Goal: Task Accomplishment & Management: Manage account settings

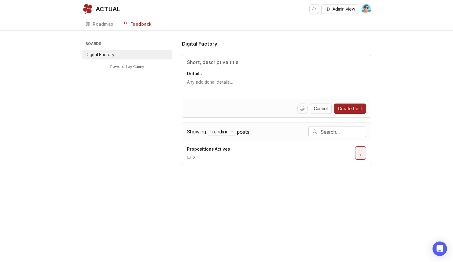
click at [99, 24] on div "Roadmap" at bounding box center [103, 24] width 21 height 4
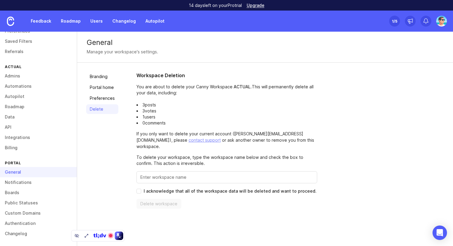
scroll to position [32, 0]
click at [22, 180] on link "Notifications" at bounding box center [38, 182] width 77 height 10
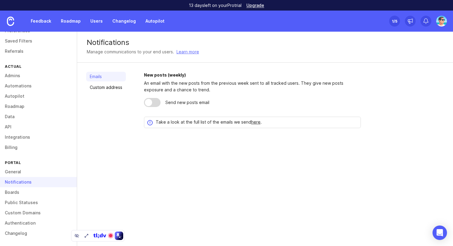
click at [31, 193] on link "Boards" at bounding box center [38, 192] width 77 height 10
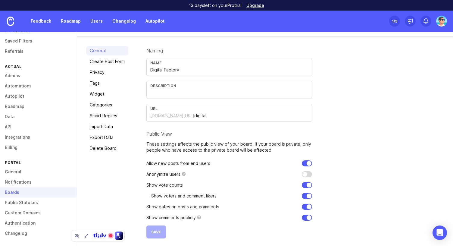
scroll to position [31, 0]
click at [100, 84] on link "Tags" at bounding box center [107, 83] width 42 height 10
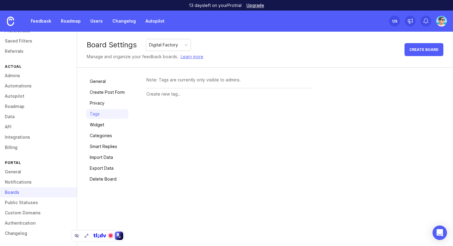
click at [104, 128] on link "Widget" at bounding box center [107, 125] width 42 height 10
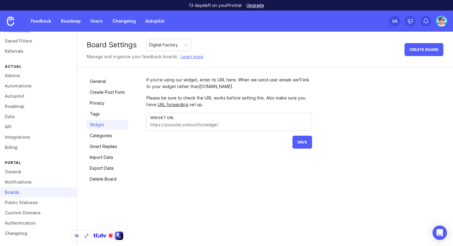
click at [107, 135] on link "Categories" at bounding box center [107, 136] width 42 height 10
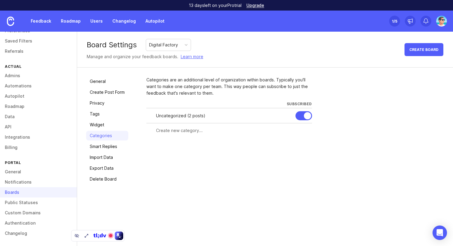
click at [109, 147] on link "Smart Replies" at bounding box center [107, 147] width 42 height 10
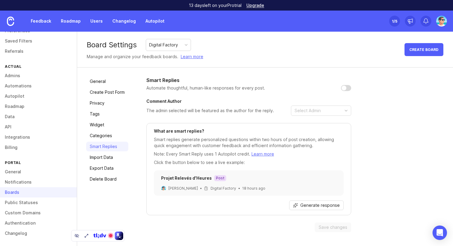
drag, startPoint x: 109, startPoint y: 157, endPoint x: 109, endPoint y: 161, distance: 3.7
click at [109, 157] on link "Import Data" at bounding box center [107, 158] width 42 height 10
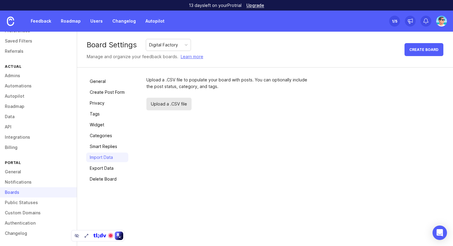
click at [109, 168] on link "Export Data" at bounding box center [107, 168] width 42 height 10
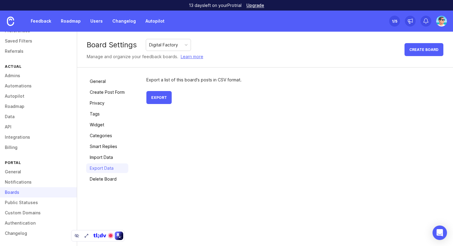
click at [111, 178] on link "Delete Board" at bounding box center [107, 179] width 42 height 10
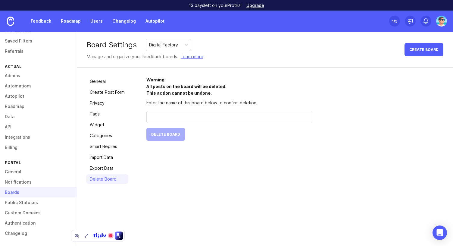
click at [33, 207] on link "Public Statuses" at bounding box center [38, 202] width 77 height 10
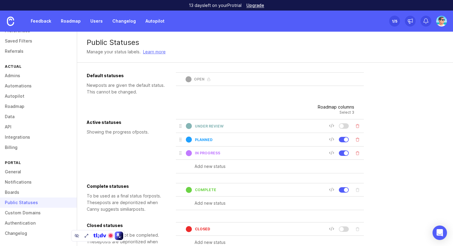
scroll to position [30, 0]
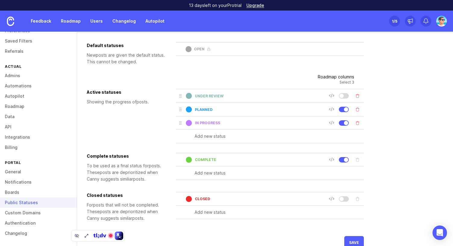
click at [344, 96] on div at bounding box center [341, 96] width 4 height 4
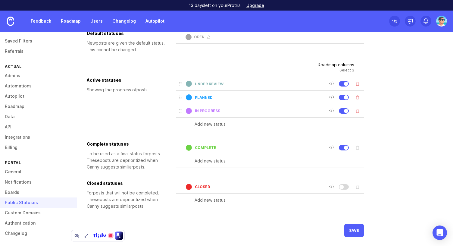
click at [344, 186] on div at bounding box center [341, 186] width 4 height 4
click at [348, 230] on button "save" at bounding box center [355, 230] width 20 height 13
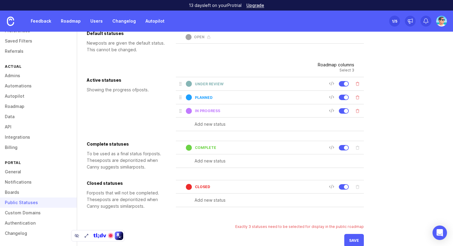
click at [346, 186] on div at bounding box center [346, 186] width 4 height 4
click at [349, 240] on button "save" at bounding box center [355, 240] width 20 height 13
click at [343, 84] on div at bounding box center [344, 83] width 10 height 5
click at [355, 240] on span "save" at bounding box center [354, 240] width 10 height 5
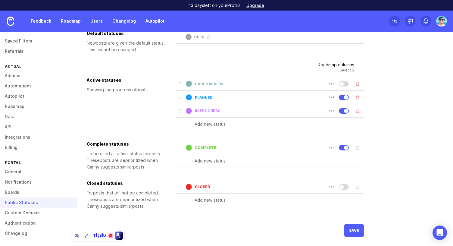
click at [37, 214] on link "Custom Domains" at bounding box center [38, 213] width 77 height 10
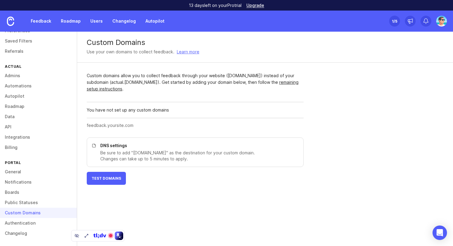
click at [25, 225] on link "Authentication" at bounding box center [38, 223] width 77 height 10
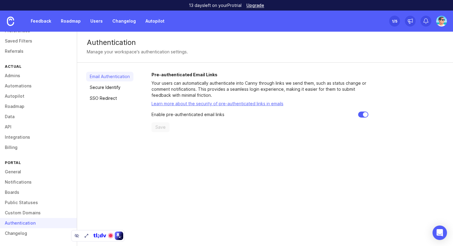
click at [129, 87] on link "Secure Identify" at bounding box center [109, 88] width 47 height 10
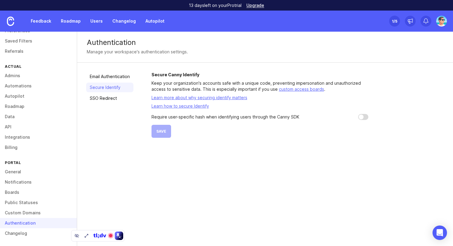
click at [108, 100] on link "SSO Redirect" at bounding box center [109, 98] width 47 height 10
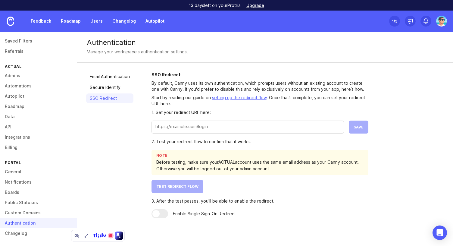
click at [25, 235] on link "Changelog" at bounding box center [38, 233] width 77 height 10
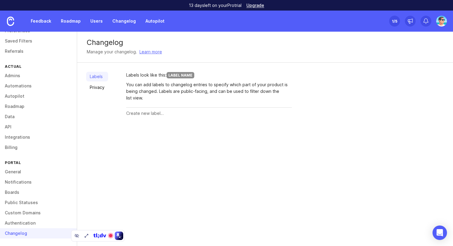
click at [98, 22] on link "Users" at bounding box center [97, 21] width 20 height 11
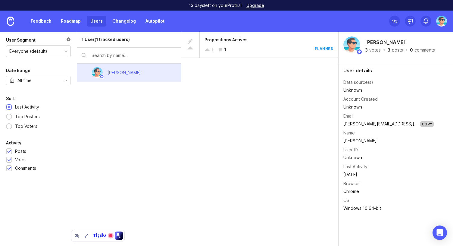
click at [99, 91] on div "1 User (1 tracked users) Benjamin Hareau" at bounding box center [129, 139] width 104 height 214
click at [147, 97] on div "1 User (1 tracked users) Benjamin Hareau" at bounding box center [129, 139] width 104 height 214
click at [45, 23] on link "Feedback" at bounding box center [41, 21] width 28 height 11
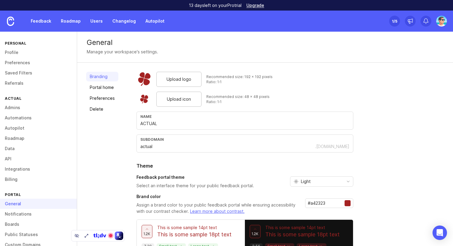
click at [23, 106] on link "Admins" at bounding box center [38, 107] width 77 height 10
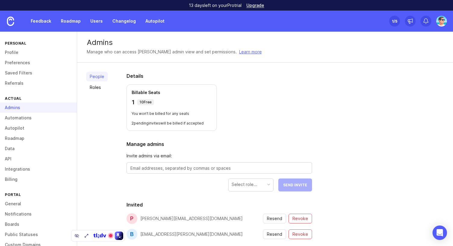
click at [17, 50] on link "Profile" at bounding box center [38, 52] width 77 height 10
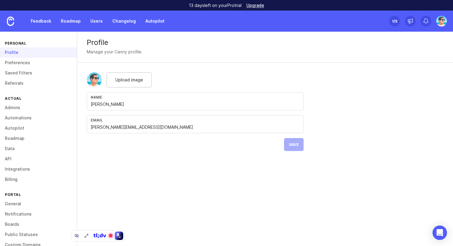
click at [19, 61] on link "Preferences" at bounding box center [38, 63] width 77 height 10
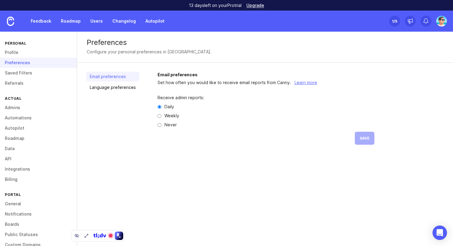
click at [20, 70] on link "Saved Filters" at bounding box center [38, 73] width 77 height 10
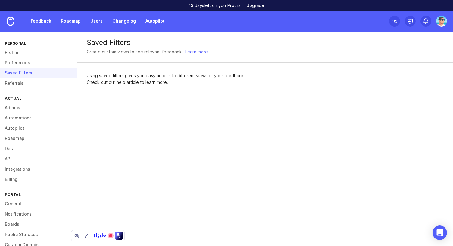
click at [21, 85] on link "Referrals" at bounding box center [38, 83] width 77 height 10
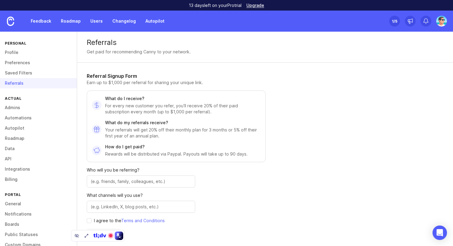
click at [329, 32] on div "Referrals Get paid for recommending Canny to your network." at bounding box center [265, 47] width 376 height 31
click at [393, 21] on div "1 /5" at bounding box center [394, 21] width 5 height 8
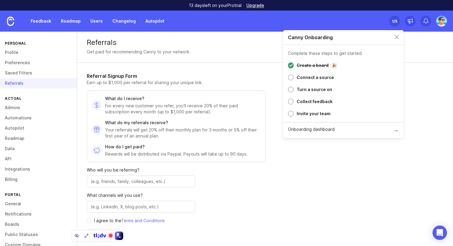
click at [399, 37] on div "Canny Onboarding" at bounding box center [343, 37] width 121 height 15
click at [397, 34] on div "Canny Onboarding" at bounding box center [343, 37] width 121 height 15
click at [394, 40] on div "Canny Onboarding" at bounding box center [343, 37] width 121 height 15
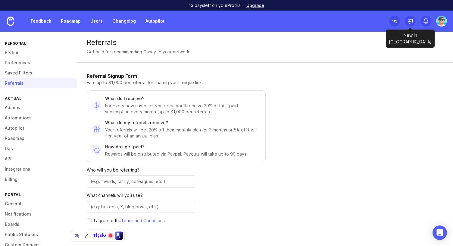
click at [410, 23] on icon at bounding box center [410, 23] width 2 height 2
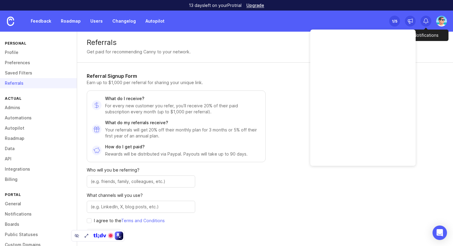
click at [426, 23] on icon at bounding box center [426, 21] width 6 height 6
click at [441, 22] on img at bounding box center [442, 21] width 11 height 11
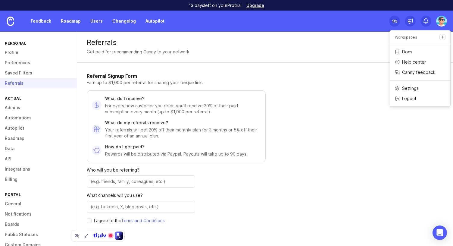
click at [45, 23] on link "Feedback" at bounding box center [41, 21] width 28 height 11
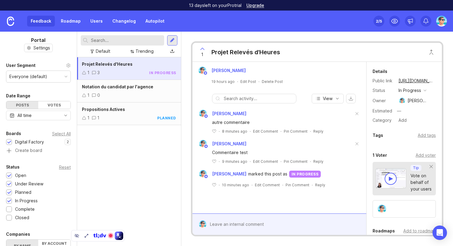
click at [443, 19] on img at bounding box center [442, 21] width 11 height 11
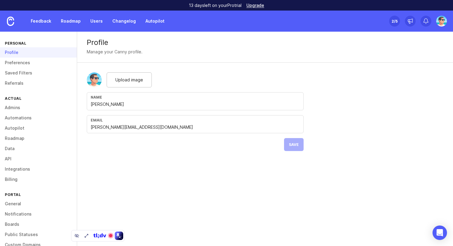
click at [16, 61] on link "Preferences" at bounding box center [38, 63] width 77 height 10
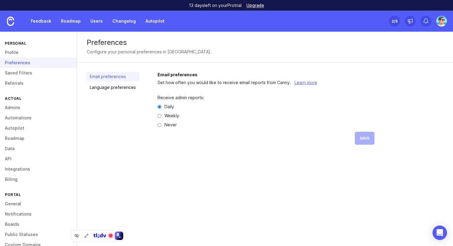
click at [16, 71] on link "Saved Filters" at bounding box center [38, 73] width 77 height 10
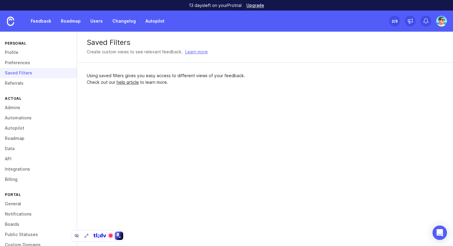
click at [14, 84] on link "Referrals" at bounding box center [38, 83] width 77 height 10
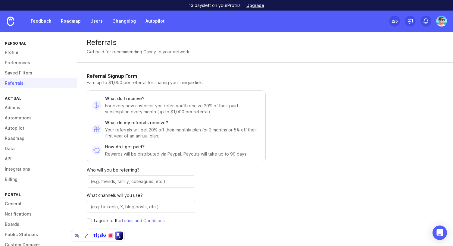
click at [12, 108] on link "Admins" at bounding box center [38, 107] width 77 height 10
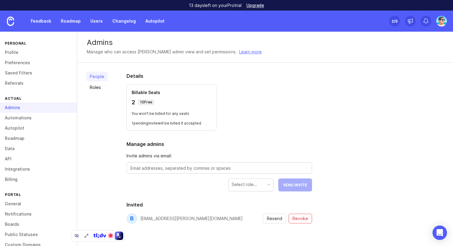
click at [11, 116] on link "Automations" at bounding box center [38, 118] width 77 height 10
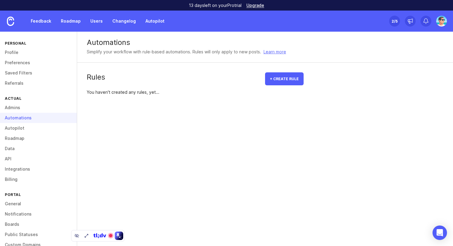
click at [12, 129] on link "Autopilot" at bounding box center [38, 128] width 77 height 10
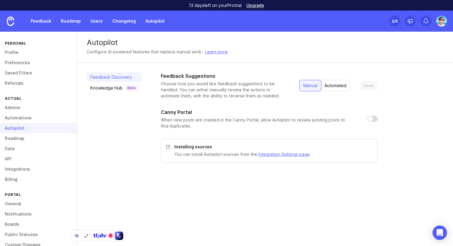
click at [11, 137] on link "Roadmap" at bounding box center [38, 138] width 77 height 10
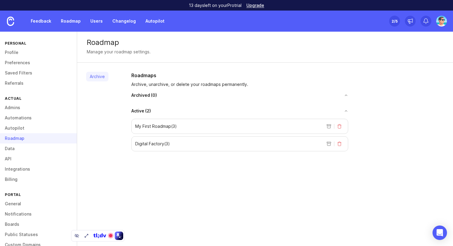
click at [9, 147] on link "Data" at bounding box center [38, 148] width 77 height 10
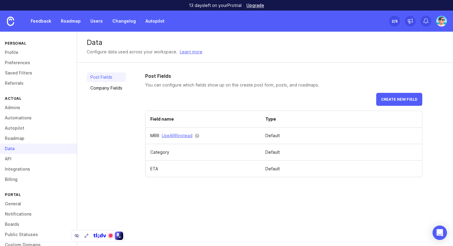
click at [13, 162] on link "API" at bounding box center [38, 159] width 77 height 10
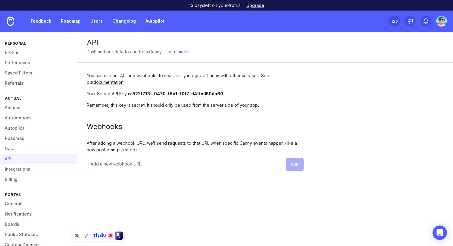
click at [13, 18] on img at bounding box center [10, 21] width 7 height 9
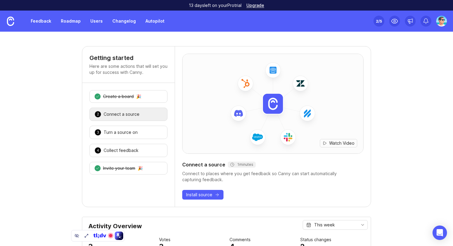
click at [89, 20] on link "Users" at bounding box center [97, 21] width 20 height 11
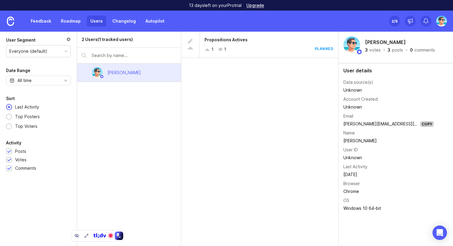
click at [68, 38] on div at bounding box center [68, 40] width 5 height 7
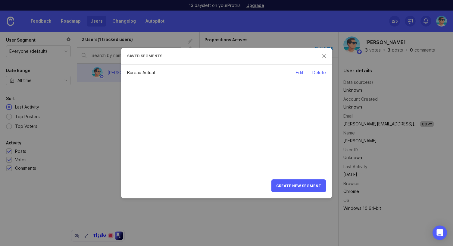
click at [263, 109] on div "Bureau Actual Edit Delete" at bounding box center [226, 119] width 211 height 109
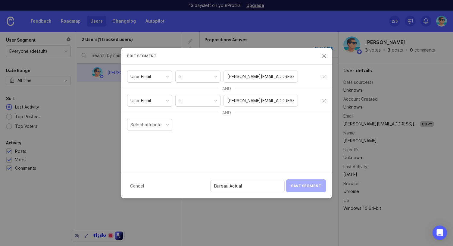
click at [251, 99] on input "[EMAIL_ADDRESS][DOMAIN_NAME]" at bounding box center [261, 100] width 67 height 7
click at [146, 128] on div "Select attribute" at bounding box center [150, 124] width 45 height 11
click at [216, 143] on div "User Email is benjamin.hareau.ext@actualgroup.com AND User Email is pierre-yves…" at bounding box center [226, 119] width 211 height 109
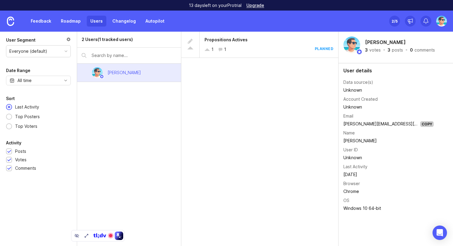
drag, startPoint x: 262, startPoint y: 91, endPoint x: 260, endPoint y: 79, distance: 12.9
click at [262, 91] on div "Propositions Actives 1 1 planned" at bounding box center [259, 139] width 157 height 214
click at [251, 45] on div "Propositions Actives 1 1 planned" at bounding box center [269, 45] width 139 height 26
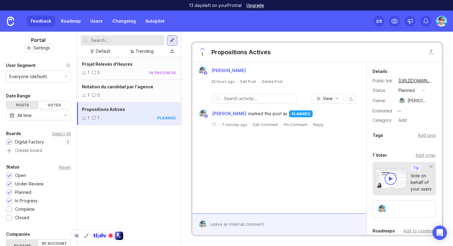
click at [303, 227] on div at bounding box center [283, 224] width 155 height 11
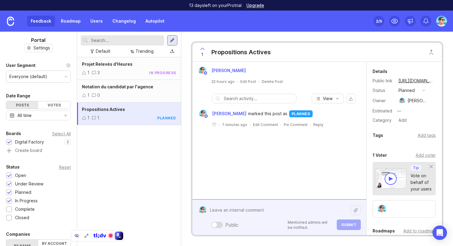
click at [356, 211] on icon at bounding box center [356, 210] width 5 height 5
click at [229, 153] on div "Benjamin Hareau 22 hours ago · Edit Post · Delete Post View Benjamin Hareau mar…" at bounding box center [280, 130] width 174 height 137
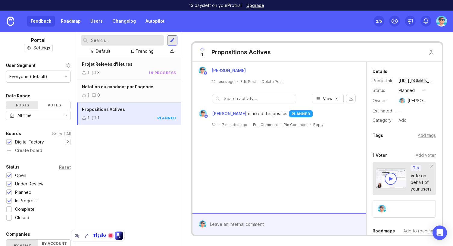
click at [334, 99] on button "View" at bounding box center [328, 99] width 32 height 10
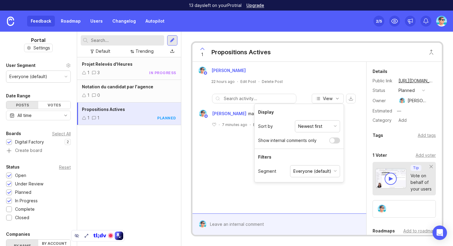
click at [204, 96] on div "View" at bounding box center [280, 99] width 174 height 10
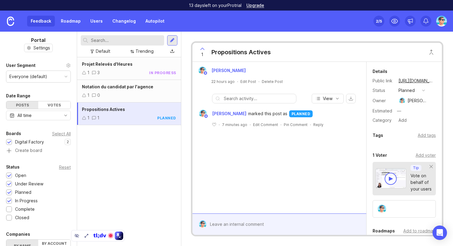
click at [310, 167] on div "Benjamin Hareau 22 hours ago · Edit Post · Delete Post View Benjamin Hareau mar…" at bounding box center [280, 138] width 174 height 152
click at [249, 91] on div "View Benjamin Hareau marked this post as planned ﻿ · 7 minutes ago · Edit Comme…" at bounding box center [280, 113] width 174 height 48
click at [265, 179] on div "Benjamin Hareau 22 hours ago · Edit Post · Delete Post View Benjamin Hareau mar…" at bounding box center [280, 138] width 174 height 152
click at [117, 63] on span "Projet Relevés d'Heures" at bounding box center [107, 63] width 51 height 5
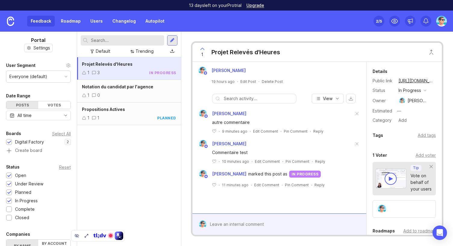
click at [68, 20] on link "Roadmap" at bounding box center [70, 21] width 27 height 11
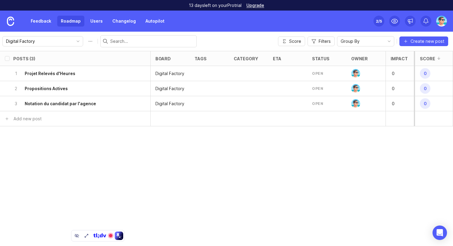
click at [58, 73] on h6 "Projet Relevés d'Heures" at bounding box center [50, 74] width 51 height 6
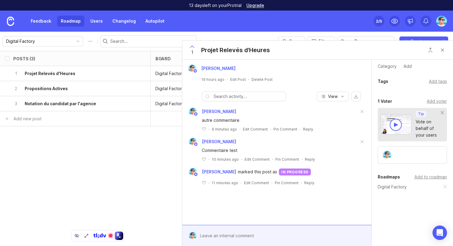
scroll to position [52, 0]
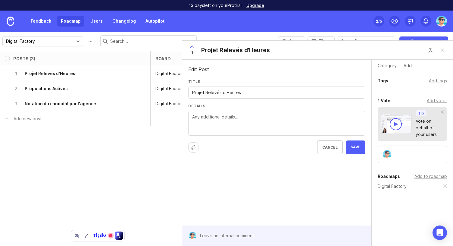
click at [236, 128] on textarea "Details" at bounding box center [276, 124] width 169 height 20
click at [247, 118] on textarea "Details" at bounding box center [276, 124] width 169 height 20
paste textarea "📅 Depuis le 1er juillet, Ulteam devient votre nouvel espace réseau social en pr…"
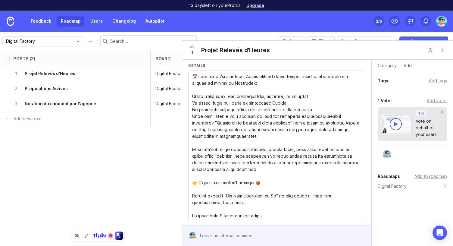
scroll to position [60, 0]
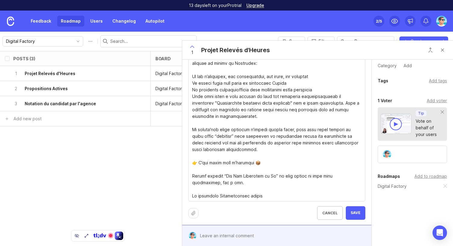
type textarea "📅 Depuis le 1er juillet, Ulteam devient votre nouvel espace réseau social en pr…"
click at [351, 211] on span "Save" at bounding box center [356, 212] width 10 height 5
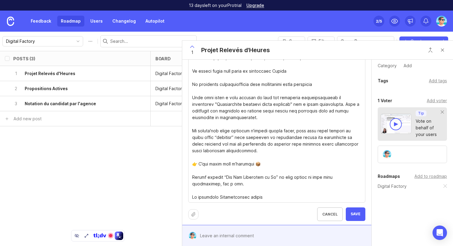
scroll to position [80, 0]
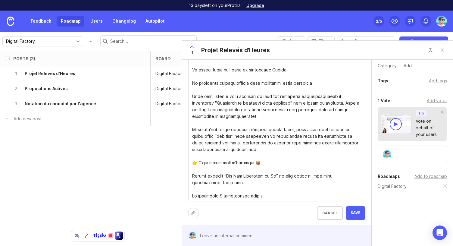
click at [193, 214] on icon at bounding box center [194, 213] width 4 height 4
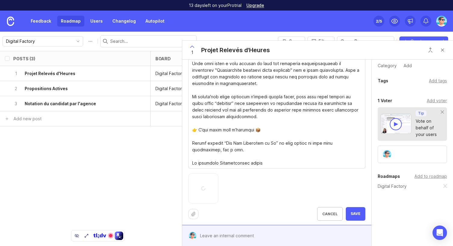
scroll to position [114, 0]
click at [359, 215] on button "Save" at bounding box center [356, 213] width 20 height 14
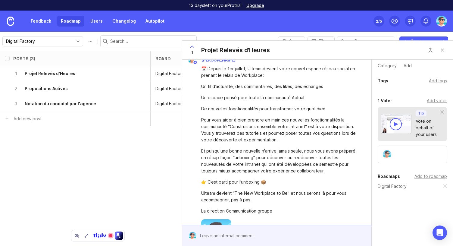
scroll to position [0, 0]
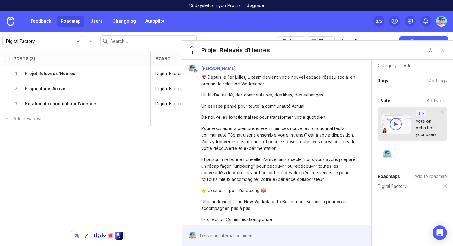
click at [290, 103] on div "Un espace pensé pour toute la communauté Actual" at bounding box center [280, 106] width 158 height 7
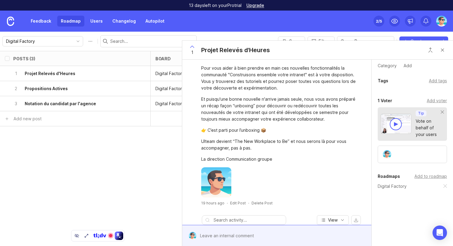
scroll to position [90, 0]
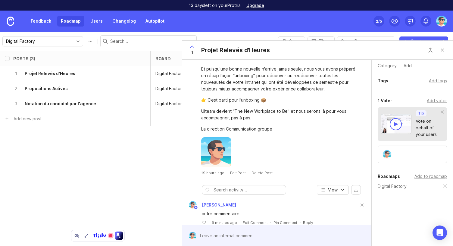
click at [294, 153] on div at bounding box center [280, 152] width 158 height 30
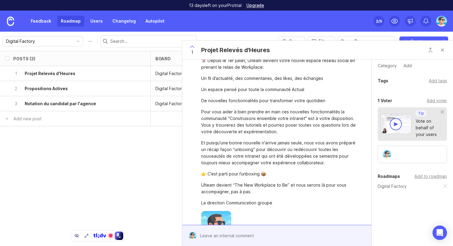
scroll to position [0, 0]
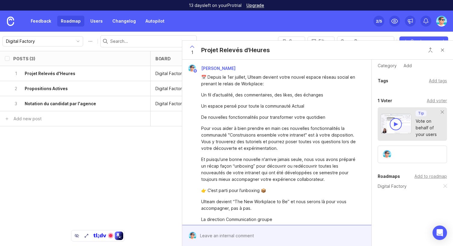
click at [297, 118] on div "De nouvelles fonctionnalités pour transformer votre quotidien" at bounding box center [280, 117] width 158 height 7
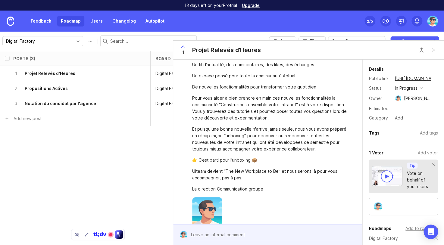
click at [73, 40] on icon "toggle icon" at bounding box center [78, 41] width 10 height 5
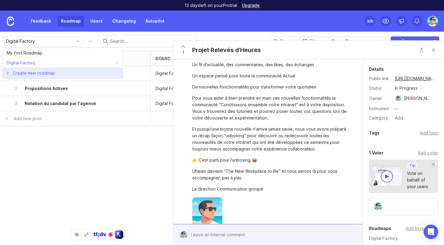
click at [49, 73] on span "Create new roadmap" at bounding box center [34, 73] width 43 height 6
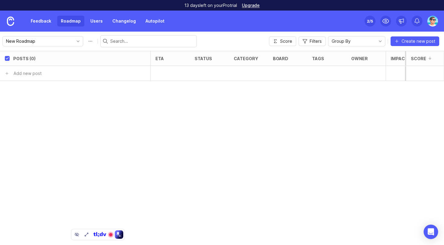
click at [85, 42] on div "New Roadmap" at bounding box center [99, 41] width 194 height 12
click at [86, 42] on button "Roadmap options" at bounding box center [91, 41] width 10 height 10
drag, startPoint x: 52, startPoint y: 42, endPoint x: 9, endPoint y: 40, distance: 43.5
click at [9, 40] on input "New Roadmap" at bounding box center [43, 41] width 77 height 8
type input "N"
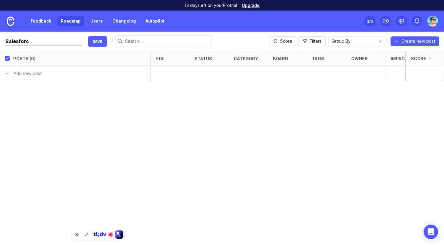
type input "Salesforce"
click button "save" at bounding box center [97, 41] width 19 height 11
type input "Salesforce"
click at [160, 130] on div "Posts (0) eta status category board tags owner Impact Votes Effort Score Add ne…" at bounding box center [222, 148] width 444 height 194
click at [173, 130] on div "Posts (0) eta status category board tags owner Impact Votes Effort Score Add ne…" at bounding box center [222, 148] width 444 height 194
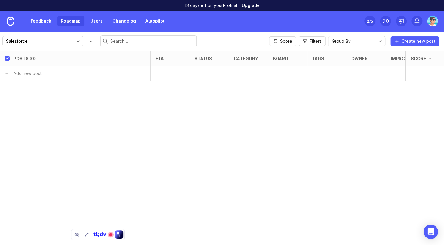
click at [287, 107] on div "Posts (0) eta status category board tags owner Impact Votes Effort Score Add ne…" at bounding box center [222, 148] width 444 height 194
click at [61, 43] on input "Salesforce" at bounding box center [39, 41] width 67 height 7
click at [135, 130] on div "Posts (0) eta status category board tags owner Impact Votes Effort Score Add ne…" at bounding box center [222, 148] width 444 height 194
click at [60, 40] on input "Salesforce" at bounding box center [39, 41] width 67 height 7
click at [259, 115] on div "Posts (0) eta status category board tags owner Impact Votes Effort Score Add ne…" at bounding box center [222, 148] width 444 height 194
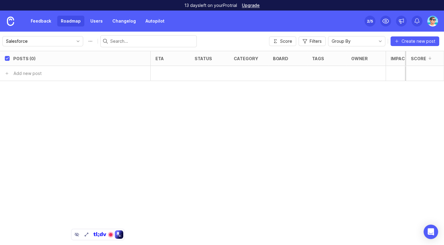
click at [433, 23] on img at bounding box center [432, 21] width 11 height 11
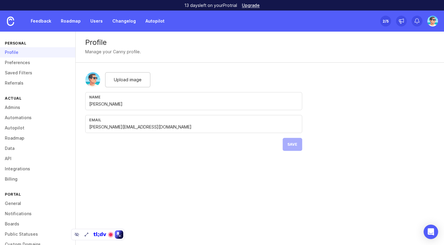
click at [20, 64] on link "Preferences" at bounding box center [37, 63] width 75 height 10
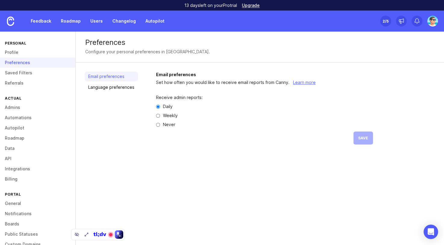
click at [20, 72] on link "Saved Filters" at bounding box center [37, 73] width 75 height 10
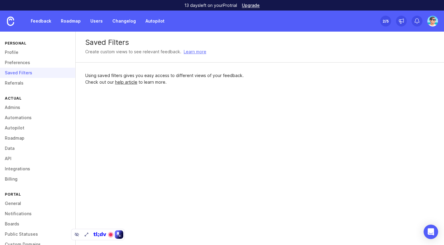
click at [19, 80] on link "Referrals" at bounding box center [37, 83] width 75 height 10
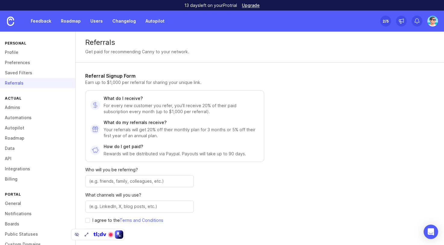
click at [16, 107] on link "Admins" at bounding box center [37, 107] width 75 height 10
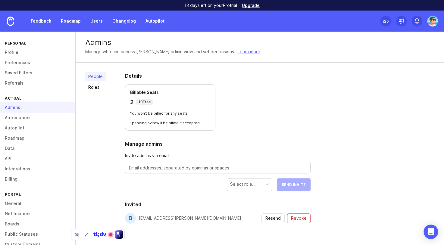
click at [14, 120] on link "Automations" at bounding box center [37, 118] width 75 height 10
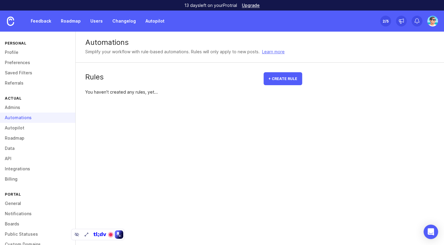
click at [14, 129] on link "Autopilot" at bounding box center [37, 128] width 75 height 10
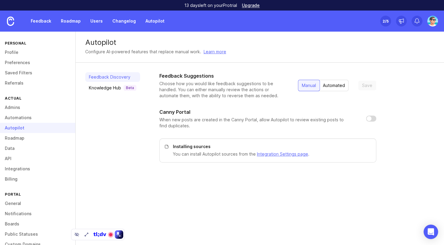
click at [14, 139] on link "Roadmap" at bounding box center [37, 138] width 75 height 10
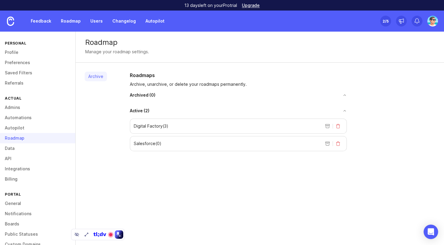
click at [152, 127] on p "Digital Factory ( 3 )" at bounding box center [151, 126] width 35 height 6
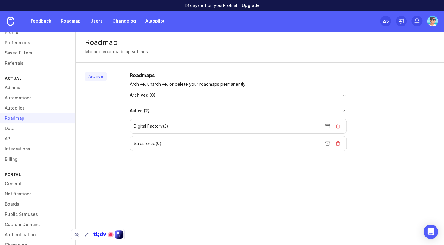
scroll to position [33, 0]
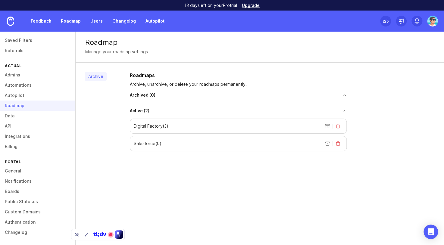
click at [24, 171] on link "General" at bounding box center [37, 171] width 75 height 10
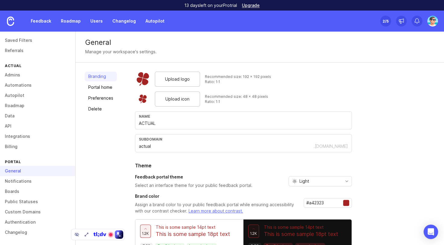
click at [97, 88] on link "Portal home" at bounding box center [101, 88] width 32 height 10
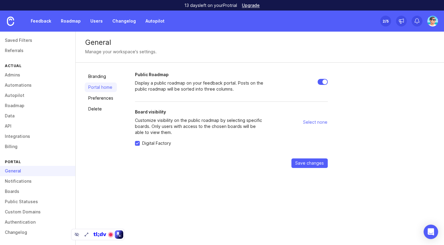
click at [320, 123] on span "Select none" at bounding box center [315, 122] width 24 height 6
checkbox input "false"
click at [96, 99] on link "Preferences" at bounding box center [101, 98] width 32 height 10
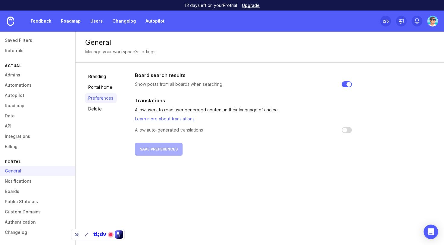
click at [102, 110] on link "Delete" at bounding box center [101, 109] width 32 height 10
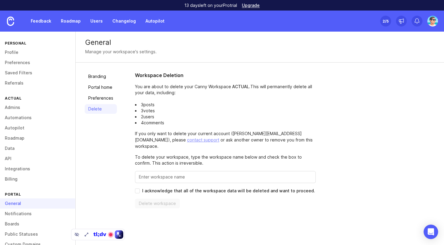
click at [27, 138] on link "Roadmap" at bounding box center [37, 138] width 75 height 10
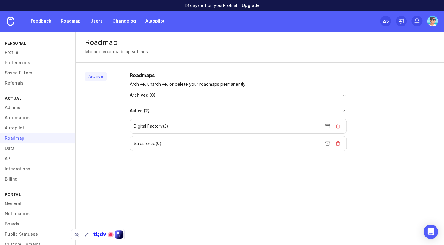
click at [252, 129] on div "Digital Factory ( 3 )" at bounding box center [238, 126] width 217 height 15
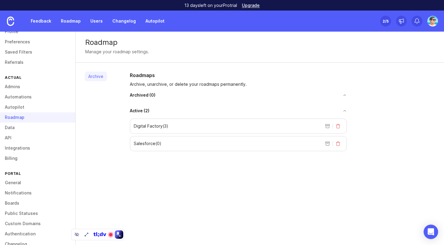
scroll to position [30, 0]
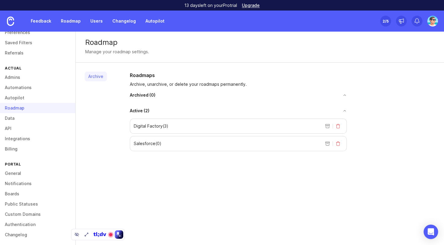
click at [20, 193] on link "Boards" at bounding box center [37, 194] width 75 height 10
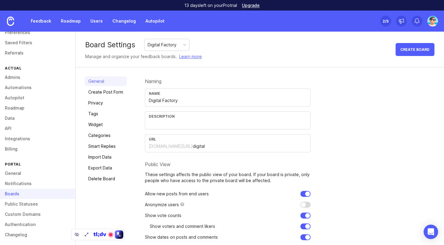
click at [172, 100] on input "Digital Factory" at bounding box center [228, 100] width 158 height 7
drag, startPoint x: 183, startPoint y: 101, endPoint x: 143, endPoint y: 103, distance: 39.5
click at [143, 103] on div "General Create Post Form Privacy Tags Widget Categories Smart Replies Import Da…" at bounding box center [260, 173] width 369 height 211
drag, startPoint x: 170, startPoint y: 102, endPoint x: 146, endPoint y: 101, distance: 23.8
click at [146, 101] on div "Name ACTUAL" at bounding box center [228, 98] width 166 height 18
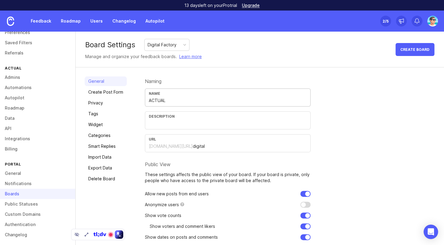
type input "ACTUAL"
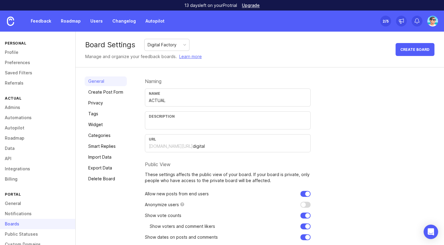
click at [28, 26] on link "Feedback" at bounding box center [41, 21] width 28 height 11
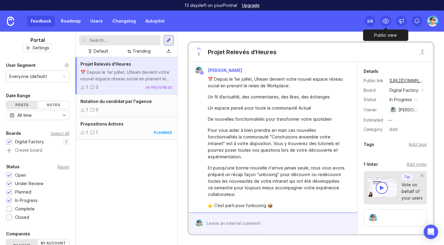
click at [386, 21] on icon at bounding box center [385, 20] width 7 height 7
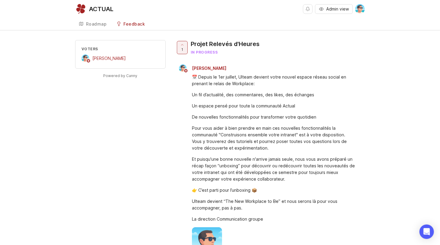
click at [93, 28] on link "Roadmap" at bounding box center [92, 24] width 35 height 12
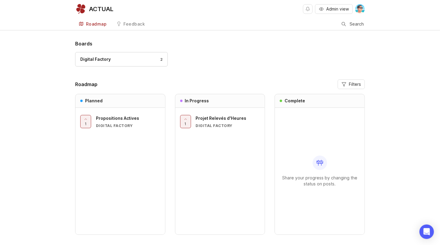
click at [133, 61] on div "Digital Factory 2" at bounding box center [121, 59] width 82 height 7
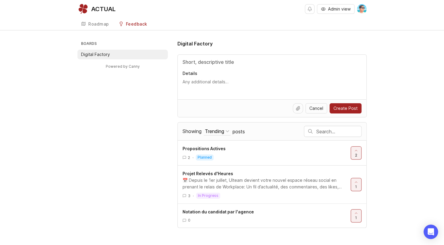
click at [90, 22] on div "Roadmap" at bounding box center [98, 24] width 21 height 4
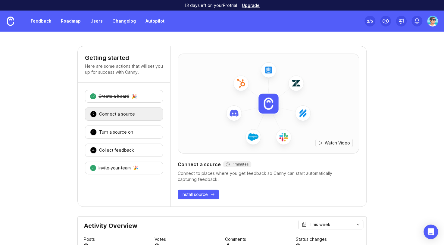
click at [127, 23] on link "Changelog" at bounding box center [124, 21] width 31 height 11
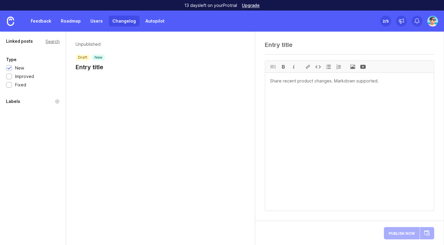
drag, startPoint x: 107, startPoint y: 66, endPoint x: 261, endPoint y: 53, distance: 154.3
click at [227, 57] on header "Unpublished draft new Entry title" at bounding box center [160, 56] width 169 height 30
click at [282, 44] on textarea at bounding box center [349, 44] width 169 height 7
click at [317, 30] on div "Feedback Roadmap Users Changelog Autopilot Set up Canny 2 /5" at bounding box center [222, 21] width 444 height 21
click at [40, 23] on link "Feedback" at bounding box center [41, 21] width 28 height 11
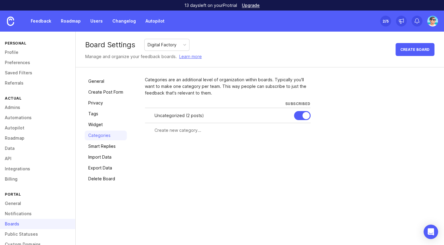
click at [180, 129] on input "text" at bounding box center [231, 130] width 153 height 7
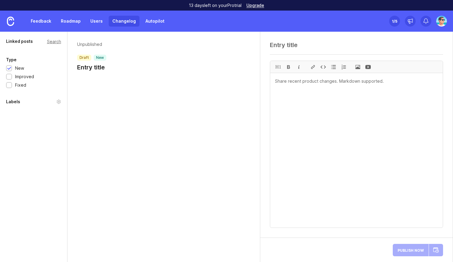
click at [13, 24] on img at bounding box center [10, 21] width 7 height 9
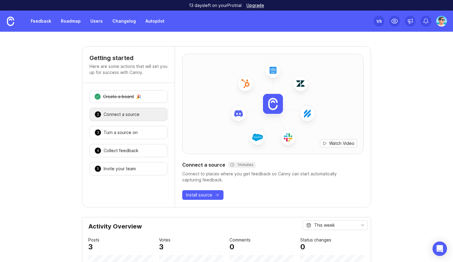
click at [42, 22] on link "Feedback" at bounding box center [41, 21] width 28 height 11
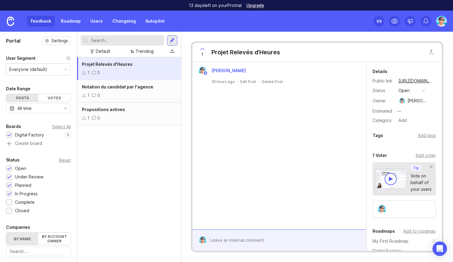
click at [137, 173] on div "Projet Relevés d'Heures 1 0 Notation du candidat par l'agence 1 0 Propositions …" at bounding box center [129, 159] width 104 height 204
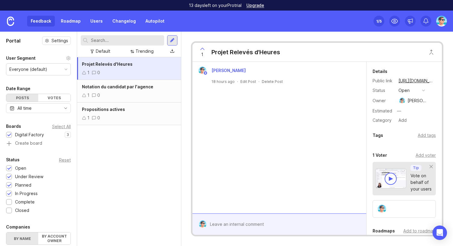
click at [147, 175] on div "Projet Relevés d'Heures 1 0 Notation du candidat par l'agence 1 0 Propositions …" at bounding box center [129, 151] width 104 height 189
click at [143, 167] on div "Projet Relevés d'Heures 1 0 Notation du candidat par l'agence 1 0 Propositions …" at bounding box center [129, 151] width 104 height 189
click at [11, 22] on img at bounding box center [10, 21] width 7 height 9
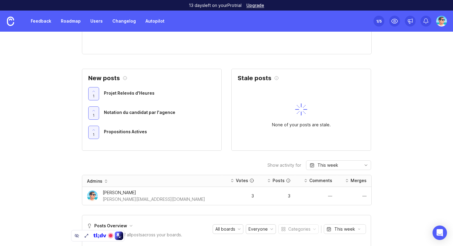
scroll to position [392, 0]
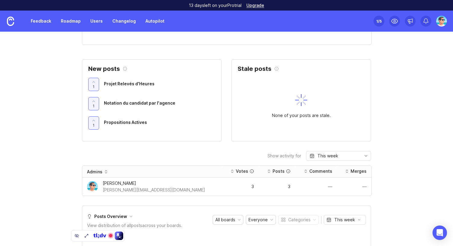
click at [43, 21] on link "Feedback" at bounding box center [41, 21] width 28 height 11
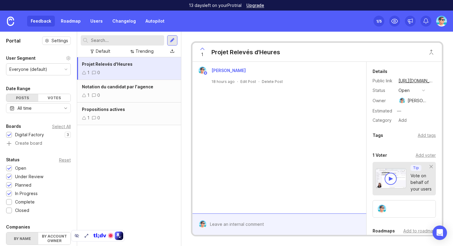
click at [410, 91] on button "open" at bounding box center [412, 91] width 30 height 8
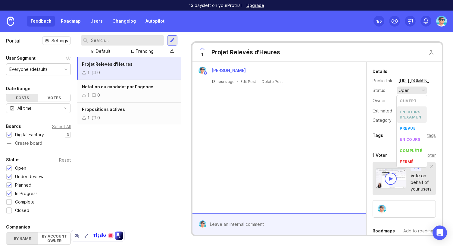
click at [418, 116] on div "en cours d'examen" at bounding box center [412, 114] width 24 height 10
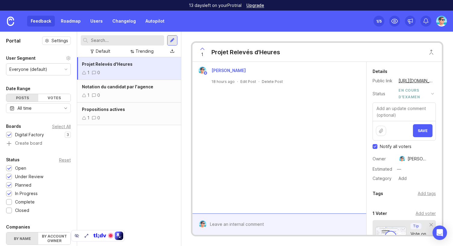
click at [412, 93] on div "en cours d'examen" at bounding box center [414, 93] width 30 height 13
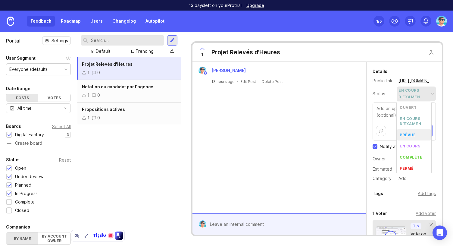
click at [415, 133] on div "prévue" at bounding box center [408, 134] width 16 height 5
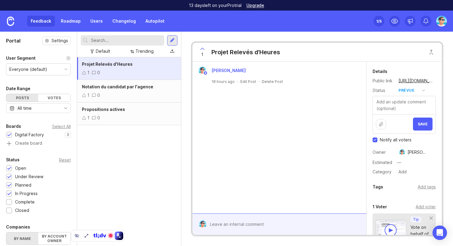
click at [381, 108] on textarea at bounding box center [404, 105] width 63 height 18
click at [410, 89] on div "prévue" at bounding box center [407, 90] width 16 height 7
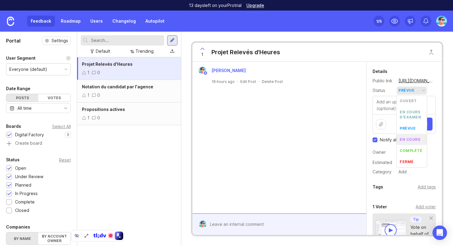
click at [412, 136] on progress "en cours" at bounding box center [412, 139] width 30 height 11
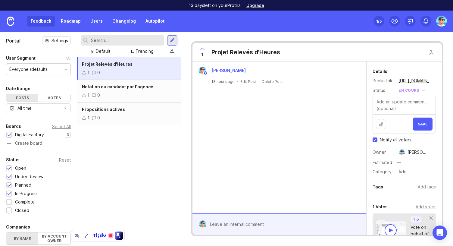
click at [420, 121] on button "Save" at bounding box center [423, 124] width 20 height 13
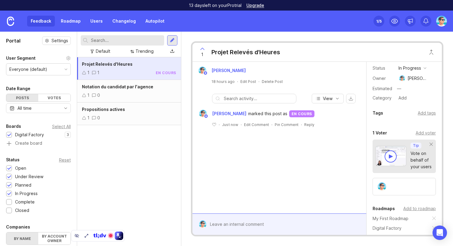
scroll to position [30, 0]
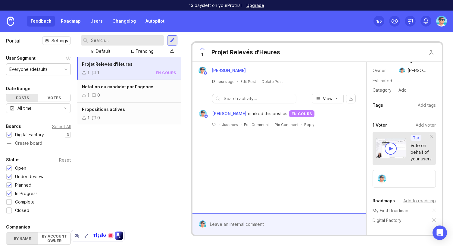
click at [426, 106] on div "Add tags" at bounding box center [427, 105] width 18 height 7
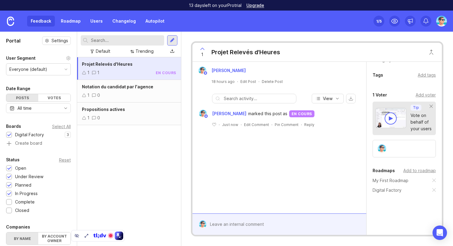
click at [412, 149] on div at bounding box center [404, 148] width 63 height 17
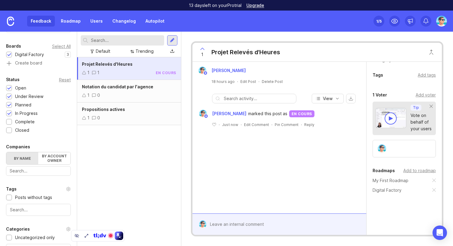
scroll to position [0, 0]
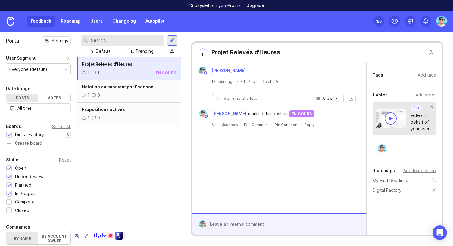
click at [74, 22] on link "Roadmap" at bounding box center [70, 21] width 27 height 11
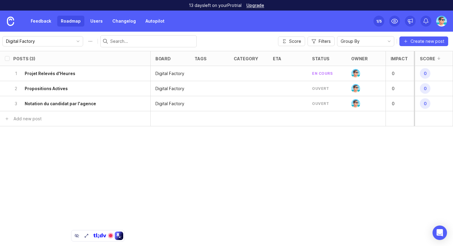
click at [73, 44] on span "toggle menu" at bounding box center [78, 41] width 10 height 7
click at [73, 42] on icon "toggle icon" at bounding box center [78, 41] width 10 height 5
click at [86, 40] on button "Roadmap options" at bounding box center [91, 41] width 10 height 10
click at [214, 160] on div "Posts (3) board tags category eta status owner Impact Votes Effort Score 1 Proj…" at bounding box center [226, 148] width 453 height 195
click at [71, 73] on h6 "Projet Relevés d'Heures" at bounding box center [50, 74] width 51 height 6
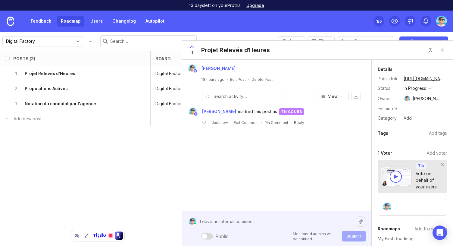
click at [250, 234] on div "Public Mentioned admins will be notified. Submit" at bounding box center [282, 229] width 170 height 26
type textarea "Commentaire test"
click at [210, 238] on div at bounding box center [207, 236] width 12 height 6
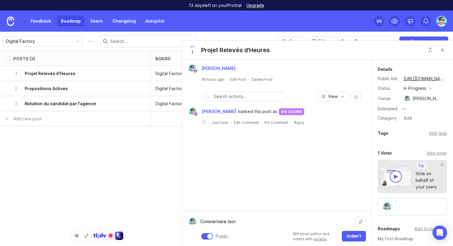
click at [210, 238] on div at bounding box center [209, 236] width 5 height 5
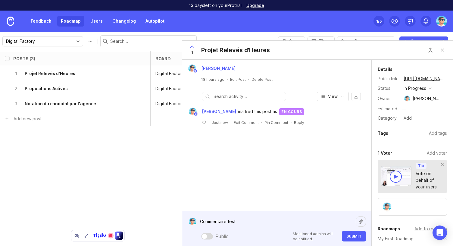
click at [209, 236] on div at bounding box center [207, 236] width 12 height 6
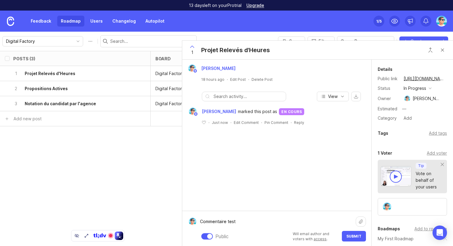
click at [347, 238] on button "Submit" at bounding box center [354, 236] width 24 height 11
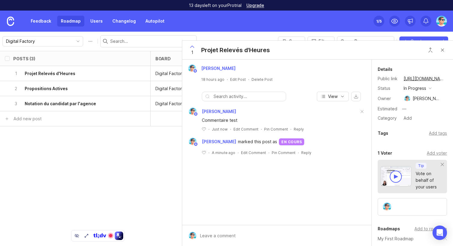
click at [93, 18] on link "Users" at bounding box center [97, 21] width 20 height 11
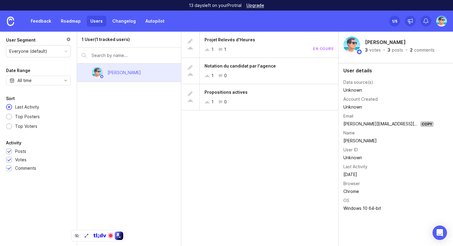
click at [70, 39] on div at bounding box center [68, 40] width 5 height 7
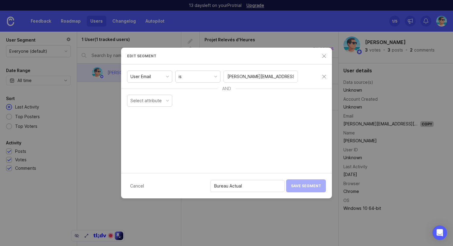
click at [147, 100] on div "Select attribute" at bounding box center [146, 100] width 31 height 7
click at [265, 103] on input "text" at bounding box center [261, 100] width 67 height 7
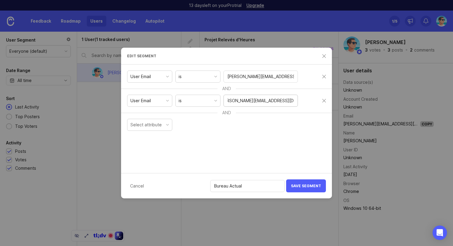
scroll to position [0, 11]
type input "[PERSON_NAME][EMAIL_ADDRESS][DOMAIN_NAME]"
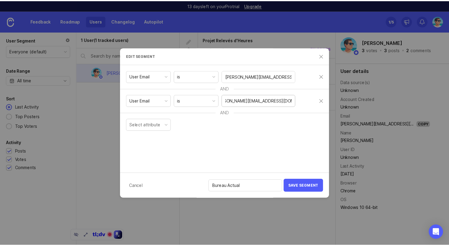
scroll to position [0, 0]
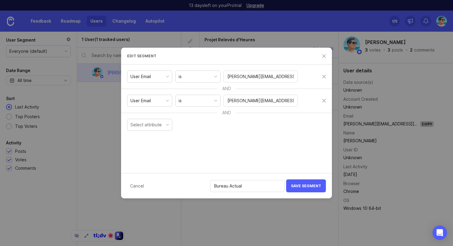
click at [306, 189] on button "Save Segment" at bounding box center [306, 185] width 40 height 13
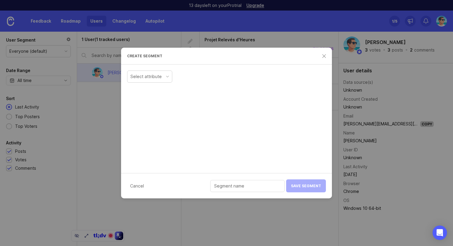
click at [140, 75] on div "Select attribute" at bounding box center [146, 76] width 31 height 7
click at [214, 74] on div "Select attribute" at bounding box center [226, 75] width 199 height 15
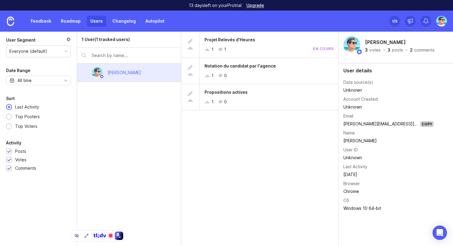
click at [9, 21] on img at bounding box center [10, 21] width 7 height 9
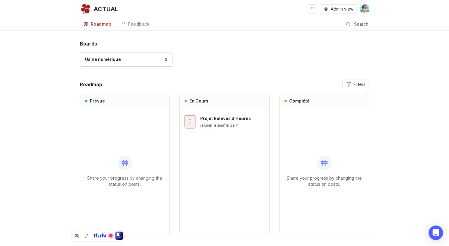
click at [47, 67] on div "Boards Usine numérique 3 Roadmap Filters Prévue Share your progress by changing…" at bounding box center [224, 152] width 449 height 225
click at [113, 61] on div "Usine numérique" at bounding box center [103, 59] width 36 height 7
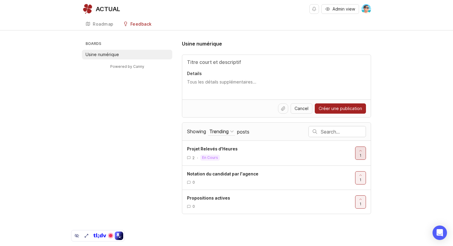
click at [364, 155] on div at bounding box center [361, 153] width 10 height 13
click at [362, 154] on span "0" at bounding box center [361, 155] width 2 height 5
click at [360, 178] on div at bounding box center [361, 178] width 10 height 13
click at [361, 179] on span "0" at bounding box center [361, 179] width 2 height 5
click at [357, 150] on div at bounding box center [361, 153] width 10 height 13
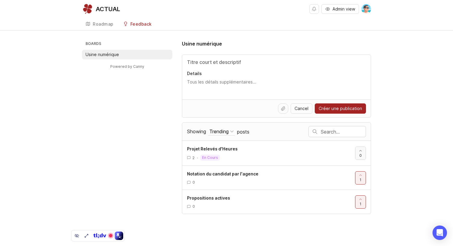
click at [362, 153] on span "0" at bounding box center [361, 155] width 2 height 5
click at [268, 155] on div "2 · en cours" at bounding box center [268, 158] width 163 height 6
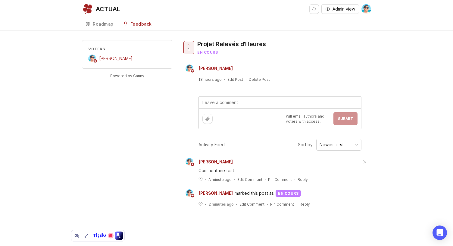
click at [242, 102] on textarea at bounding box center [280, 102] width 162 height 11
type textarea "autre commentaire"
click at [348, 120] on span "Submit" at bounding box center [345, 118] width 15 height 5
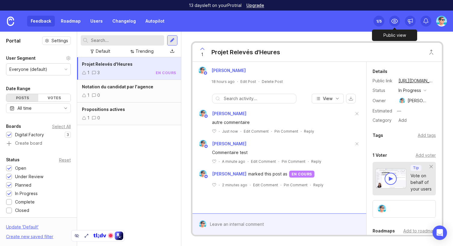
click at [394, 20] on circle at bounding box center [395, 21] width 2 height 2
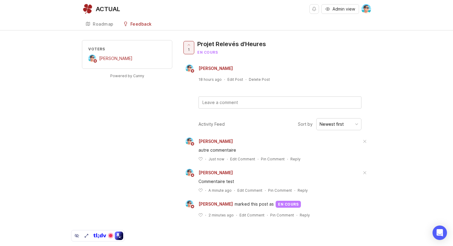
click at [106, 24] on div "Roadmap" at bounding box center [103, 24] width 21 height 4
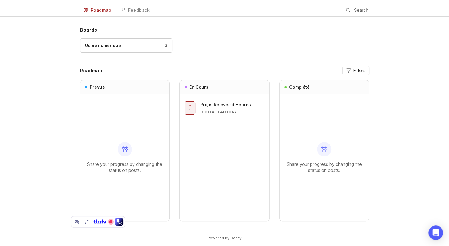
scroll to position [21, 0]
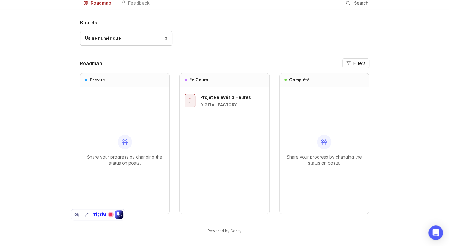
click at [126, 38] on div "Usine numérique 3" at bounding box center [126, 38] width 82 height 7
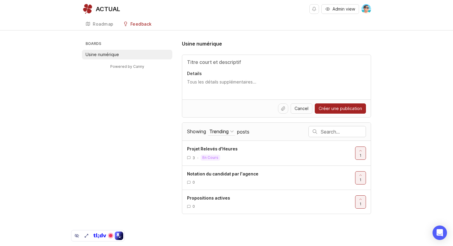
click at [104, 24] on div "Roadmap" at bounding box center [103, 24] width 21 height 4
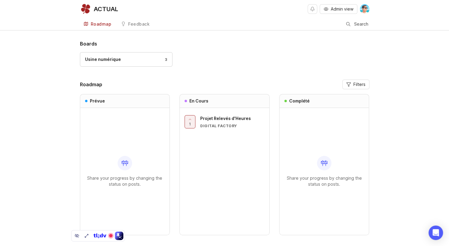
click at [334, 10] on span "Admin view" at bounding box center [342, 9] width 23 height 6
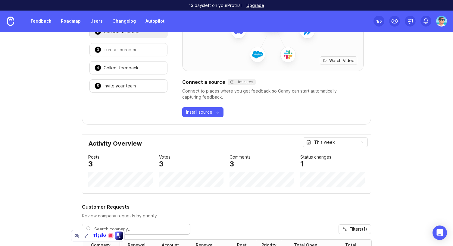
scroll to position [30, 0]
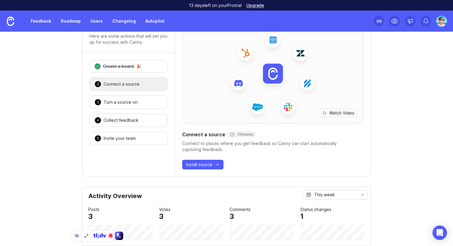
click at [68, 22] on link "Roadmap" at bounding box center [70, 21] width 27 height 11
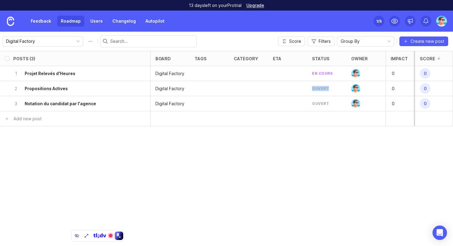
drag, startPoint x: 310, startPoint y: 88, endPoint x: 329, endPoint y: 88, distance: 18.1
click at [329, 88] on div "ouvert" at bounding box center [326, 88] width 39 height 15
click at [92, 90] on div "2 Propositions Actives" at bounding box center [73, 88] width 120 height 15
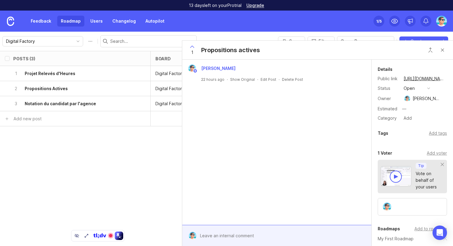
click at [420, 90] on button "open" at bounding box center [417, 88] width 30 height 8
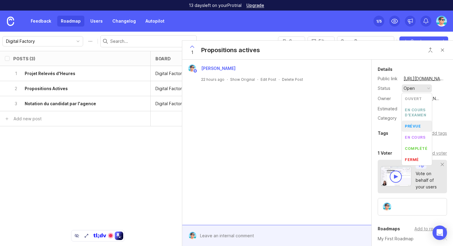
click at [423, 126] on li "prévue" at bounding box center [417, 126] width 30 height 11
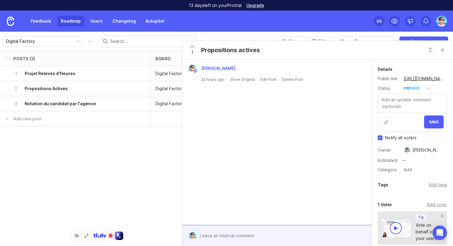
click at [429, 121] on span "Save" at bounding box center [434, 122] width 10 height 5
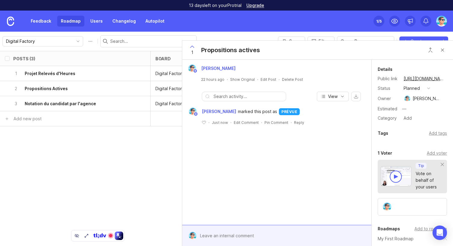
click at [320, 167] on div "Benjamin Hareau 22 hours ago · Show Original · Edit Post · Delete Post View Ben…" at bounding box center [276, 142] width 189 height 165
click at [443, 22] on img at bounding box center [442, 21] width 11 height 11
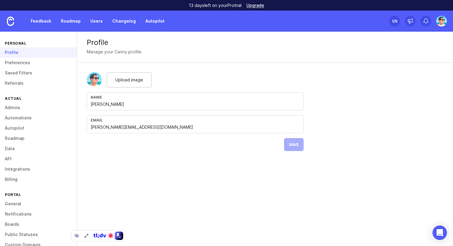
click at [11, 109] on link "Admins" at bounding box center [38, 107] width 77 height 10
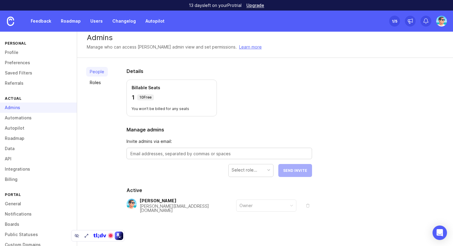
scroll to position [7, 0]
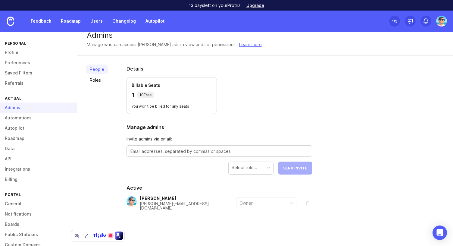
click at [172, 153] on textarea at bounding box center [220, 151] width 178 height 7
type textarea "pierre-yves.tual@actualgroup.com"
click at [262, 169] on div "Select role..." at bounding box center [251, 167] width 45 height 11
click at [293, 166] on span "Send Invite" at bounding box center [295, 168] width 24 height 5
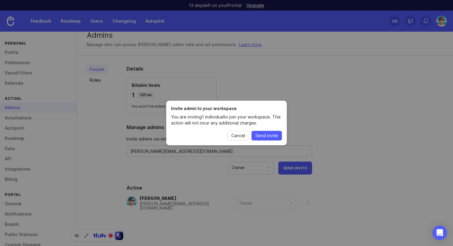
click at [265, 136] on span "Send invite" at bounding box center [267, 136] width 23 height 6
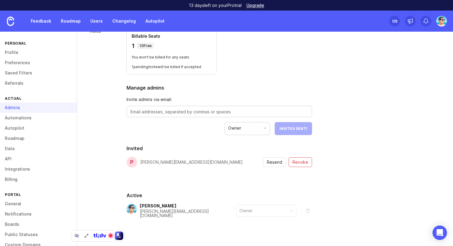
scroll to position [64, 0]
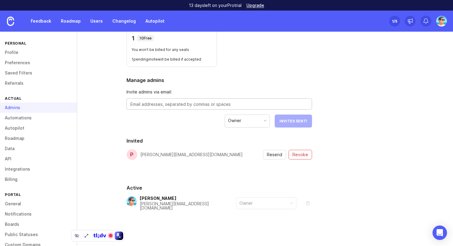
click at [197, 104] on textarea at bounding box center [220, 104] width 178 height 7
paste textarea "benzaken.david@gmail.com"
type textarea "benzaken.david@gmail.com"
click at [293, 121] on span "Send Invite" at bounding box center [295, 121] width 24 height 5
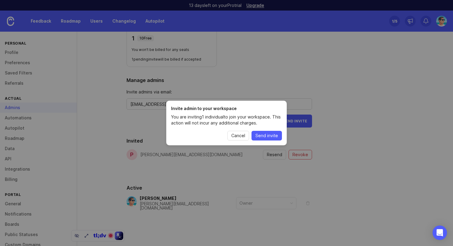
click at [275, 135] on span "Send invite" at bounding box center [267, 136] width 23 height 6
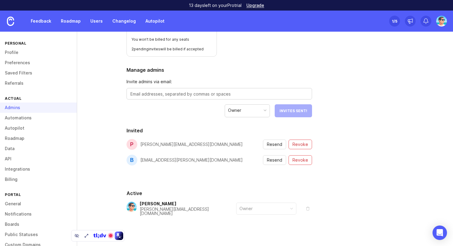
scroll to position [80, 0]
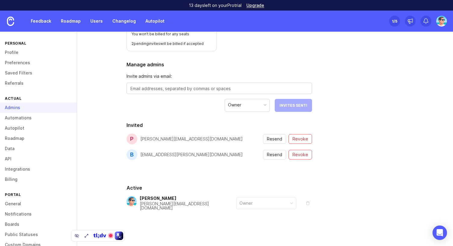
click at [23, 53] on link "Profile" at bounding box center [38, 52] width 77 height 10
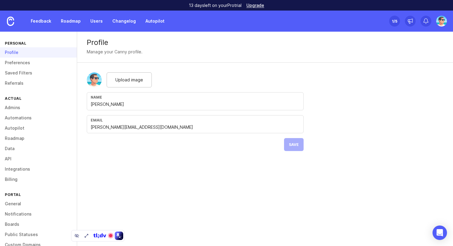
click at [18, 65] on link "Preferences" at bounding box center [38, 63] width 77 height 10
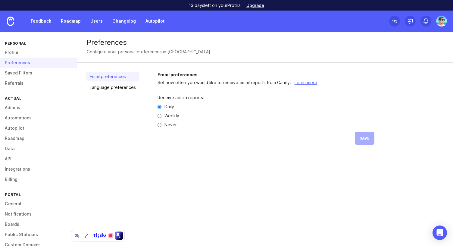
click at [27, 71] on link "Saved Filters" at bounding box center [38, 73] width 77 height 10
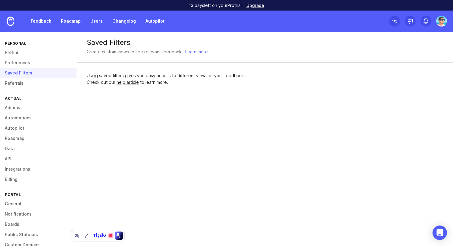
click at [18, 82] on link "Referrals" at bounding box center [38, 83] width 77 height 10
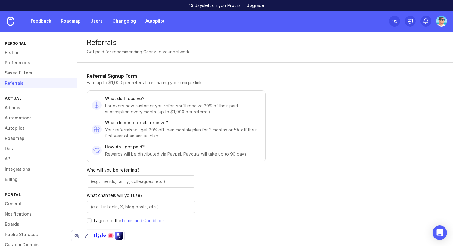
click at [8, 108] on link "Admins" at bounding box center [38, 107] width 77 height 10
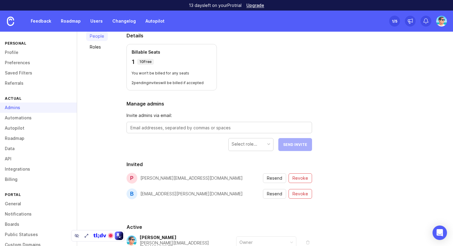
scroll to position [80, 0]
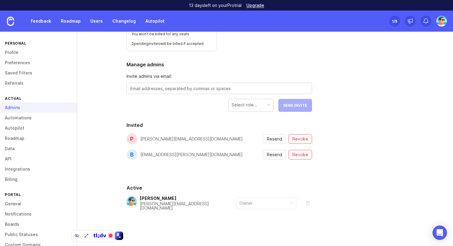
click at [26, 119] on link "Automations" at bounding box center [38, 118] width 77 height 10
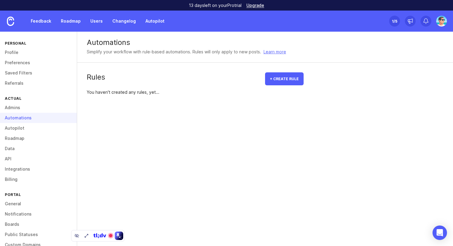
click at [28, 129] on link "Autopilot" at bounding box center [38, 128] width 77 height 10
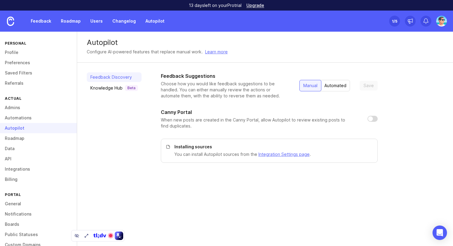
click at [28, 137] on link "Roadmap" at bounding box center [38, 138] width 77 height 10
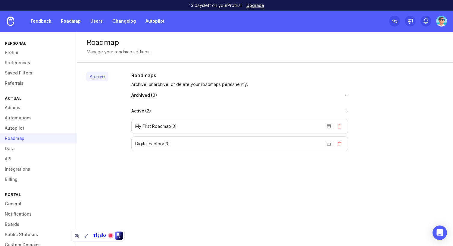
click at [341, 125] on button "delete roadmap" at bounding box center [340, 126] width 10 height 10
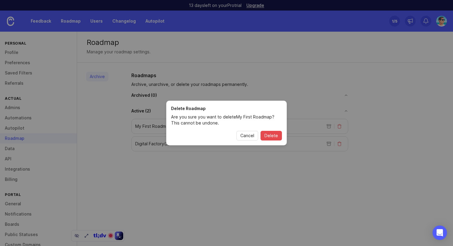
click at [266, 135] on span "Delete" at bounding box center [272, 136] width 14 height 6
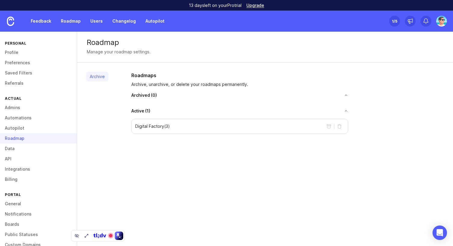
click at [24, 148] on link "Data" at bounding box center [38, 148] width 77 height 10
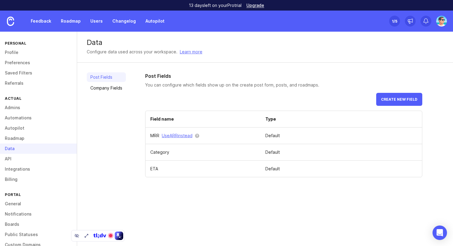
click at [20, 138] on link "Roadmap" at bounding box center [38, 138] width 77 height 10
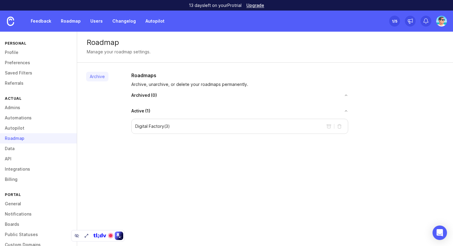
click at [14, 157] on link "API" at bounding box center [38, 159] width 77 height 10
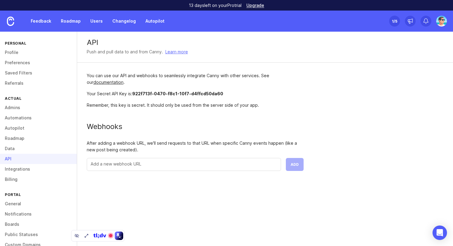
click at [16, 169] on link "Integrations" at bounding box center [38, 169] width 77 height 10
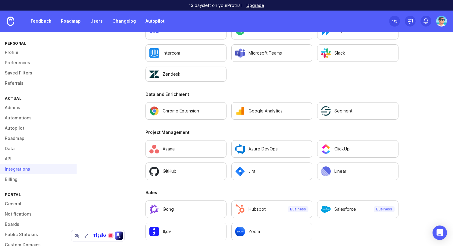
scroll to position [30, 0]
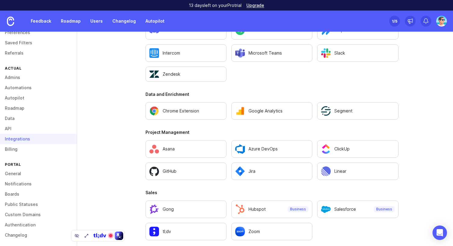
click at [30, 176] on link "General" at bounding box center [38, 174] width 77 height 10
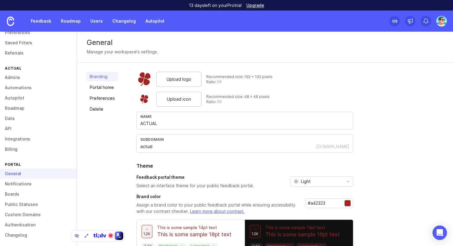
click at [104, 87] on link "Portal home" at bounding box center [102, 88] width 32 height 10
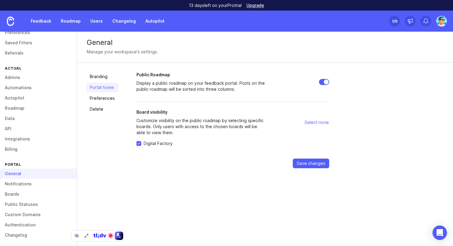
click at [105, 98] on link "Preferences" at bounding box center [102, 98] width 32 height 10
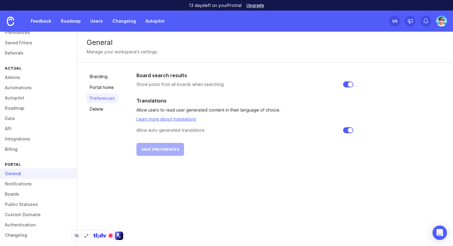
click at [347, 130] on input "checkbox" at bounding box center [348, 130] width 10 height 6
checkbox input "false"
click at [177, 150] on button "Save preferences" at bounding box center [161, 149] width 48 height 13
click at [95, 110] on link "Delete" at bounding box center [102, 109] width 32 height 10
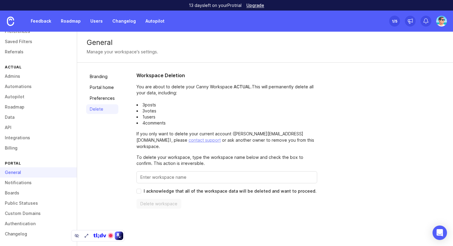
scroll to position [32, 0]
click at [17, 182] on link "Notifications" at bounding box center [38, 182] width 77 height 10
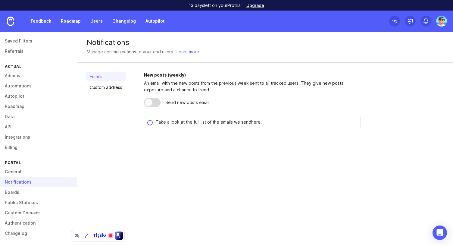
click at [113, 87] on link "Custom address" at bounding box center [106, 88] width 40 height 10
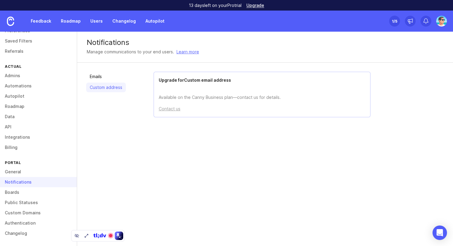
click at [26, 193] on link "Boards" at bounding box center [38, 192] width 77 height 10
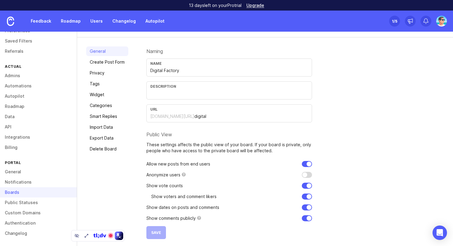
scroll to position [31, 0]
click at [113, 60] on link "Create Post Form" at bounding box center [107, 62] width 42 height 10
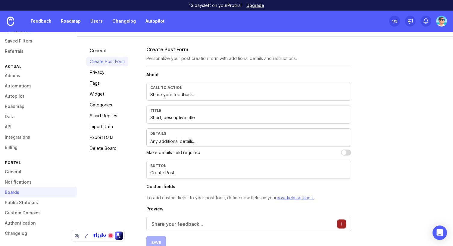
click at [214, 96] on input "Share your feedback..." at bounding box center [248, 94] width 197 height 7
drag, startPoint x: 219, startPoint y: 96, endPoint x: 141, endPoint y: 95, distance: 78.4
click at [141, 95] on div "General Create Post Form Privacy Tags Widget Categories Smart Replies Import Da…" at bounding box center [265, 147] width 376 height 221
type input "Partager vos retours"
click at [203, 117] on input "Short, descriptive title" at bounding box center [248, 117] width 197 height 7
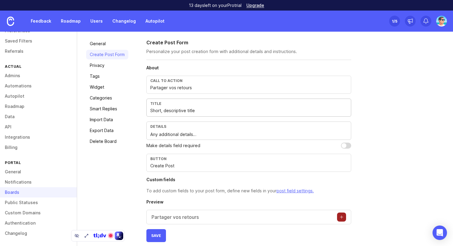
scroll to position [41, 0]
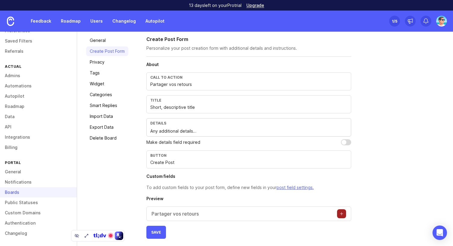
click at [346, 143] on input "checkbox" at bounding box center [346, 142] width 10 height 6
checkbox input "true"
click at [159, 230] on span "Save" at bounding box center [156, 232] width 10 height 5
click at [115, 63] on link "Privacy" at bounding box center [107, 62] width 42 height 10
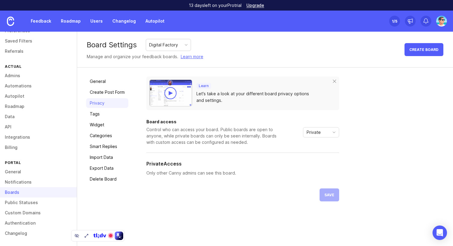
click at [324, 134] on div "Private" at bounding box center [317, 133] width 26 height 10
click at [379, 128] on div "Learn Let's take a look at your different board privacy options and settings. B…" at bounding box center [296, 139] width 298 height 125
click at [101, 115] on link "Tags" at bounding box center [107, 114] width 42 height 10
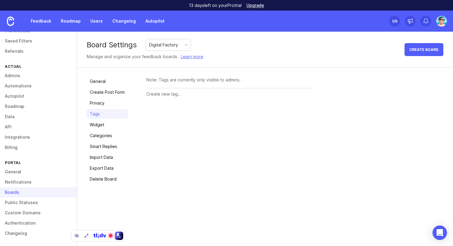
click at [181, 93] on input "text" at bounding box center [230, 94] width 166 height 7
click at [106, 125] on link "Widget" at bounding box center [107, 125] width 42 height 10
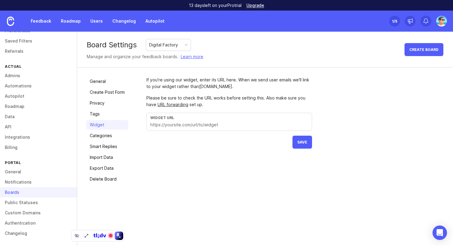
click at [105, 137] on link "Categories" at bounding box center [107, 136] width 42 height 10
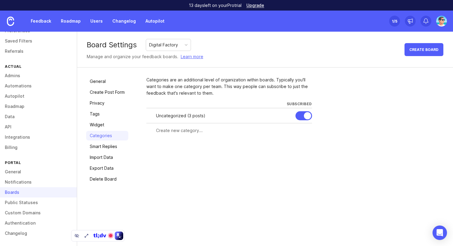
click at [179, 132] on input "text" at bounding box center [232, 130] width 153 height 7
click at [180, 116] on div "Uncategorized ( 3 posts )" at bounding box center [223, 115] width 135 height 7
click at [177, 128] on input "text" at bounding box center [232, 130] width 153 height 7
click at [101, 150] on link "Smart Replies" at bounding box center [107, 147] width 42 height 10
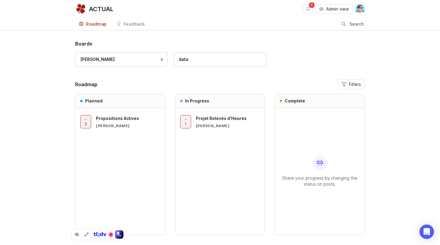
click at [196, 60] on div "data" at bounding box center [219, 59] width 82 height 7
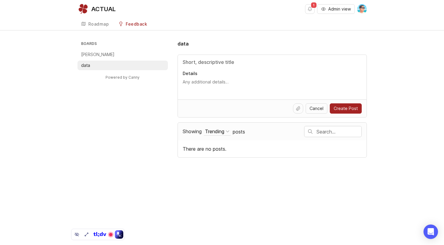
click at [89, 56] on p "Lucie" at bounding box center [97, 55] width 33 height 6
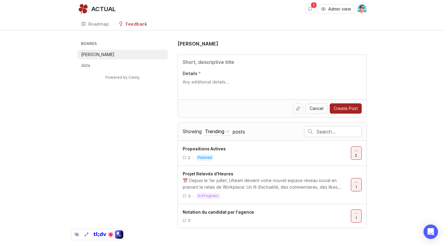
click at [95, 22] on div "Roadmap" at bounding box center [98, 24] width 21 height 4
click at [84, 43] on h3 "Boards" at bounding box center [124, 44] width 88 height 8
click at [97, 21] on link "Roadmap" at bounding box center [94, 24] width 35 height 12
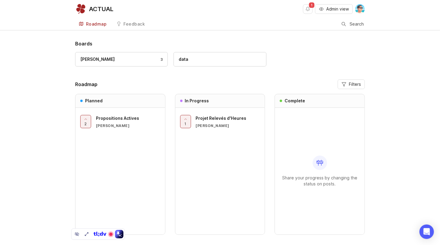
click at [345, 86] on icon "button" at bounding box center [343, 84] width 5 height 5
click at [285, 59] on div "Lucie 3 data" at bounding box center [219, 62] width 289 height 20
click at [342, 84] on icon "button" at bounding box center [343, 84] width 5 height 5
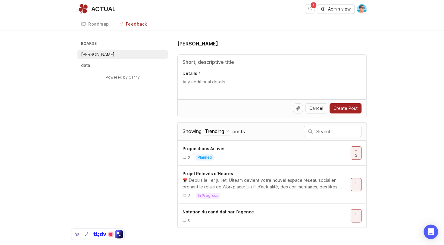
click at [96, 27] on link "Roadmap" at bounding box center [94, 24] width 35 height 12
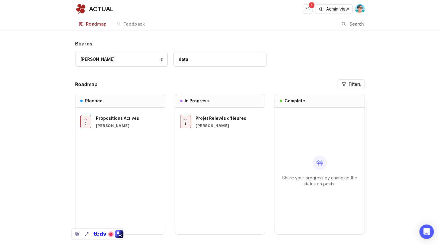
click at [62, 106] on div "Boards Lucie 3 data Roadmap Filters Planned 2 Propositions Actives Lucie In Pro…" at bounding box center [220, 152] width 440 height 225
click at [293, 61] on div "Salesforce" at bounding box center [288, 59] width 23 height 7
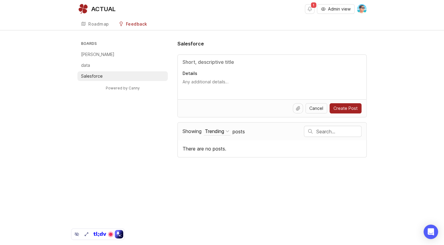
click at [120, 123] on div "Boards Lucie data Salesforce Powered by Canny Salesforce Details Cancel Create …" at bounding box center [221, 99] width 289 height 118
click at [270, 64] on input "Title" at bounding box center [272, 61] width 179 height 7
click at [97, 20] on link "Roadmap" at bounding box center [94, 24] width 35 height 12
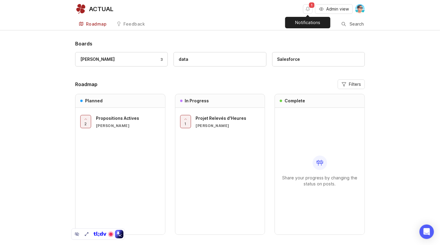
click at [306, 10] on button "Notifications" at bounding box center [308, 9] width 10 height 10
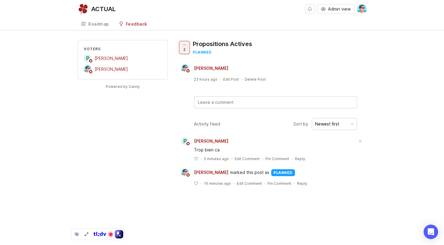
click at [93, 27] on link "Roadmap" at bounding box center [94, 24] width 35 height 12
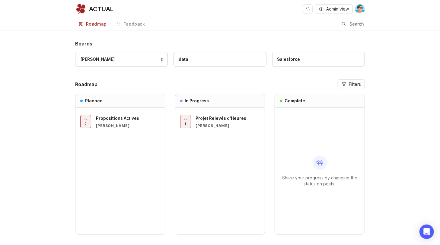
click at [55, 81] on div "Boards Lucie 3 data Salesforce Roadmap Filters Planned 2 Propositions Actives L…" at bounding box center [220, 152] width 440 height 225
click at [55, 80] on div "Boards Lucie 3 data Salesforce Roadmap Filters Planned 2 Propositions Actives L…" at bounding box center [220, 152] width 440 height 225
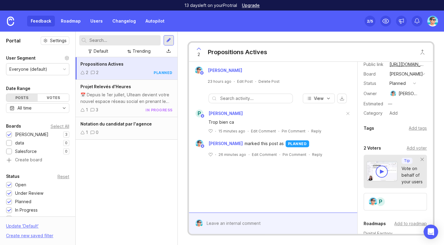
scroll to position [30, 0]
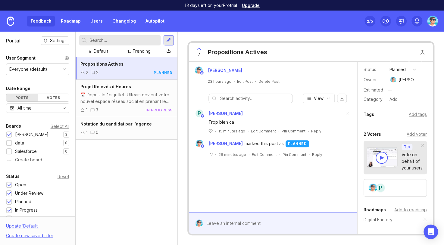
click at [413, 116] on div "Add tags" at bounding box center [418, 114] width 18 height 7
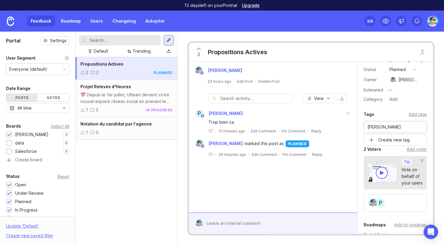
type input "[PERSON_NAME]"
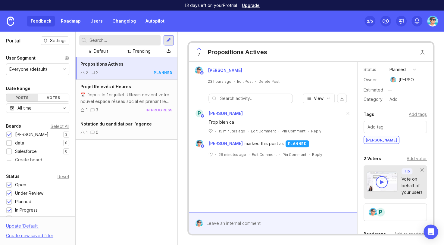
scroll to position [0, 0]
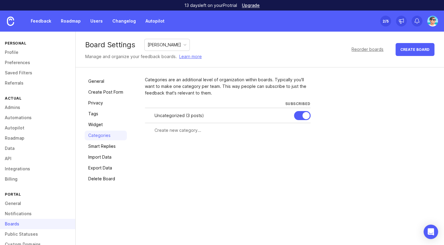
click at [182, 127] on input "text" at bounding box center [231, 130] width 153 height 7
type input "Expérience Utilisateur"
click at [300, 141] on span "Create" at bounding box center [299, 141] width 15 height 5
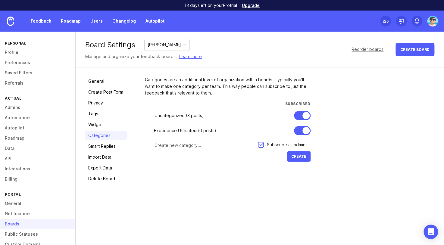
click at [0, 0] on div at bounding box center [0, 0] width 0 height 0
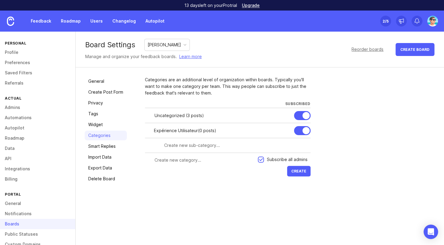
click at [199, 147] on input "text" at bounding box center [235, 145] width 143 height 7
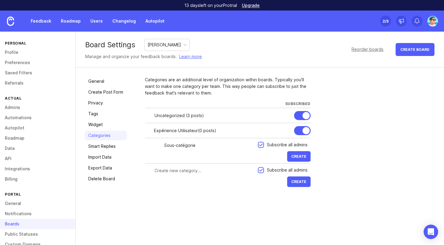
type input "Sous-catégorie"
click at [297, 156] on span "Create" at bounding box center [299, 156] width 15 height 5
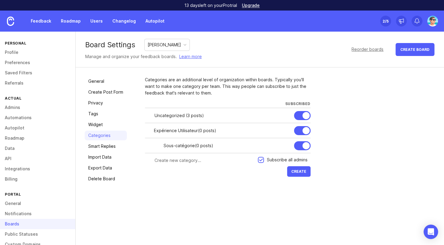
click at [429, 24] on img at bounding box center [432, 21] width 11 height 11
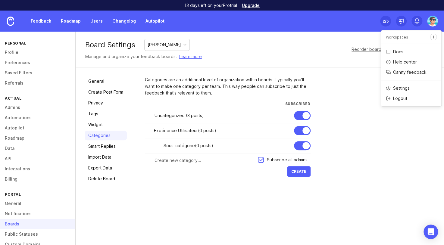
click at [250, 36] on div "Board Settings Lucie Manage and organize your feedback boards. Learn more Reord…" at bounding box center [260, 50] width 369 height 36
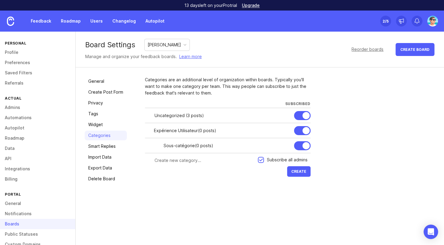
click at [41, 21] on link "Feedback" at bounding box center [41, 21] width 28 height 11
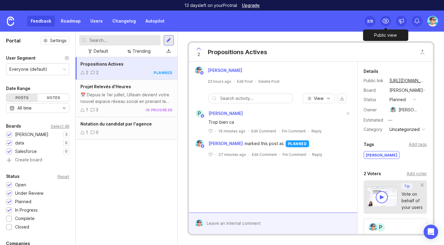
click at [384, 22] on icon at bounding box center [385, 20] width 7 height 7
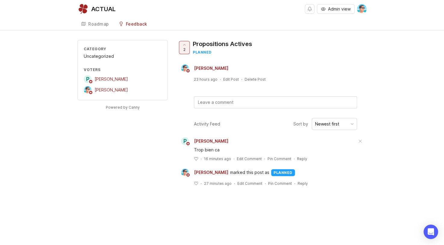
click at [100, 26] on div "Roadmap" at bounding box center [98, 24] width 21 height 4
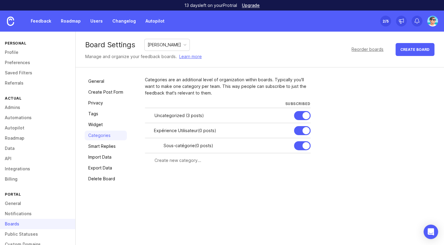
click at [0, 0] on div at bounding box center [0, 0] width 0 height 0
drag, startPoint x: 196, startPoint y: 130, endPoint x: 136, endPoint y: 128, distance: 60.0
click at [136, 128] on div "General Create Post Form Privacy Tags Widget Categories Smart Replies Import Da…" at bounding box center [260, 130] width 369 height 125
type input "Catégorie test"
click at [284, 132] on div "Save" at bounding box center [283, 131] width 12 height 7
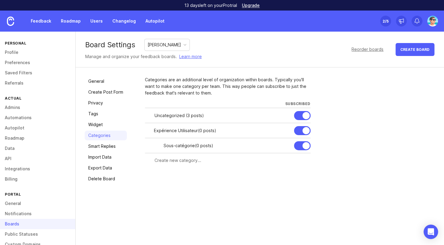
click at [349, 94] on div "Categories are an additional level of organization within boards. Typically you…" at bounding box center [290, 130] width 290 height 107
click at [156, 44] on div "[PERSON_NAME]" at bounding box center [164, 45] width 33 height 7
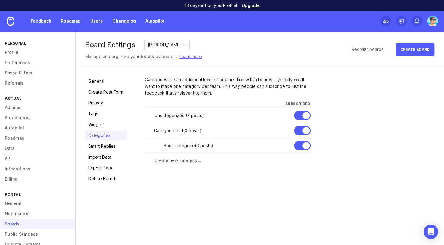
click at [43, 22] on link "Feedback" at bounding box center [41, 21] width 28 height 11
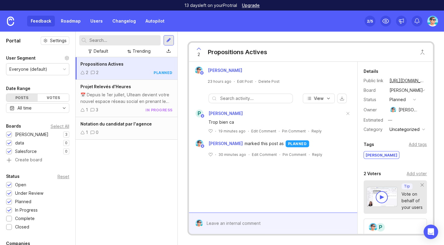
click at [399, 129] on div "Uncategorized" at bounding box center [405, 129] width 30 height 7
click at [409, 143] on li "Catégorie test" at bounding box center [405, 139] width 35 height 11
click at [340, 173] on div "Benjamin Hareau 23 hours ago · Edit Post · Delete Post View P Pierre Yves Tual …" at bounding box center [273, 137] width 169 height 151
click at [332, 175] on div "Benjamin Hareau 23 hours ago · Edit Post · Delete Post View P Pierre Yves Tual …" at bounding box center [273, 137] width 169 height 151
click at [353, 135] on div "P Pierre Yves Tual Trop bien ca ﻿ · 19 minutes ago · Edit Comment · Pin Comment…" at bounding box center [273, 137] width 169 height 59
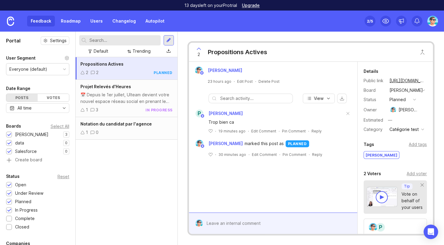
click at [334, 48] on div "2 Propositions Actives" at bounding box center [311, 52] width 244 height 19
click at [386, 21] on circle at bounding box center [386, 21] width 2 height 2
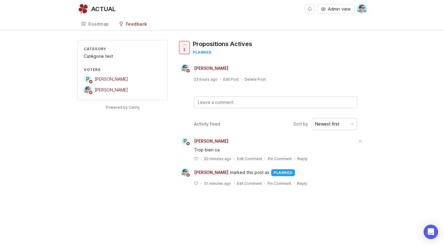
click at [98, 25] on div "Roadmap" at bounding box center [98, 24] width 21 height 4
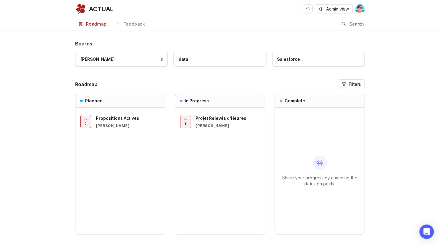
click at [30, 78] on div "Boards Lucie 3 data Salesforce Roadmap Filters Planned 2 Propositions Actives L…" at bounding box center [220, 152] width 440 height 225
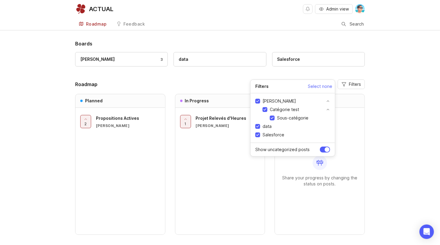
click at [273, 117] on input "Sous-catégorie" at bounding box center [271, 118] width 5 height 5
checkbox input "false"
click at [265, 109] on input "Catégorie test" at bounding box center [264, 109] width 5 height 5
checkbox input "false"
click at [271, 118] on input "Sous-catégorie" at bounding box center [271, 118] width 5 height 5
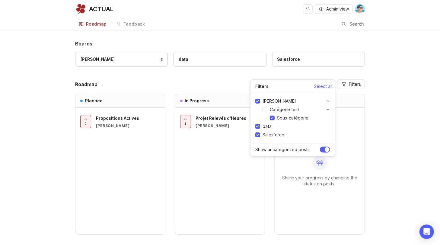
checkbox input "true"
click at [264, 110] on input "Catégorie test" at bounding box center [264, 109] width 5 height 5
checkbox input "true"
click at [259, 102] on input "[PERSON_NAME]" at bounding box center [257, 101] width 5 height 5
checkbox input "false"
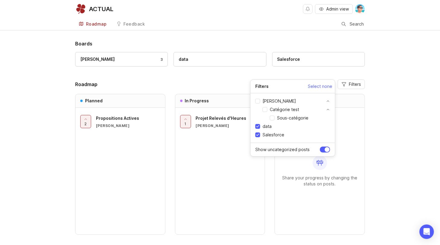
checkbox input "false"
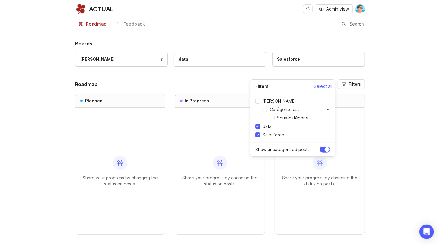
click at [259, 102] on input "[PERSON_NAME]" at bounding box center [257, 101] width 5 height 5
checkbox input "true"
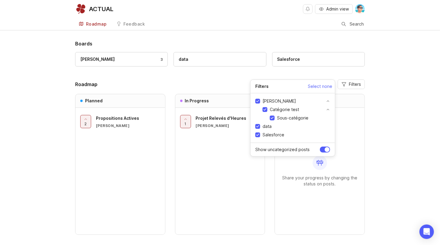
click at [264, 110] on input "Catégorie test" at bounding box center [264, 109] width 5 height 5
checkbox input "false"
click at [272, 119] on input "Sous-catégorie" at bounding box center [271, 118] width 5 height 5
click at [271, 118] on input "Sous-catégorie" at bounding box center [271, 118] width 5 height 5
checkbox input "true"
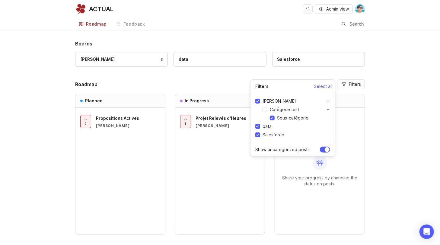
click at [265, 112] on div "Catégorie test Sous-catégorie" at bounding box center [296, 114] width 68 height 14
click at [263, 110] on input "Catégorie test" at bounding box center [264, 109] width 5 height 5
checkbox input "true"
click at [325, 148] on input "Show uncategorized posts" at bounding box center [325, 150] width 10 height 6
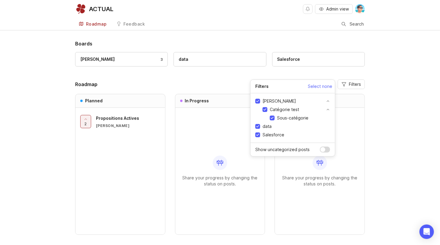
click at [326, 149] on input "Show uncategorized posts" at bounding box center [325, 150] width 10 height 6
checkbox input "true"
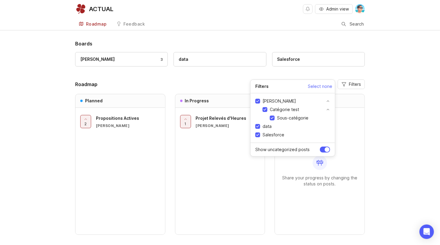
click at [202, 80] on header "Roadmap Filters" at bounding box center [219, 85] width 289 height 10
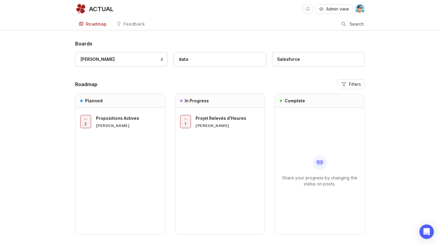
drag, startPoint x: 130, startPoint y: 81, endPoint x: 229, endPoint y: 60, distance: 101.2
click at [131, 81] on header "Roadmap Filters" at bounding box center [219, 85] width 289 height 10
click at [324, 13] on button "Admin view" at bounding box center [334, 9] width 38 height 10
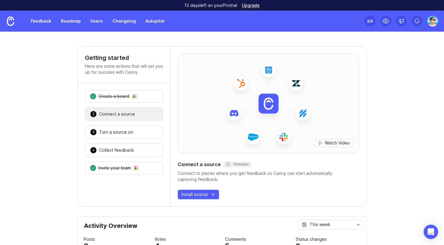
click at [34, 21] on link "Feedback" at bounding box center [41, 21] width 28 height 11
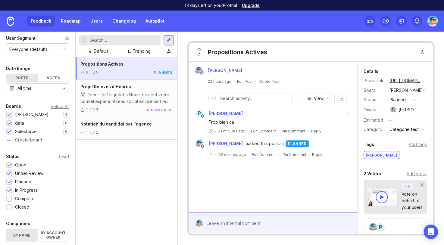
scroll to position [30, 0]
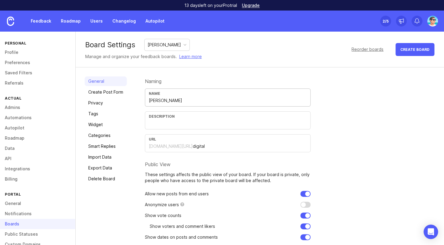
drag, startPoint x: 171, startPoint y: 102, endPoint x: 108, endPoint y: 96, distance: 63.5
click at [108, 96] on div "General Create Post Form Privacy Tags Widget Categories Smart Replies Import Da…" at bounding box center [260, 173] width 369 height 211
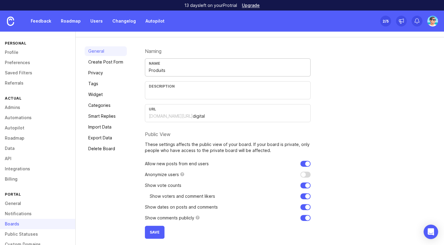
type input "Produits"
click at [157, 231] on span "Save" at bounding box center [155, 232] width 10 height 5
click at [14, 225] on div "Boards" at bounding box center [37, 224] width 75 height 10
click at [7, 223] on div "Boards" at bounding box center [37, 224] width 75 height 10
click at [23, 216] on link "Notifications" at bounding box center [37, 214] width 75 height 10
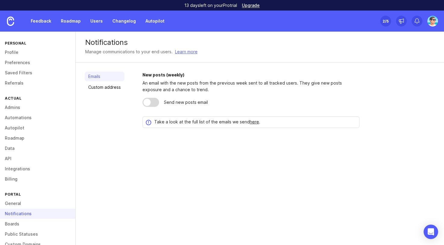
click at [12, 224] on link "Boards" at bounding box center [37, 224] width 75 height 10
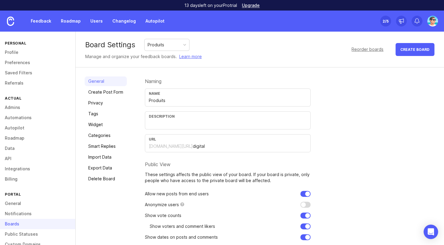
click at [169, 46] on div "Produits" at bounding box center [167, 44] width 45 height 11
click at [166, 49] on div "data" at bounding box center [167, 44] width 45 height 11
click at [258, 79] on div "Naming" at bounding box center [228, 81] width 166 height 5
click at [110, 103] on link "Privacy" at bounding box center [106, 103] width 42 height 10
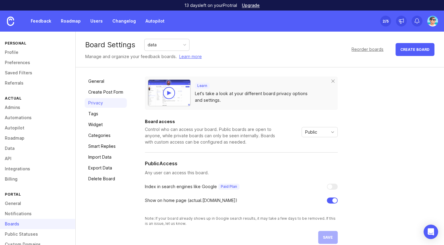
click at [320, 132] on div "Public" at bounding box center [315, 133] width 26 height 10
click at [325, 143] on li "Private" at bounding box center [320, 144] width 36 height 10
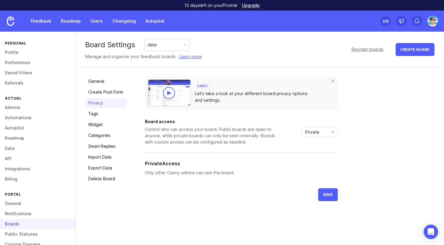
click at [324, 137] on div "Private" at bounding box center [320, 132] width 36 height 10
click at [313, 163] on span "Custom" at bounding box center [313, 163] width 15 height 7
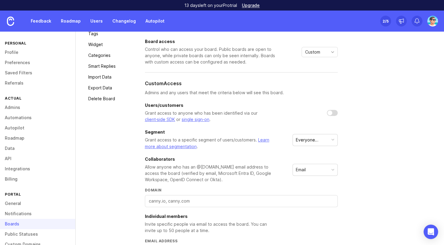
scroll to position [90, 0]
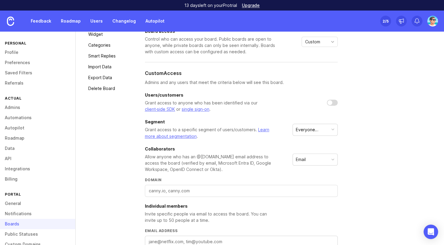
click at [307, 130] on div "Everyone (default)" at bounding box center [312, 130] width 33 height 7
click at [240, 129] on div "Grant access to a specific segment of users/customers. Learn more about segment…" at bounding box center [211, 133] width 133 height 13
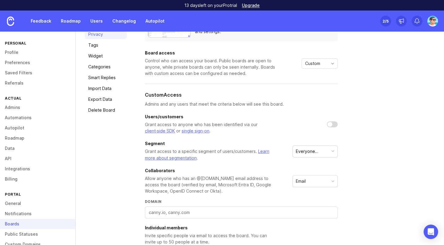
scroll to position [0, 0]
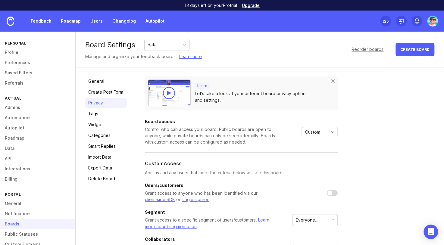
click at [311, 132] on span "Custom" at bounding box center [312, 132] width 15 height 7
click at [314, 153] on span "Public" at bounding box center [312, 153] width 12 height 7
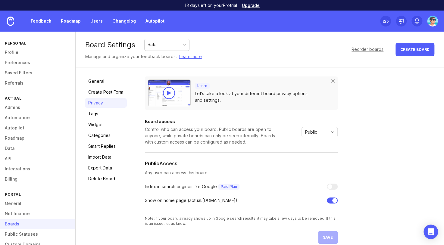
scroll to position [8, 0]
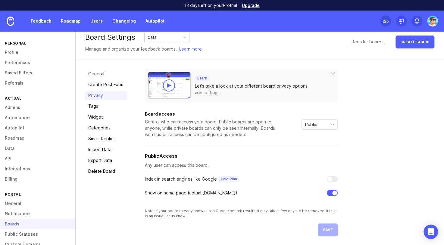
click at [306, 121] on div "Public" at bounding box center [315, 125] width 26 height 10
click at [321, 153] on span "Custom" at bounding box center [314, 156] width 17 height 7
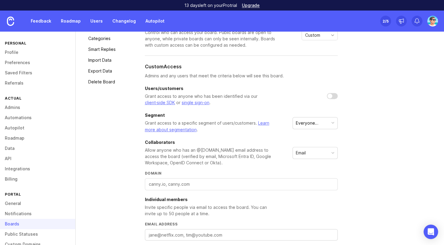
scroll to position [98, 0]
click at [301, 128] on button "Everyone (default)" at bounding box center [315, 122] width 45 height 12
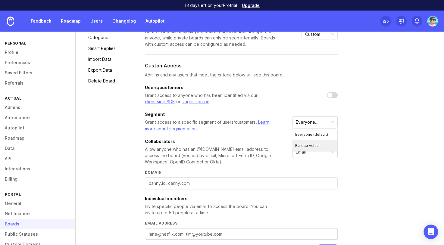
click at [319, 147] on li "Bureau Actual" at bounding box center [314, 145] width 45 height 11
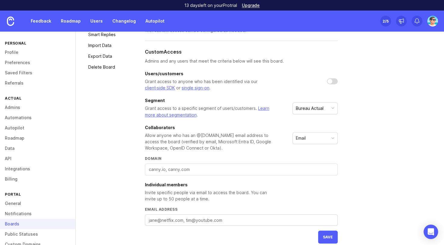
scroll to position [119, 0]
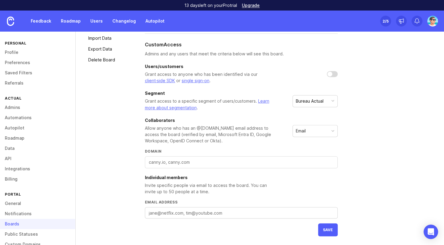
click at [322, 227] on button "save" at bounding box center [328, 230] width 20 height 13
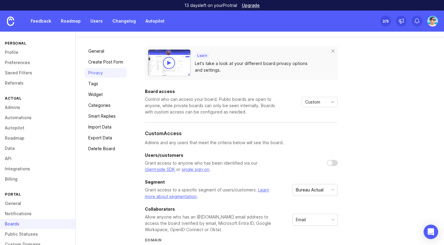
scroll to position [0, 0]
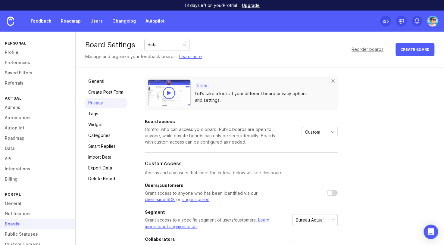
click at [356, 51] on div "Reorder boards" at bounding box center [368, 49] width 32 height 7
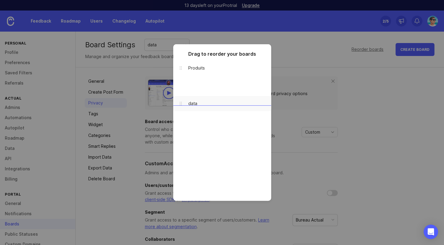
drag, startPoint x: 182, startPoint y: 84, endPoint x: 182, endPoint y: 108, distance: 23.5
click at [184, 87] on div at bounding box center [180, 84] width 15 height 15
drag, startPoint x: 185, startPoint y: 84, endPoint x: 185, endPoint y: 102, distance: 17.2
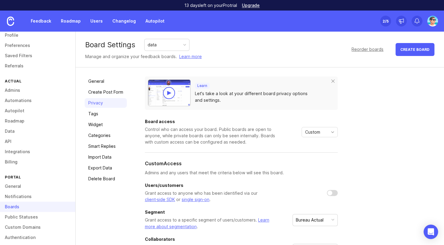
scroll to position [33, 0]
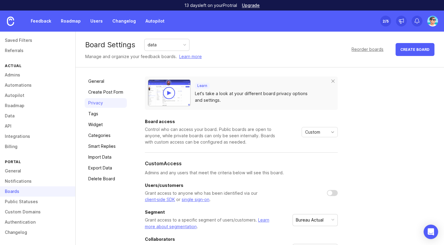
click at [13, 171] on link "General" at bounding box center [37, 171] width 75 height 10
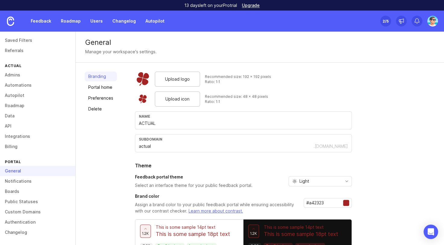
click at [103, 90] on link "Portal home" at bounding box center [101, 88] width 32 height 10
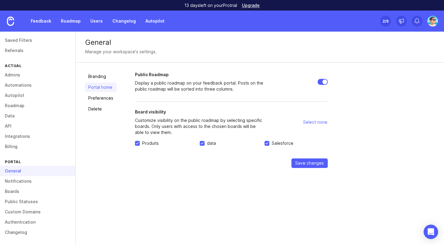
click at [102, 97] on link "Preferences" at bounding box center [101, 98] width 32 height 10
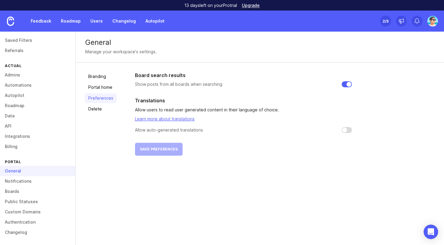
click at [102, 86] on link "Portal home" at bounding box center [101, 88] width 32 height 10
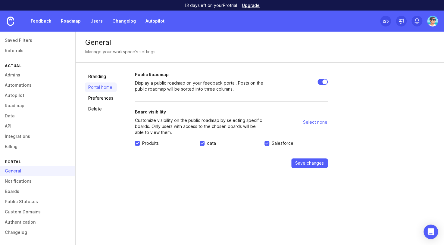
click at [99, 109] on link "Delete" at bounding box center [101, 109] width 32 height 10
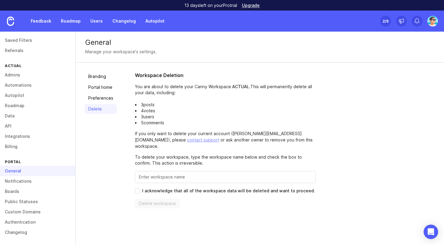
click at [96, 77] on link "Branding" at bounding box center [101, 77] width 32 height 10
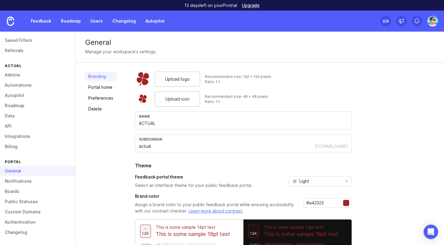
click at [431, 22] on img at bounding box center [432, 21] width 11 height 11
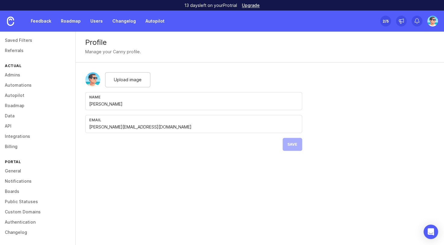
click at [20, 105] on link "Roadmap" at bounding box center [37, 106] width 75 height 10
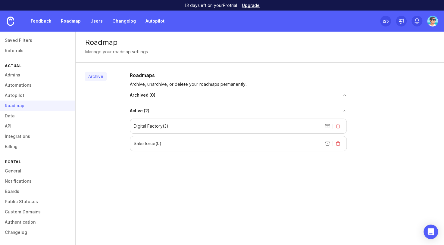
click at [100, 129] on div "Archive" at bounding box center [96, 112] width 22 height 80
click at [37, 115] on link "Data" at bounding box center [37, 116] width 75 height 10
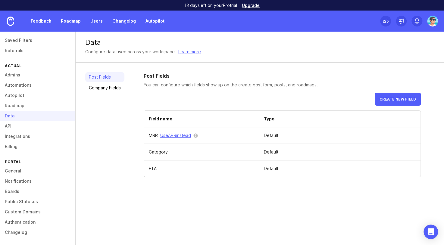
click at [72, 21] on link "Roadmap" at bounding box center [70, 21] width 27 height 11
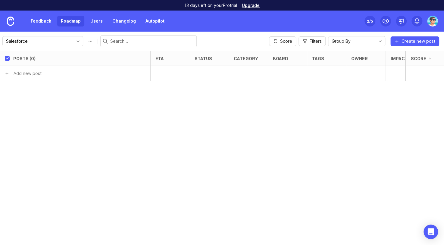
click at [73, 41] on icon "toggle icon" at bounding box center [78, 41] width 10 height 5
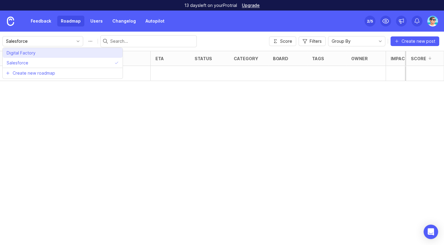
click at [58, 53] on li "Digital Factory" at bounding box center [63, 53] width 120 height 10
type input "Digital Factory"
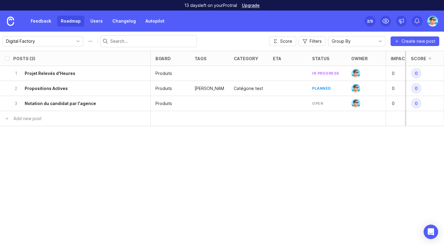
click at [86, 43] on button "Roadmap options" at bounding box center [91, 41] width 10 height 10
drag, startPoint x: 53, startPoint y: 42, endPoint x: 0, endPoint y: 40, distance: 53.4
click at [0, 40] on div "Digital Factory save Score Filters Group By Create new post" at bounding box center [222, 41] width 444 height 19
type input "Produits"
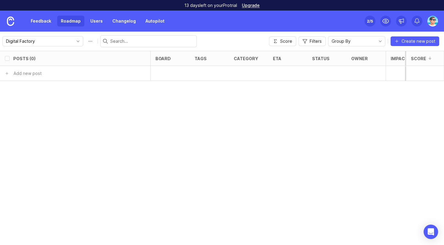
checkbox input "false"
type input "Produits"
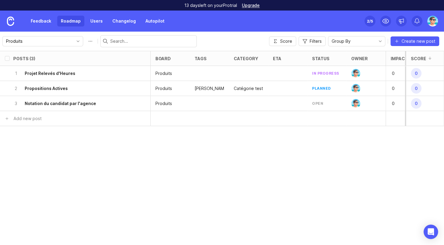
click at [86, 42] on button "Roadmap options" at bounding box center [91, 41] width 10 height 10
click at [73, 42] on icon "toggle icon" at bounding box center [78, 41] width 10 height 5
click at [44, 72] on span "Create new roadmap" at bounding box center [34, 73] width 43 height 6
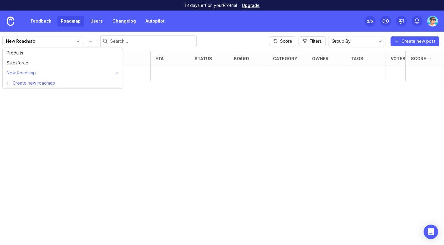
click at [44, 41] on input "New Roadmap" at bounding box center [39, 41] width 67 height 7
type input "N"
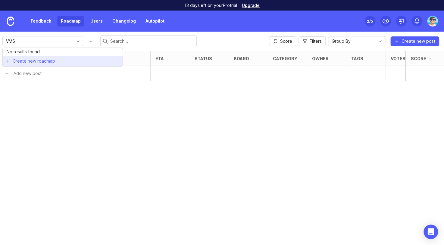
type input "New Roadmap"
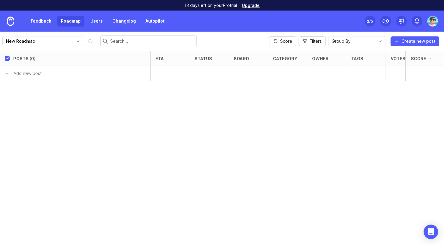
click at [87, 41] on icon "Roadmap options" at bounding box center [90, 41] width 7 height 7
click at [86, 43] on button "Roadmap options" at bounding box center [91, 41] width 10 height 10
click at [70, 85] on div "Posts (0) eta tags status owner category board Votes Impact Effort Score Add ne…" at bounding box center [222, 148] width 444 height 194
click at [73, 41] on icon "toggle icon" at bounding box center [78, 41] width 10 height 5
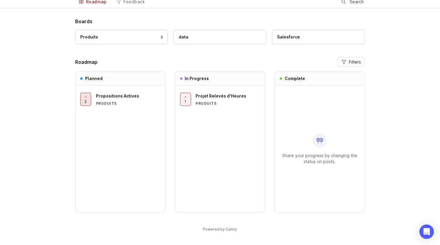
scroll to position [22, 0]
click at [349, 64] on span "Filters" at bounding box center [354, 62] width 12 height 6
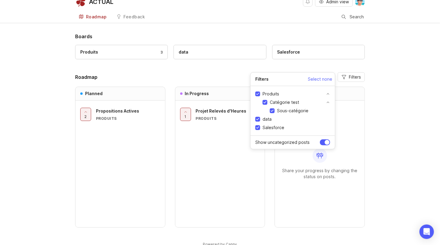
scroll to position [0, 0]
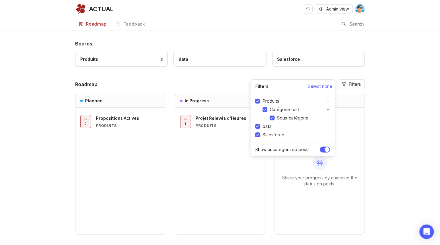
click at [186, 85] on header "Roadmap Filters" at bounding box center [219, 85] width 289 height 10
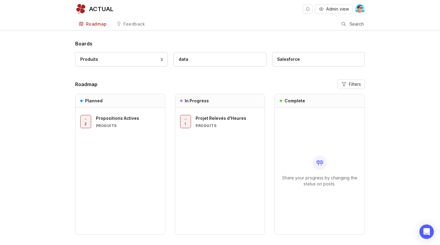
click at [55, 70] on div "Boards Produits 3 data Salesforce Roadmap Filters Planned 2 Propositions Active…" at bounding box center [220, 152] width 440 height 225
click at [139, 64] on link "Produits 3" at bounding box center [121, 59] width 93 height 14
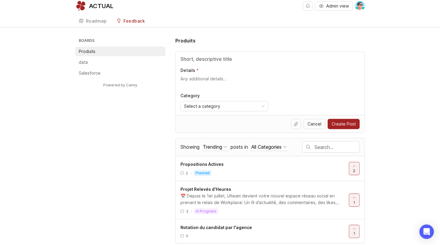
scroll to position [4, 0]
click at [101, 65] on li "data" at bounding box center [120, 62] width 90 height 10
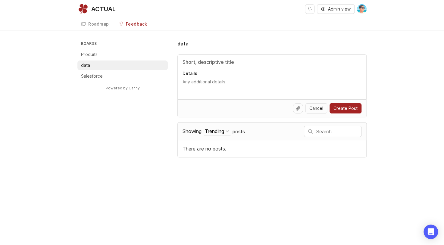
click at [118, 73] on li "Salesforce" at bounding box center [122, 76] width 90 height 10
click at [91, 20] on link "Roadmap" at bounding box center [94, 24] width 35 height 12
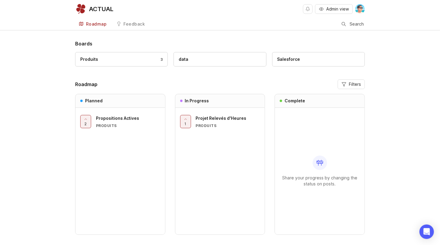
click at [326, 11] on span "Admin view" at bounding box center [337, 9] width 23 height 6
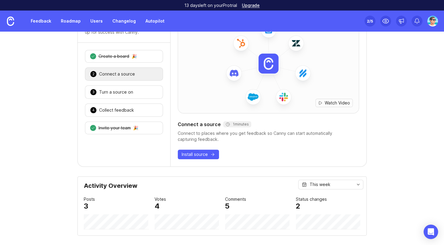
scroll to position [30, 0]
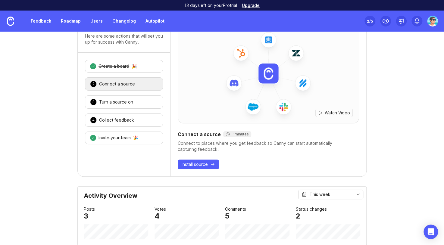
click at [74, 21] on link "Roadmap" at bounding box center [70, 21] width 27 height 11
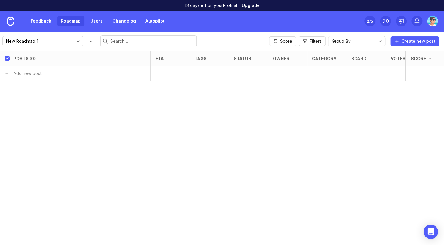
click at [36, 22] on link "Feedback" at bounding box center [41, 21] width 28 height 11
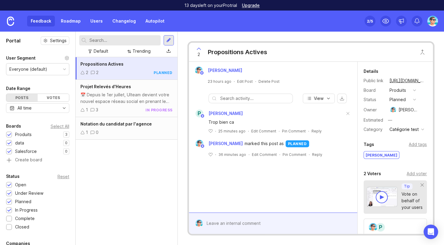
click at [122, 132] on div "1 0" at bounding box center [126, 132] width 92 height 7
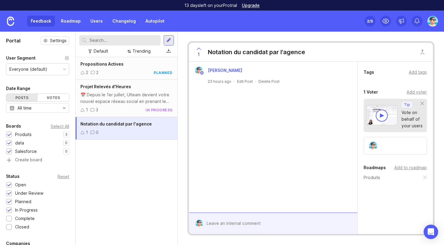
scroll to position [76, 0]
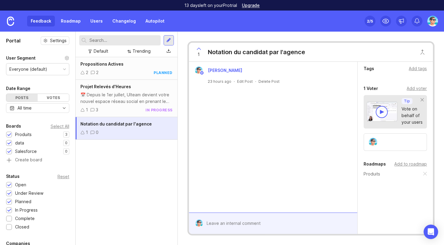
click at [397, 164] on div "Add to roadmap" at bounding box center [411, 164] width 33 height 7
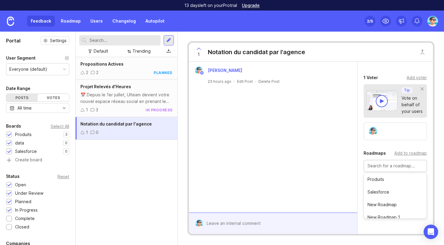
scroll to position [93, 0]
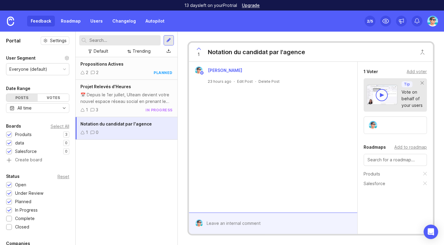
click at [396, 149] on div "Add to roadmap" at bounding box center [411, 147] width 33 height 7
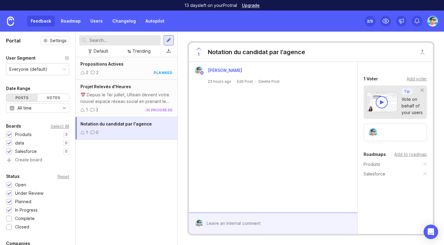
click at [401, 153] on div "Add to roadmap" at bounding box center [411, 154] width 33 height 7
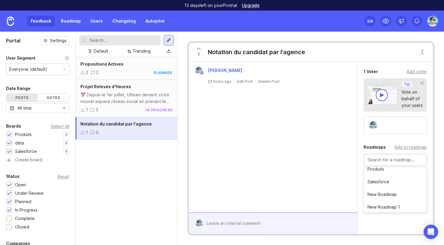
scroll to position [5, 0]
click at [334, 139] on div "[PERSON_NAME] 23 hours ago · Edit Post · Delete Post" at bounding box center [273, 137] width 169 height 151
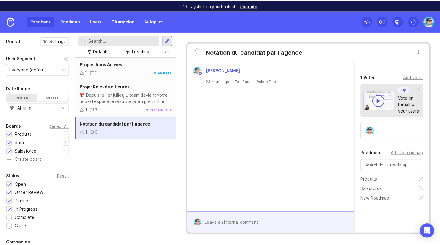
scroll to position [112, 0]
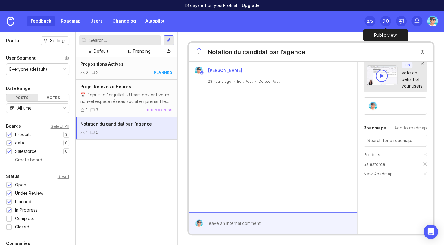
click at [384, 21] on icon at bounding box center [385, 20] width 7 height 7
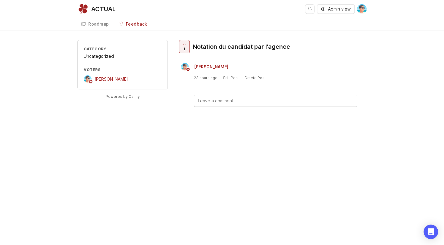
click at [107, 26] on div "Roadmap" at bounding box center [98, 24] width 21 height 4
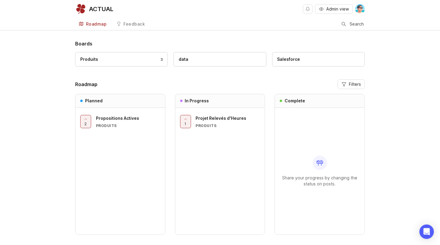
click at [345, 87] on icon "button" at bounding box center [343, 84] width 5 height 5
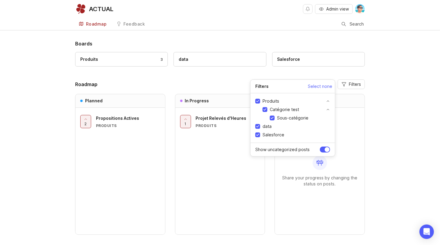
click at [345, 87] on icon "button" at bounding box center [343, 84] width 5 height 5
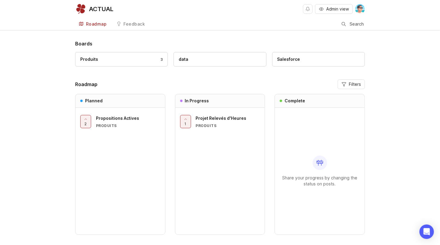
click at [15, 156] on div "Boards Produits 3 data Salesforce Roadmap Filters Planned 2 Propositions Active…" at bounding box center [220, 152] width 440 height 225
click at [121, 122] on div "Propositions Actives Produits" at bounding box center [128, 121] width 64 height 13
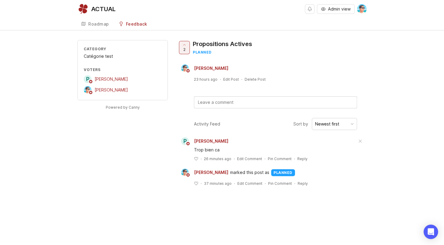
click at [96, 24] on div "Roadmap" at bounding box center [98, 24] width 21 height 4
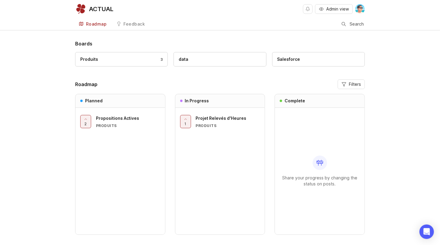
click at [304, 57] on div "Salesforce" at bounding box center [318, 59] width 82 height 7
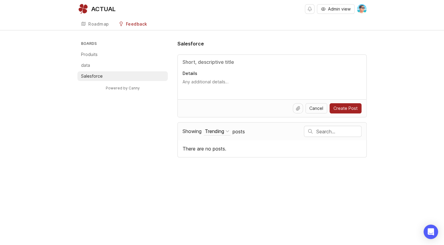
click at [96, 66] on li "data" at bounding box center [122, 66] width 90 height 10
click at [98, 54] on li "Produits" at bounding box center [122, 55] width 90 height 10
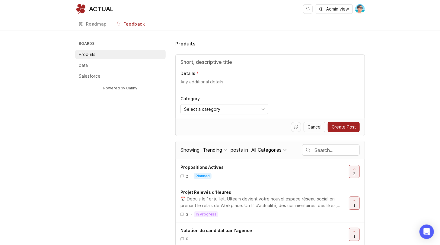
scroll to position [4, 0]
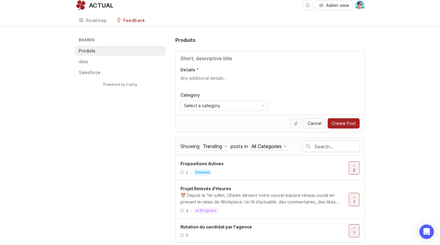
click at [211, 144] on div "Trending" at bounding box center [212, 146] width 19 height 7
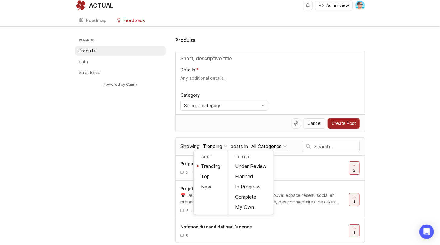
click at [267, 144] on div "All Categories" at bounding box center [266, 146] width 30 height 7
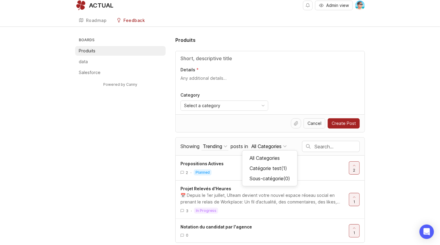
click at [274, 146] on div "All Categories" at bounding box center [266, 146] width 30 height 7
click at [245, 227] on span "Notation du candidat par l'agence" at bounding box center [215, 227] width 71 height 5
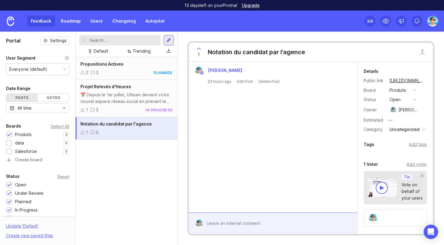
click at [404, 100] on button "open" at bounding box center [403, 100] width 30 height 8
click at [404, 132] on div "planned" at bounding box center [400, 132] width 19 height 5
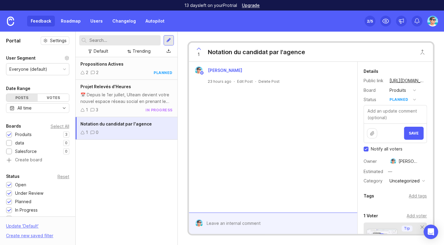
click at [409, 134] on span "Save" at bounding box center [414, 133] width 10 height 5
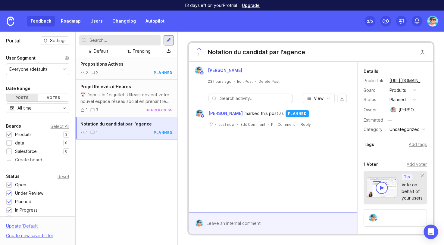
scroll to position [30, 0]
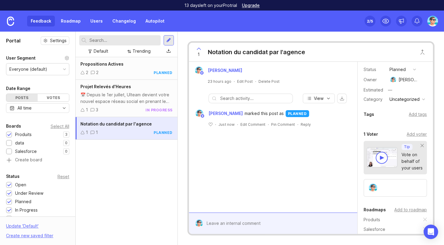
click at [399, 99] on div "Uncategorized" at bounding box center [405, 99] width 30 height 7
click at [404, 123] on li "Sous-catégorie" at bounding box center [405, 123] width 35 height 16
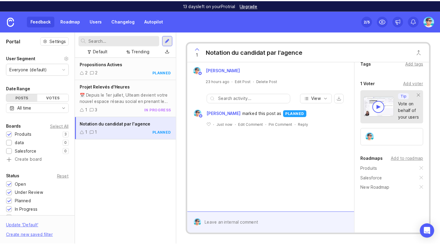
scroll to position [102, 0]
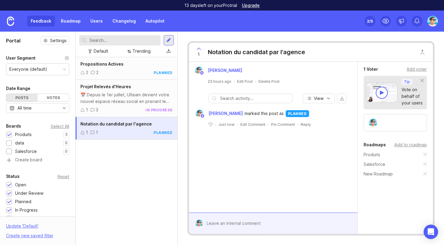
click at [153, 168] on div "Propositions Actives 2 2 planned Projet Relevés d'Heures 1 3 in progress Notati…" at bounding box center [127, 151] width 102 height 188
click at [383, 24] on icon at bounding box center [385, 20] width 7 height 7
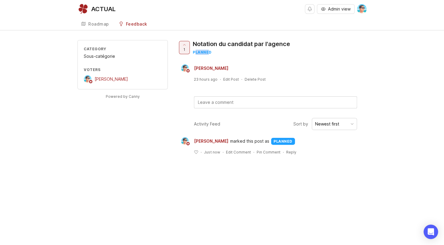
drag, startPoint x: 196, startPoint y: 53, endPoint x: 208, endPoint y: 54, distance: 12.7
click at [208, 54] on div "planned" at bounding box center [241, 52] width 97 height 5
click at [95, 24] on div "Roadmap" at bounding box center [98, 24] width 21 height 4
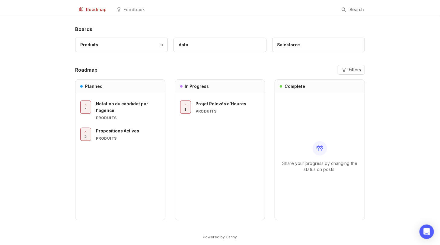
scroll to position [22, 0]
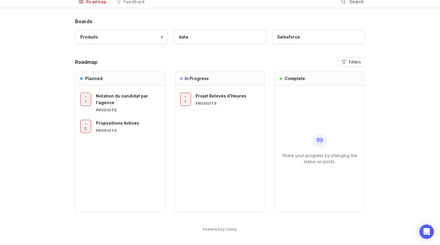
click at [352, 62] on span "Filters" at bounding box center [354, 62] width 12 height 6
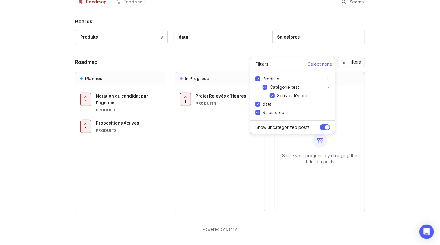
click at [111, 172] on div "1 Notation du candidat par l'agence Produits 2 Propositions Actives Produits" at bounding box center [120, 149] width 90 height 127
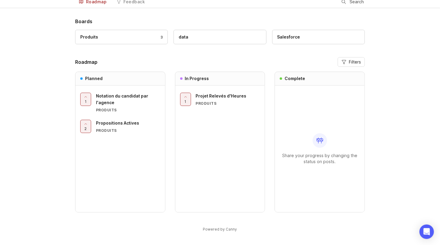
click at [63, 146] on div "Boards Produits 3 data Salesforce Roadmap Filters Planned 1 Notation du candida…" at bounding box center [220, 130] width 440 height 225
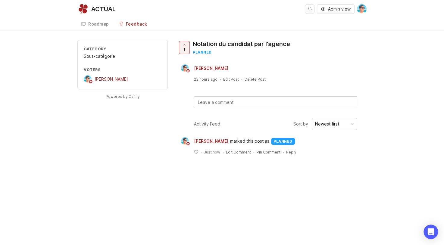
click at [97, 57] on div "Sous-catégorie" at bounding box center [123, 56] width 78 height 7
click at [93, 49] on div "Category" at bounding box center [123, 48] width 78 height 5
click at [101, 24] on div "Roadmap" at bounding box center [98, 24] width 21 height 4
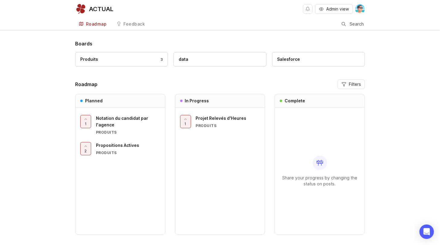
click at [151, 60] on div "Produits 3" at bounding box center [121, 59] width 82 height 7
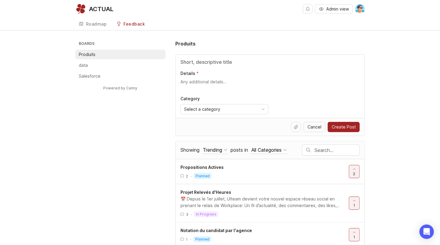
click at [99, 25] on div "Roadmap" at bounding box center [96, 24] width 21 height 4
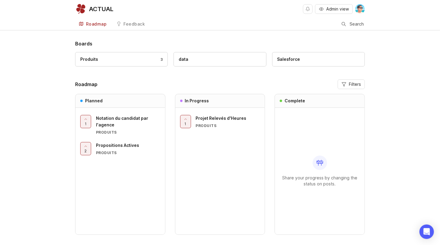
click at [187, 83] on header "Roadmap Filters" at bounding box center [219, 85] width 289 height 10
click at [109, 121] on div "Notation du candidat par l'agence" at bounding box center [128, 121] width 64 height 13
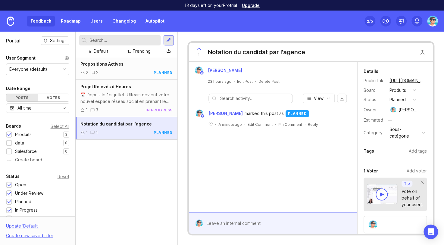
click at [65, 23] on link "Roadmap" at bounding box center [70, 21] width 27 height 11
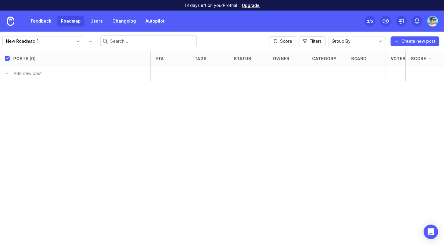
click at [48, 22] on link "Feedback" at bounding box center [41, 21] width 28 height 11
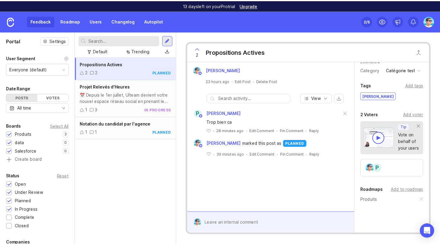
scroll to position [60, 0]
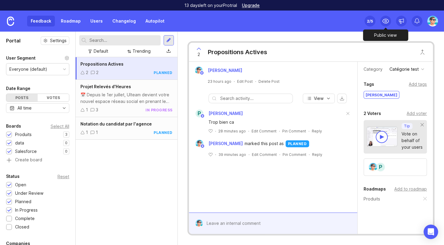
click at [388, 21] on icon at bounding box center [385, 20] width 7 height 7
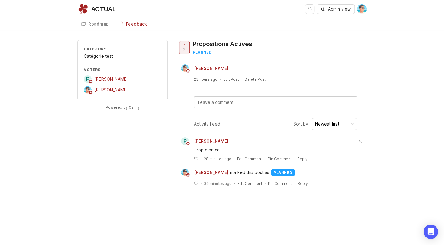
click at [84, 26] on icon at bounding box center [83, 23] width 5 height 5
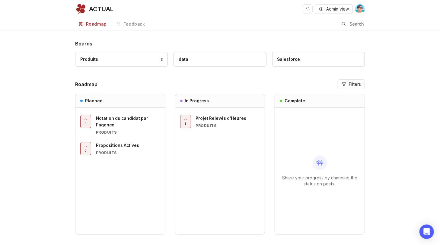
click at [322, 9] on icon "button" at bounding box center [321, 9] width 5 height 5
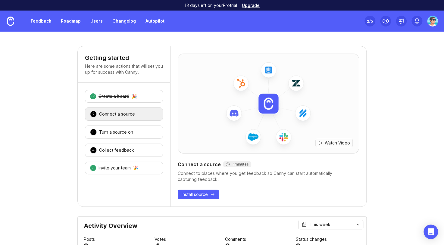
click at [51, 19] on link "Feedback" at bounding box center [41, 21] width 28 height 11
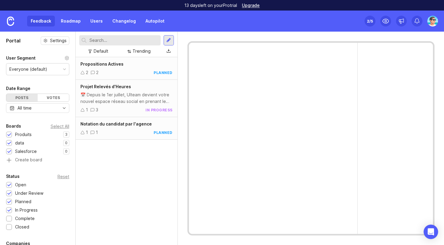
click at [69, 22] on link "Roadmap" at bounding box center [70, 21] width 27 height 11
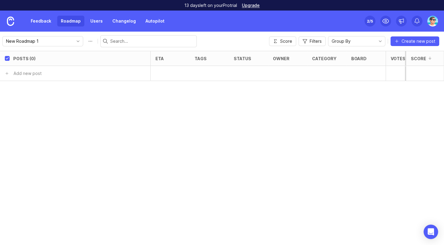
click at [52, 41] on input "New Roadmap 1" at bounding box center [39, 41] width 67 height 7
click at [86, 41] on button "Roadmap options" at bounding box center [91, 41] width 10 height 10
drag, startPoint x: 33, startPoint y: 40, endPoint x: -5, endPoint y: 39, distance: 37.7
click at [0, 39] on html "13 days left on your Pro trial Upgrade Feedback Roadmap Users Changelog Autopil…" at bounding box center [222, 122] width 444 height 245
type input "T4 2025"
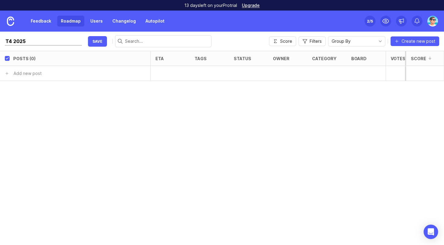
click button "save" at bounding box center [97, 41] width 19 height 11
type input "T4 2025"
click at [93, 87] on div "Posts (0) eta tags status owner category board Votes Impact Effort Score Add ne…" at bounding box center [222, 148] width 444 height 194
click at [43, 23] on link "Feedback" at bounding box center [41, 21] width 28 height 11
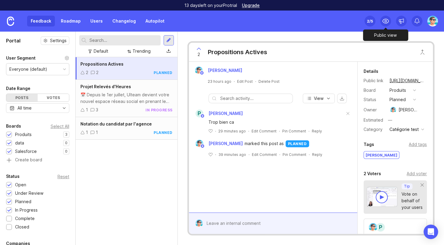
click at [386, 21] on icon at bounding box center [385, 20] width 7 height 7
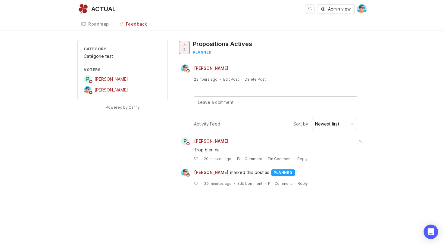
click at [93, 24] on div "Roadmap" at bounding box center [98, 24] width 21 height 4
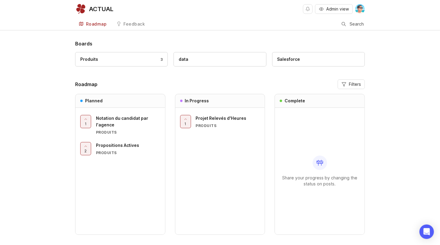
click at [53, 75] on div "Boards Produits 3 data Salesforce Roadmap Filters Planned 1 Notation du candida…" at bounding box center [220, 152] width 440 height 225
click at [223, 100] on div "In Progress" at bounding box center [220, 101] width 90 height 14
click at [315, 145] on div "Share your progress by changing the status on posts." at bounding box center [319, 171] width 80 height 127
click at [353, 88] on button "Filters" at bounding box center [350, 85] width 27 height 10
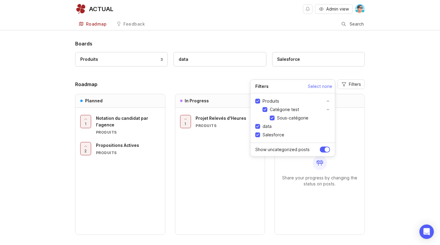
click at [353, 88] on button "Filters" at bounding box center [350, 85] width 27 height 10
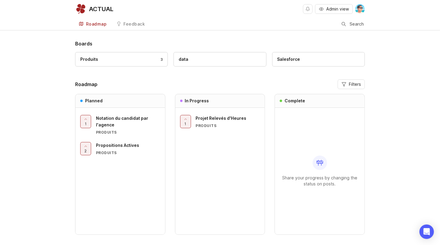
click at [209, 83] on header "Roadmap Filters" at bounding box center [219, 85] width 289 height 10
click at [425, 194] on div "Boards Produits 3 data Salesforce Roadmap Filters Planned 1 Notation du candida…" at bounding box center [220, 152] width 440 height 225
click at [43, 71] on div "Boards Produits 3 data Salesforce Roadmap Filters Planned 1 Notation du candida…" at bounding box center [220, 152] width 440 height 225
click at [408, 93] on div "Boards Produits 3 data Salesforce Roadmap Filters Planned 1 Notation du candida…" at bounding box center [220, 152] width 440 height 225
click at [330, 9] on span "Admin view" at bounding box center [337, 9] width 23 height 6
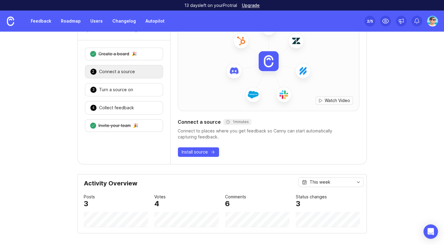
scroll to position [30, 0]
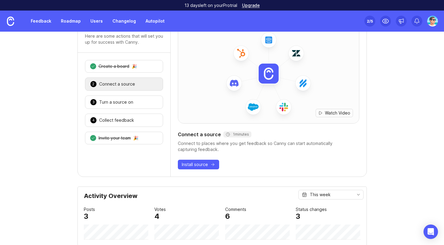
click at [43, 21] on link "Feedback" at bounding box center [41, 21] width 28 height 11
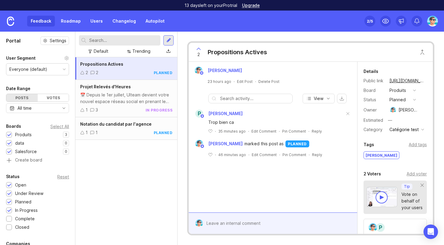
click at [116, 170] on div "Propositions Actives 2 2 planned Projet Relevés d'Heures 1 3 in progress Notati…" at bounding box center [126, 151] width 102 height 188
click at [38, 23] on div "Feedback Roadmap Users Changelog Autopilot" at bounding box center [97, 21] width 141 height 11
click at [147, 183] on div "Propositions Actives 2 2 planned Projet Relevés d'Heures 1 3 in progress Notati…" at bounding box center [126, 151] width 102 height 188
click at [110, 172] on div "Propositions Actives 2 2 planned Projet Relevés d'Heures 1 3 in progress Notati…" at bounding box center [126, 151] width 102 height 188
click at [170, 41] on div at bounding box center [168, 40] width 5 height 5
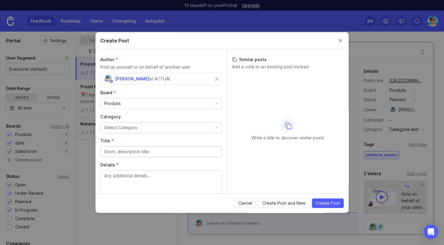
click at [175, 104] on div "Produits" at bounding box center [161, 104] width 121 height 10
click at [168, 129] on button "Select Category" at bounding box center [161, 127] width 122 height 11
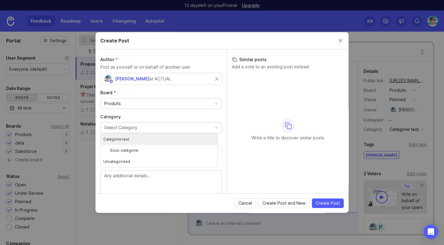
click at [168, 129] on button "Select Category" at bounding box center [161, 127] width 122 height 11
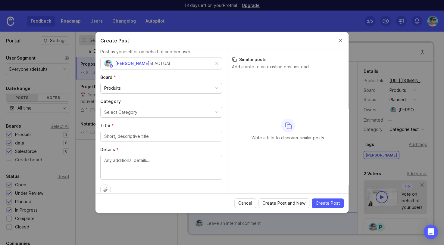
scroll to position [23, 0]
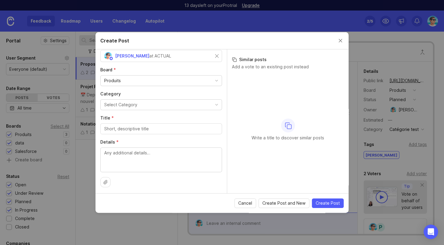
click at [164, 101] on button "Select Category" at bounding box center [161, 104] width 122 height 11
click at [149, 94] on label "Category" at bounding box center [161, 94] width 122 height 6
click at [151, 80] on div "Produits" at bounding box center [161, 81] width 121 height 10
click at [247, 202] on span "Cancel" at bounding box center [245, 203] width 14 height 6
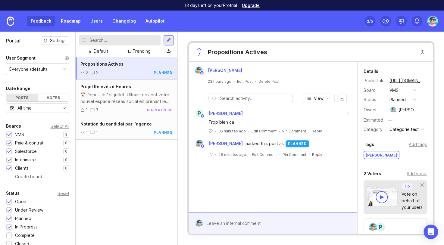
click at [170, 41] on div at bounding box center [168, 40] width 5 height 5
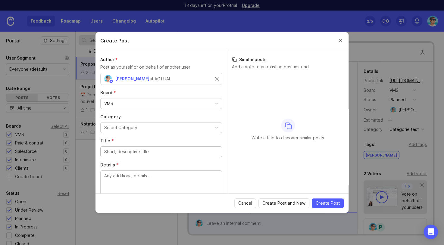
click at [168, 102] on div "VMS" at bounding box center [161, 104] width 121 height 10
click at [143, 128] on button "Select Category" at bounding box center [161, 127] width 122 height 11
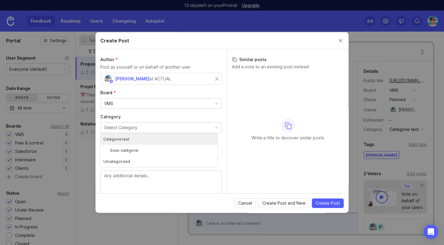
click at [143, 128] on button "Select Category" at bounding box center [161, 127] width 122 height 11
click at [146, 117] on label "Category" at bounding box center [161, 117] width 122 height 6
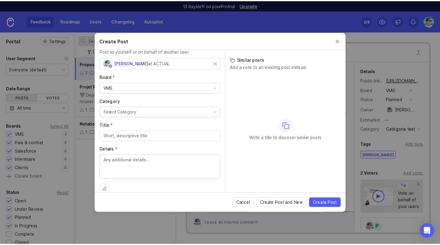
scroll to position [23, 0]
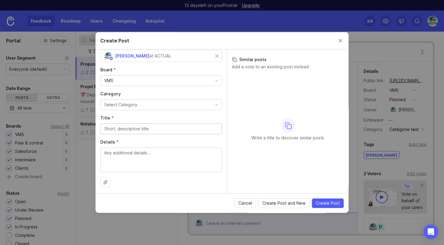
click at [159, 129] on input "Title *" at bounding box center [161, 129] width 114 height 7
paste input "Contribution VMS - dépose des contrats Pixid"
type input "Contribution VMS - dépose des contrats Pixid"
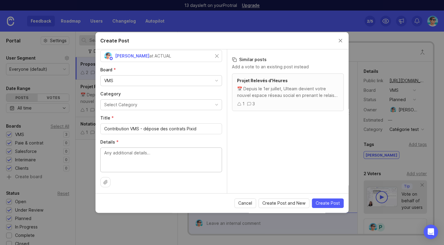
click at [150, 159] on textarea "Details *" at bounding box center [161, 160] width 114 height 20
type textarea "à compélter -"
drag, startPoint x: 147, startPoint y: 127, endPoint x: 98, endPoint y: 129, distance: 48.6
click at [98, 129] on div "Author * Post as yourself or on behalf of another user Benjamin Hareau at ACTUA…" at bounding box center [161, 121] width 131 height 144
click at [168, 129] on input "Dépose des contrats Pixid" at bounding box center [161, 129] width 114 height 7
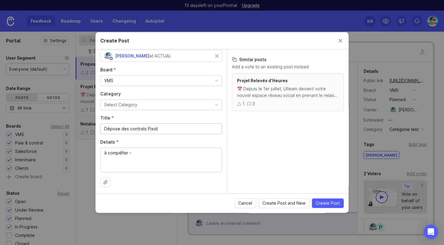
click at [147, 128] on input "Dépose des contrats Pixid" at bounding box center [161, 129] width 114 height 7
click at [184, 131] on input "Dépose des contrats [PERSON_NAME] sur Pixid" at bounding box center [161, 129] width 114 height 7
type input "Dépose des contrats [PERSON_NAME] sur Pixid"
drag, startPoint x: 146, startPoint y: 154, endPoint x: 99, endPoint y: 153, distance: 47.0
click at [99, 153] on div "Author * Post as yourself or on behalf of another user Benjamin Hareau at ACTUA…" at bounding box center [161, 121] width 131 height 144
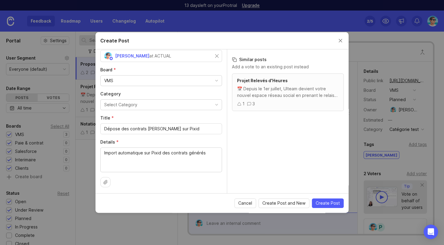
click at [140, 83] on div "VMS" at bounding box center [161, 81] width 121 height 10
click at [169, 71] on label "Board *" at bounding box center [161, 70] width 122 height 6
type textarea "Import automatique sur Pixid des contrats générés sur Lucie."
click at [318, 203] on span "Create Post" at bounding box center [328, 203] width 24 height 6
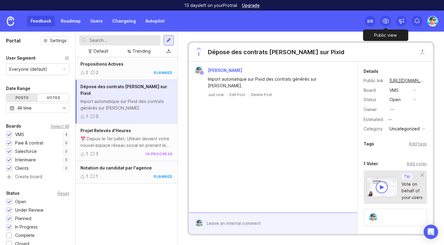
click at [384, 21] on icon at bounding box center [385, 20] width 7 height 7
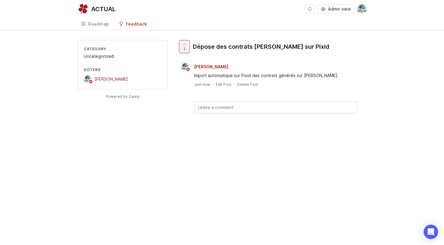
click at [97, 23] on div "Roadmap" at bounding box center [98, 24] width 21 height 4
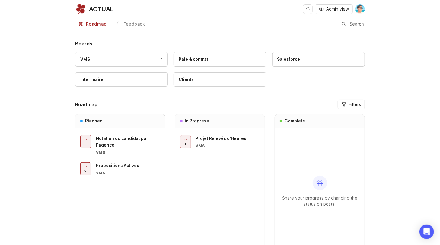
click at [126, 62] on div "VMS 4" at bounding box center [121, 59] width 82 height 7
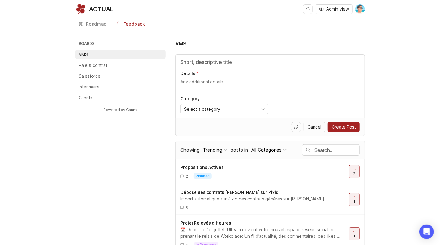
click at [91, 23] on div "Roadmap" at bounding box center [96, 24] width 21 height 4
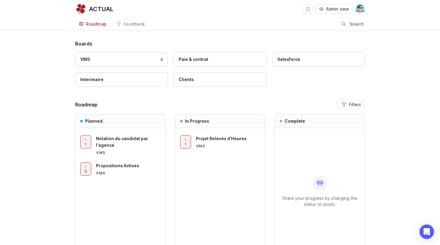
click at [385, 169] on div "Boards VMS 4 Paie & contrat Salesforce Interimaire Clients Roadmap Filters Plan…" at bounding box center [220, 162] width 440 height 245
click at [51, 99] on div "Boards VMS 4 Paie & contrat Salesforce Interimaire Clients Roadmap Filters Plan…" at bounding box center [220, 162] width 440 height 245
click at [333, 9] on span "Admin view" at bounding box center [337, 9] width 23 height 6
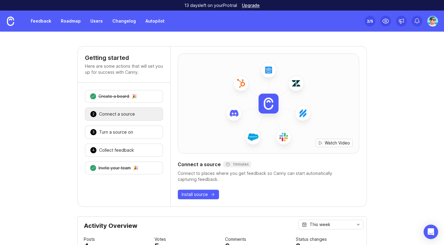
click at [45, 21] on link "Feedback" at bounding box center [41, 21] width 28 height 11
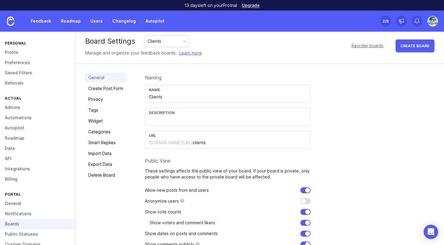
scroll to position [2, 0]
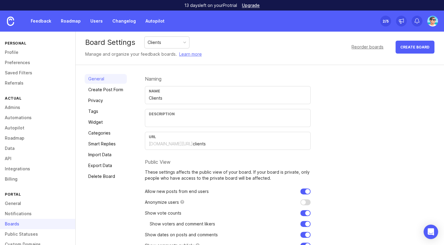
click at [93, 178] on link "Delete Board" at bounding box center [106, 177] width 42 height 10
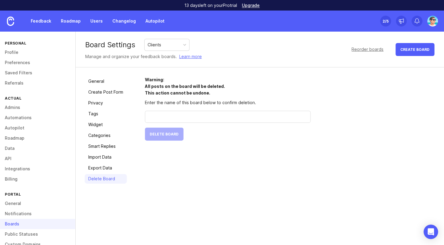
click at [168, 117] on input "text" at bounding box center [228, 117] width 158 height 7
type input "Clients"
click at [164, 131] on button "Delete Board" at bounding box center [164, 134] width 39 height 13
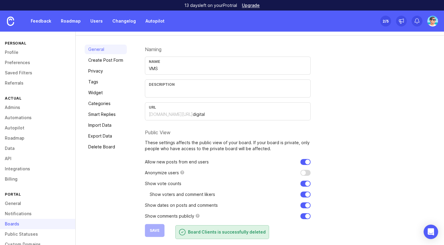
scroll to position [33, 0]
click at [101, 146] on link "Delete Board" at bounding box center [106, 147] width 42 height 10
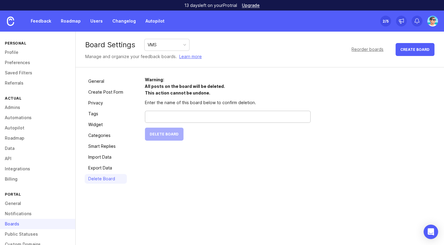
click at [177, 116] on input "text" at bounding box center [228, 117] width 158 height 7
type input "VMS"
click at [165, 134] on span "Delete Board" at bounding box center [164, 134] width 29 height 5
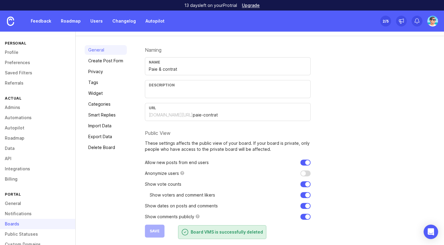
scroll to position [33, 0]
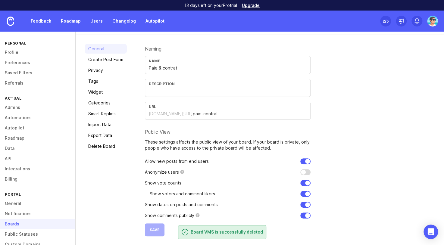
click at [104, 142] on link "Delete Board" at bounding box center [106, 147] width 42 height 10
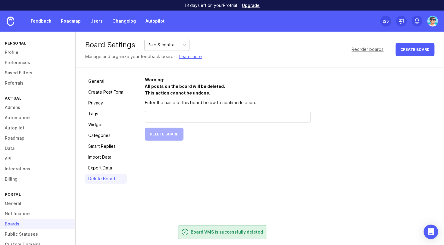
click at [166, 111] on div at bounding box center [228, 117] width 166 height 12
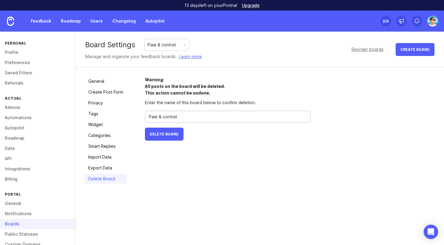
type input "Paie & contrat"
click at [145, 128] on button "Delete Board" at bounding box center [164, 134] width 39 height 13
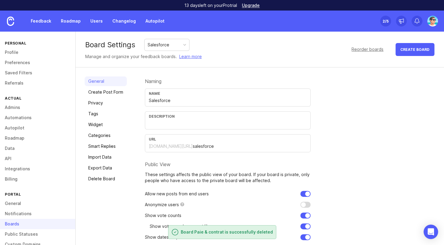
click at [100, 177] on link "Delete Board" at bounding box center [106, 179] width 42 height 10
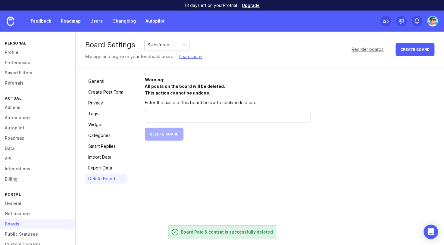
click at [178, 119] on input "text" at bounding box center [228, 117] width 158 height 7
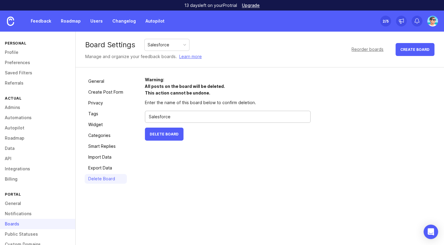
type input "Salesforce"
click at [172, 131] on button "Delete Board" at bounding box center [164, 134] width 39 height 13
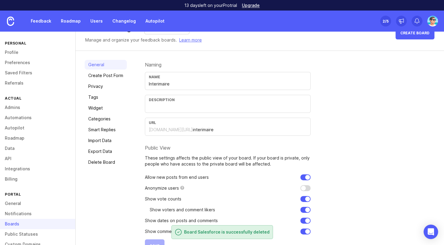
scroll to position [33, 0]
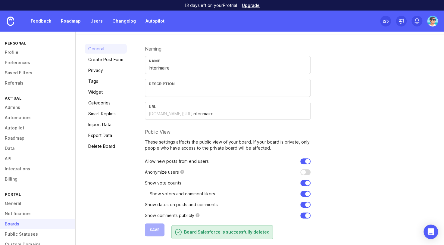
click at [92, 145] on link "Delete Board" at bounding box center [106, 147] width 42 height 10
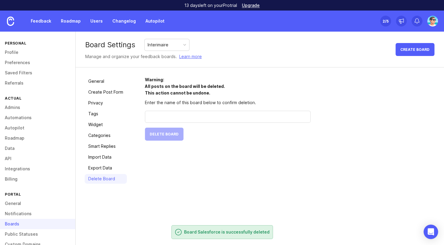
click at [182, 120] on div at bounding box center [228, 117] width 166 height 12
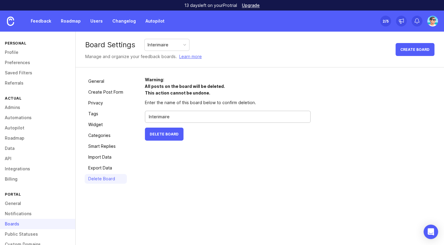
type input "Interimaire"
click at [162, 133] on span "Delete Board" at bounding box center [164, 134] width 29 height 5
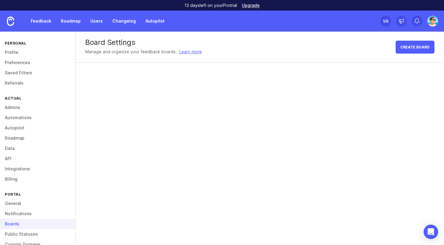
click at [39, 20] on link "Feedback" at bounding box center [41, 21] width 28 height 11
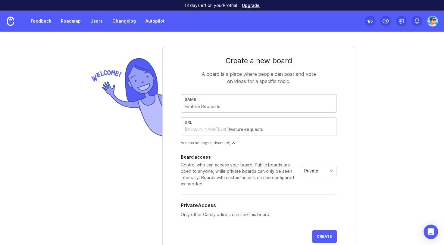
click at [71, 22] on link "Roadmap" at bounding box center [70, 21] width 27 height 11
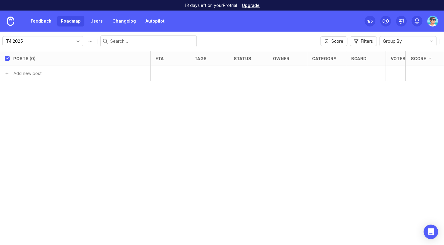
click at [41, 44] on input "T4 2025" at bounding box center [39, 41] width 67 height 7
click at [51, 44] on input "T4 2025" at bounding box center [39, 41] width 67 height 7
click at [42, 23] on link "Feedback" at bounding box center [41, 21] width 28 height 11
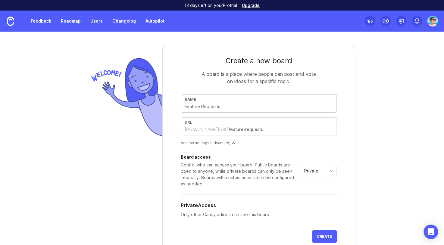
click at [70, 20] on link "Roadmap" at bounding box center [70, 21] width 27 height 11
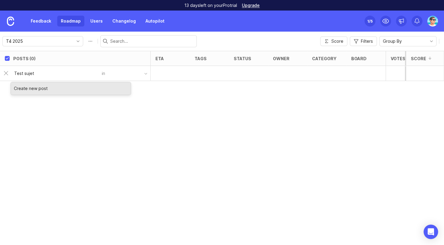
type input "Test sujet 1"
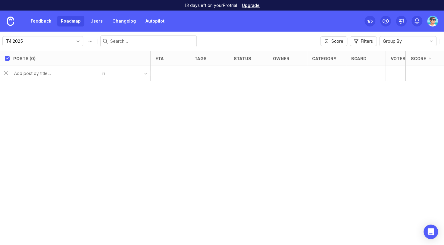
click at [56, 75] on input "text" at bounding box center [56, 73] width 84 height 7
click at [107, 104] on div "Posts (0) eta tags status owner category board Votes Impact Effort Score in" at bounding box center [222, 148] width 444 height 194
click at [77, 42] on icon "toggle icon" at bounding box center [78, 41] width 2 height 1
click at [86, 43] on button "Roadmap options" at bounding box center [91, 41] width 10 height 10
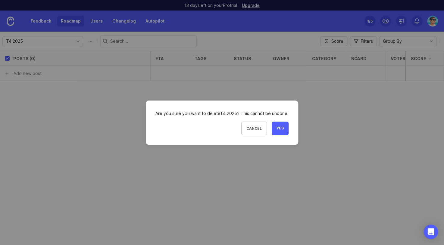
click at [276, 126] on button "Yes" at bounding box center [280, 129] width 17 height 14
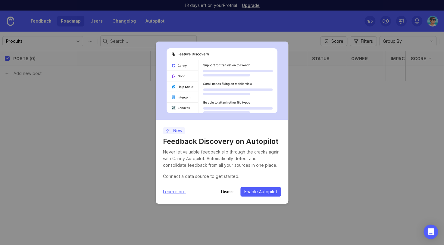
click at [227, 188] on div "Dismiss Enable Autopilot" at bounding box center [251, 192] width 60 height 10
click at [233, 194] on p "Dismiss" at bounding box center [228, 192] width 14 height 6
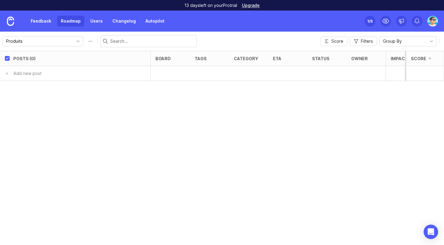
click at [73, 42] on icon "toggle icon" at bounding box center [78, 41] width 10 height 5
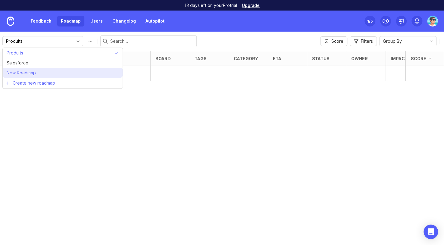
click at [105, 75] on li "New Roadmap" at bounding box center [63, 73] width 120 height 10
type input "New Roadmap"
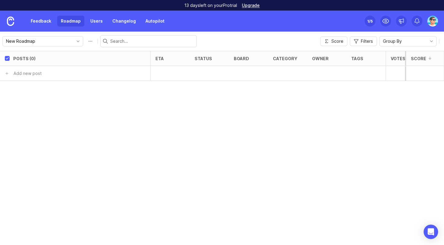
click at [86, 40] on button "Roadmap options" at bounding box center [91, 41] width 10 height 10
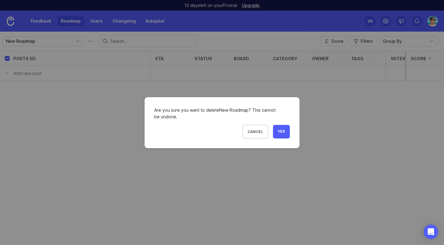
click at [279, 130] on button "Yes" at bounding box center [281, 132] width 17 height 14
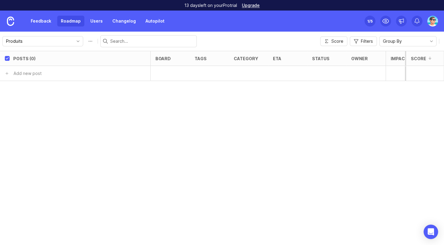
click at [110, 107] on div "Posts (0) board tags category eta status owner Impact Votes Effort Score Add ne…" at bounding box center [222, 148] width 444 height 194
click at [73, 41] on icon "toggle icon" at bounding box center [78, 41] width 10 height 5
click at [46, 22] on link "Feedback" at bounding box center [41, 21] width 28 height 11
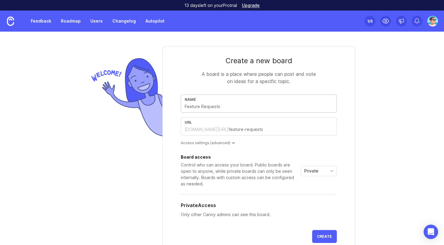
type input "p"
type input "pr"
type input "p"
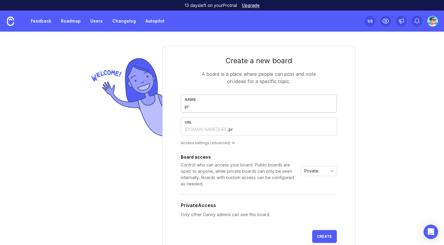
type input "p"
type input "a"
type input "ag"
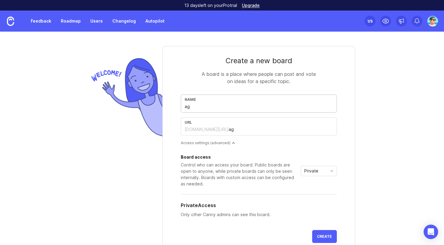
type input "age"
type input "agen"
type input "agenc"
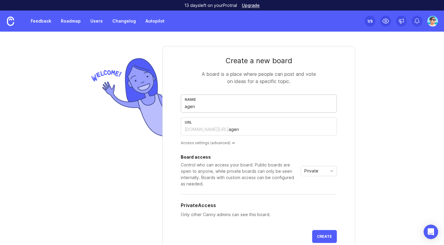
type input "agenc"
type input "agence"
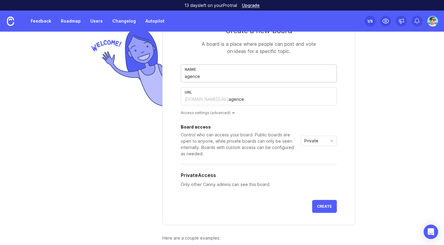
type input "agence"
click at [327, 204] on span "Create" at bounding box center [324, 206] width 15 height 5
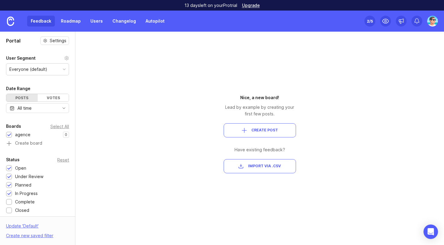
click at [394, 131] on div "Portal Settings User Segment Everyone (default) Date Range Posts Votes All time…" at bounding box center [222, 138] width 444 height 213
click at [240, 130] on span "Create Post" at bounding box center [260, 130] width 62 height 5
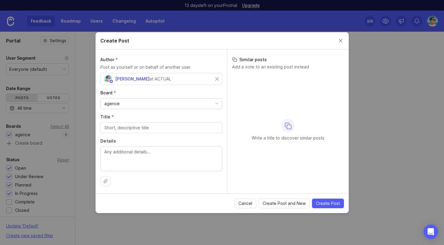
click at [239, 203] on button "Cancel" at bounding box center [246, 204] width 22 height 10
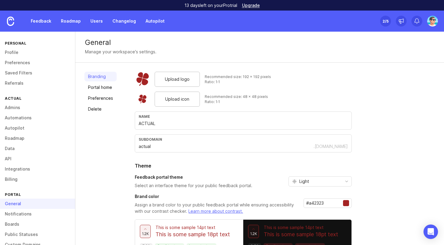
click at [49, 22] on link "Feedback" at bounding box center [41, 21] width 28 height 11
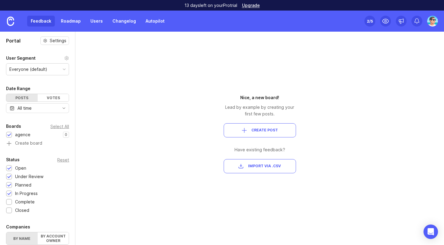
click at [73, 22] on link "Roadmap" at bounding box center [70, 21] width 27 height 11
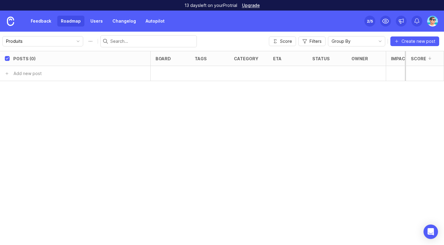
click at [37, 40] on input "Produits" at bounding box center [39, 41] width 67 height 7
drag, startPoint x: 111, startPoint y: 128, endPoint x: 89, endPoint y: 56, distance: 74.6
click at [111, 127] on div "Posts (0) board tags category eta status owner Impact Votes Effort Score Add ne…" at bounding box center [222, 148] width 444 height 194
click at [44, 22] on link "Feedback" at bounding box center [41, 21] width 28 height 11
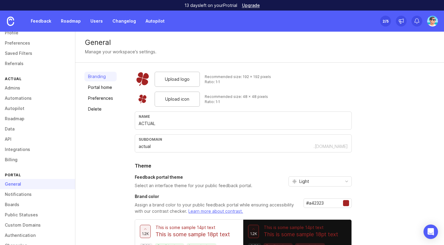
scroll to position [33, 0]
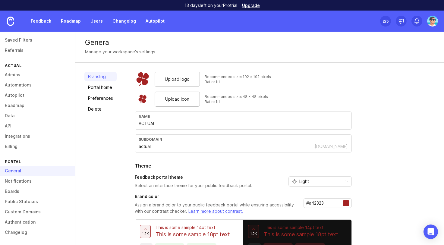
click at [20, 192] on link "Boards" at bounding box center [37, 191] width 75 height 10
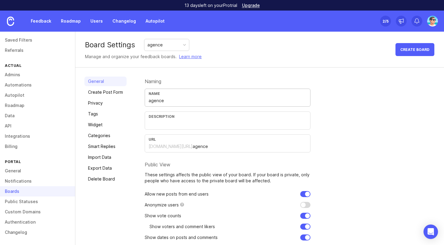
drag, startPoint x: 183, startPoint y: 102, endPoint x: 115, endPoint y: 104, distance: 67.2
click at [115, 104] on div "General Create Post Form Privacy Tags Widget Categories Smart Replies Import Da…" at bounding box center [259, 173] width 369 height 211
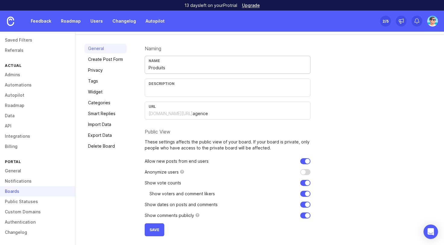
scroll to position [33, 0]
type input "Produits"
click at [158, 230] on span "Save" at bounding box center [155, 229] width 10 height 5
click at [49, 22] on link "Feedback" at bounding box center [41, 21] width 28 height 11
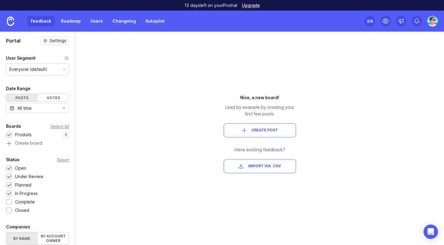
click at [263, 125] on button "Create Post" at bounding box center [260, 130] width 72 height 14
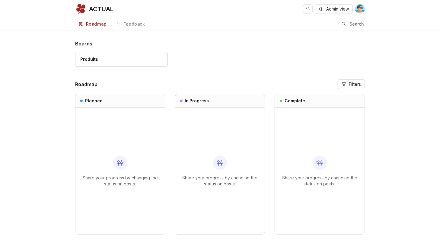
click at [262, 69] on div "Produits" at bounding box center [219, 62] width 289 height 20
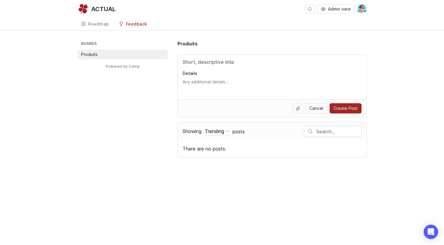
click at [222, 59] on input "Title" at bounding box center [272, 61] width 179 height 7
click at [196, 84] on textarea "Details" at bounding box center [272, 85] width 179 height 12
click at [210, 62] on input "Intégration Relevés d'Heures BAPS (Leader)" at bounding box center [272, 61] width 179 height 7
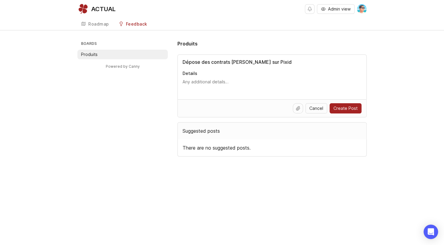
type input "Dépose des contrats [PERSON_NAME] sur Pixid"
drag, startPoint x: 213, startPoint y: 88, endPoint x: 213, endPoint y: 84, distance: 4.3
click at [213, 87] on textarea "Details" at bounding box center [272, 85] width 179 height 12
click at [213, 83] on textarea "Details" at bounding box center [272, 85] width 179 height 12
type textarea "A"
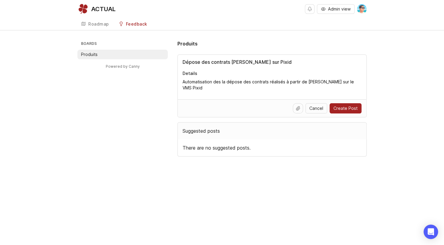
type textarea "Automatisation des la dépose des contrats réalisés à partir de [PERSON_NAME] su…"
click at [344, 106] on span "Create Post" at bounding box center [346, 109] width 24 height 6
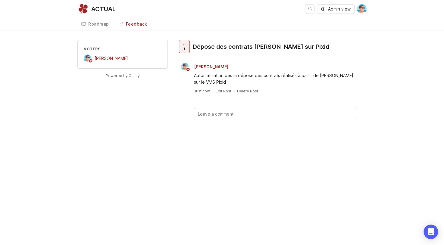
click at [216, 47] on div "Dépose des contrats [PERSON_NAME] sur Pixid" at bounding box center [261, 47] width 137 height 8
click at [252, 75] on div "Automatisation des la dépose des contrats réalisés à partir de [PERSON_NAME] su…" at bounding box center [275, 78] width 163 height 13
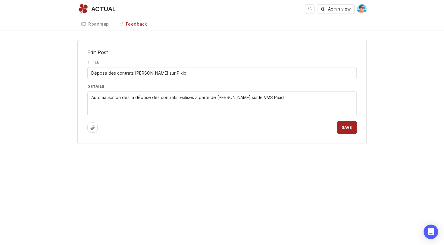
click at [281, 104] on textarea "Automatisation des la dépose des contrats réalisés à partir de [PERSON_NAME] su…" at bounding box center [222, 104] width 262 height 20
click at [351, 128] on span "Save" at bounding box center [347, 127] width 10 height 5
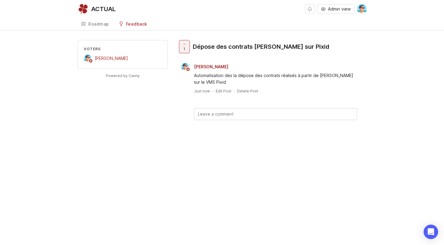
click at [95, 24] on div "Roadmap" at bounding box center [98, 24] width 21 height 4
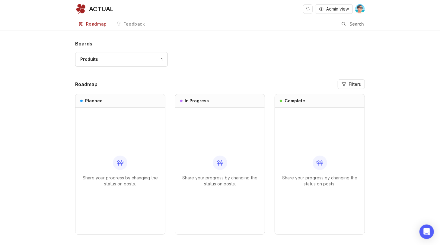
click at [117, 74] on div "Boards Produits 1 Roadmap Filters Planned Share your progress by changing the s…" at bounding box center [219, 142] width 289 height 205
drag, startPoint x: 99, startPoint y: 135, endPoint x: 119, endPoint y: 135, distance: 19.9
click at [106, 135] on div "Share your progress by changing the status on posts." at bounding box center [120, 171] width 80 height 127
click at [330, 11] on span "Admin view" at bounding box center [337, 9] width 23 height 6
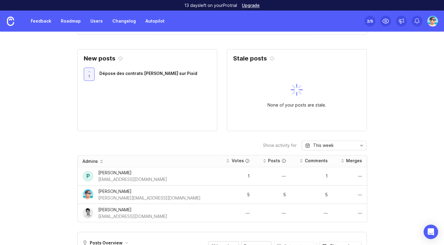
scroll to position [392, 0]
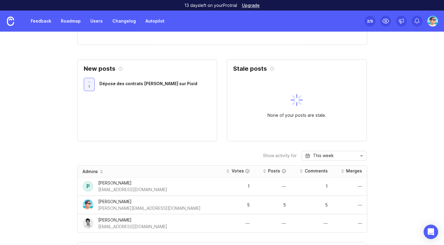
click at [115, 81] on span "Dépose des contrats [PERSON_NAME] sur Pixid" at bounding box center [148, 83] width 98 height 5
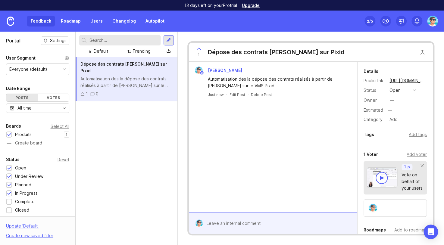
click at [404, 89] on button "open" at bounding box center [403, 91] width 30 height 8
click at [405, 134] on div "in progress" at bounding box center [404, 134] width 27 height 5
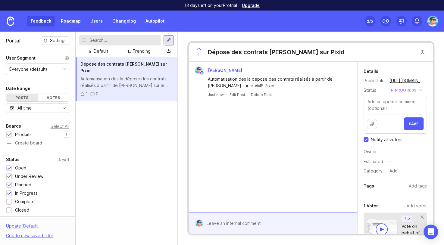
click at [405, 91] on div "in progress" at bounding box center [403, 90] width 27 height 7
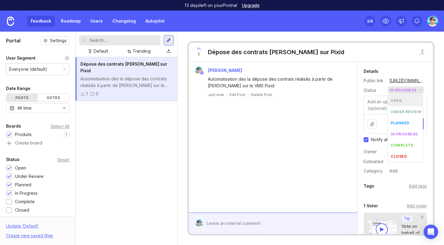
click at [425, 96] on div "Details Public link [URL][DOMAIN_NAME] Status in progress Save Notify all voter…" at bounding box center [395, 121] width 75 height 107
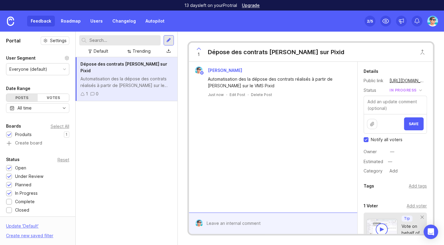
click at [409, 123] on span "Save" at bounding box center [414, 124] width 10 height 5
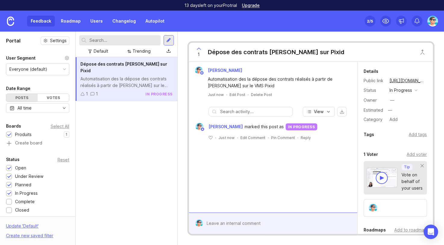
click at [398, 90] on div "in progress" at bounding box center [401, 90] width 23 height 7
click at [405, 115] on review "under review" at bounding box center [403, 111] width 31 height 11
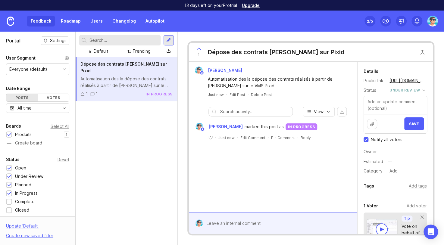
click at [411, 127] on button "Save" at bounding box center [415, 124] width 20 height 13
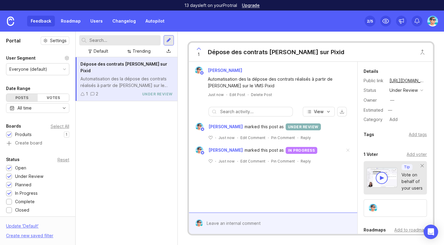
click at [348, 150] on span at bounding box center [348, 150] width 13 height 13
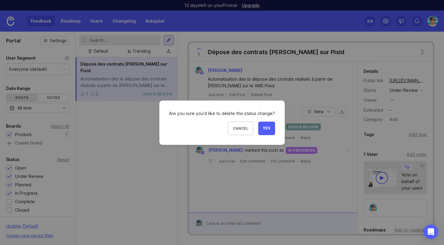
click at [262, 126] on button "Yes" at bounding box center [266, 129] width 17 height 14
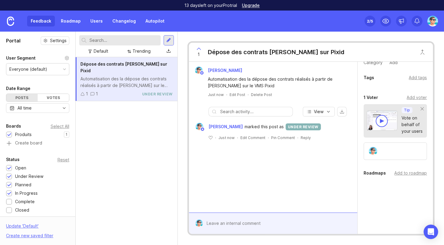
scroll to position [63, 0]
click at [408, 172] on div "Add to roadmap" at bounding box center [411, 173] width 33 height 7
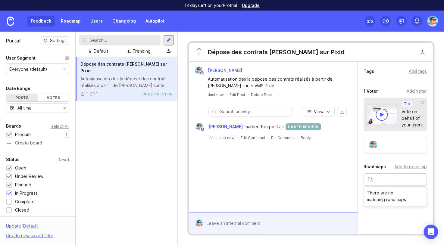
type input "T4"
click at [332, 191] on div "[PERSON_NAME] Automatisation des la dépose des contrats réalisés à partir de [P…" at bounding box center [273, 137] width 169 height 151
click at [74, 23] on link "Roadmap" at bounding box center [70, 21] width 27 height 11
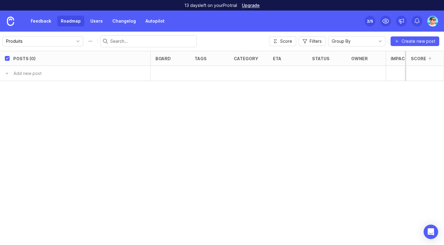
click at [86, 39] on button "Roadmap options" at bounding box center [91, 41] width 10 height 10
drag, startPoint x: 41, startPoint y: 41, endPoint x: 1, endPoint y: 41, distance: 39.5
click at [1, 41] on div "Produits save Score Filters Group By Create new post" at bounding box center [222, 41] width 444 height 19
type input "2025 T4"
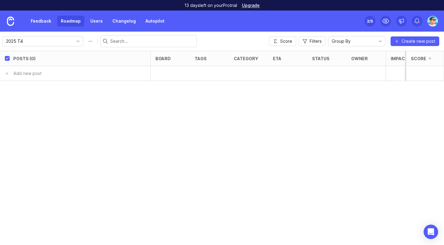
click at [45, 24] on link "Feedback" at bounding box center [41, 21] width 28 height 11
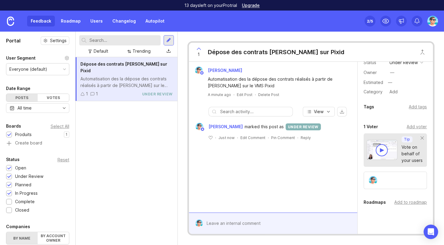
scroll to position [63, 0]
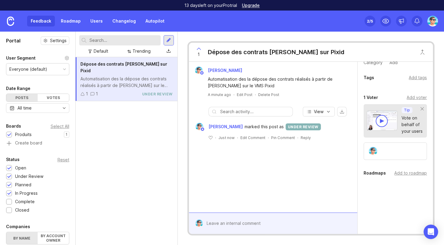
click at [413, 178] on div "Roadmaps Add to roadmap" at bounding box center [395, 175] width 75 height 10
click at [412, 174] on div "Add to roadmap" at bounding box center [411, 173] width 33 height 7
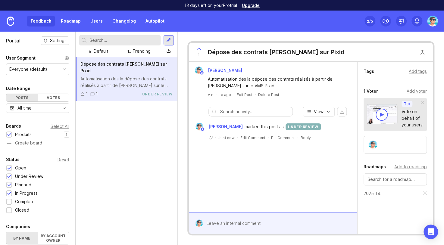
click at [329, 177] on div "[PERSON_NAME] Automatisation des la dépose des contrats réalisés à partir de [P…" at bounding box center [273, 137] width 169 height 151
click at [132, 146] on div "Dépose des contrats [PERSON_NAME] sur Pixid Automatisation des la dépose des co…" at bounding box center [127, 151] width 102 height 188
click at [69, 22] on link "Roadmap" at bounding box center [70, 21] width 27 height 11
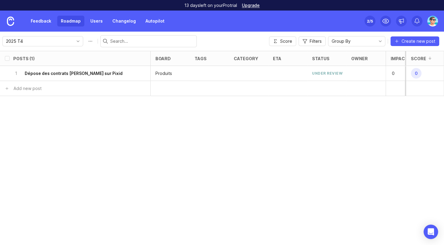
click at [74, 24] on link "Roadmap" at bounding box center [70, 21] width 27 height 11
click at [389, 21] on icon at bounding box center [386, 21] width 6 height 4
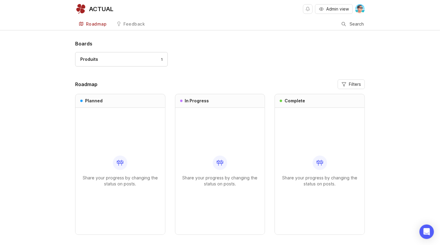
click at [229, 70] on div "Produits 1" at bounding box center [219, 62] width 289 height 20
click at [154, 62] on div "Produits 1" at bounding box center [121, 59] width 82 height 7
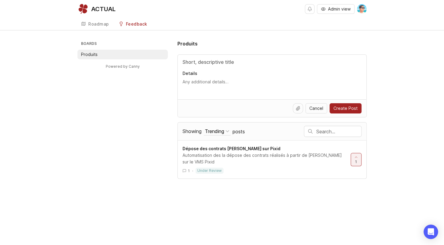
click at [94, 55] on p "Produits" at bounding box center [89, 55] width 17 height 6
click at [96, 27] on link "Roadmap" at bounding box center [94, 24] width 35 height 12
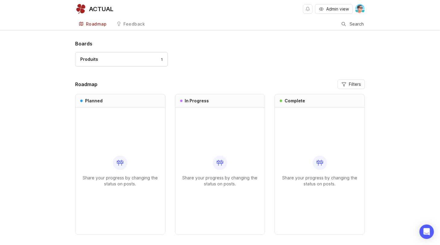
click at [331, 8] on span "Admin view" at bounding box center [337, 9] width 23 height 6
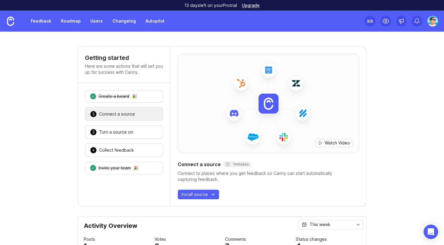
click at [68, 22] on link "Roadmap" at bounding box center [70, 21] width 27 height 11
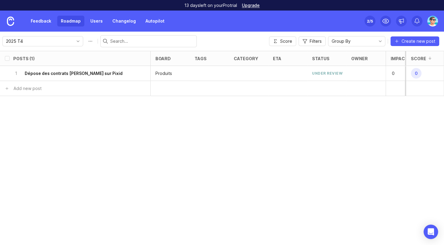
click at [117, 74] on div "1 Dépose des contrats [PERSON_NAME] sur Pixid" at bounding box center [73, 73] width 120 height 15
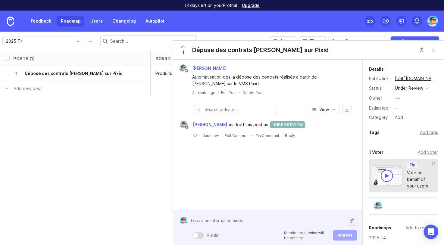
click at [201, 235] on div "Public Mentioned admins will be notified. Submit" at bounding box center [273, 228] width 170 height 26
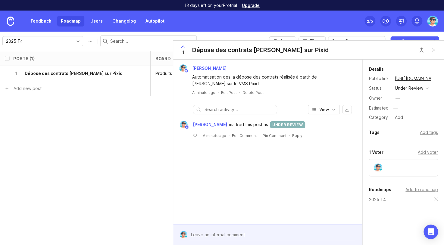
click at [294, 187] on div "[PERSON_NAME] Automatisation des la dépose des contrats réalisés à partir de [P…" at bounding box center [267, 142] width 189 height 165
click at [416, 87] on div "under review" at bounding box center [409, 88] width 28 height 7
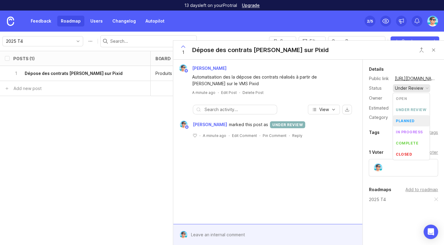
click at [405, 122] on div "planned" at bounding box center [405, 120] width 19 height 5
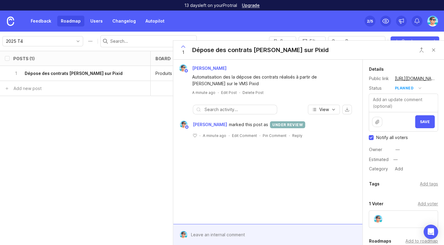
click at [420, 123] on span "Save" at bounding box center [425, 122] width 10 height 5
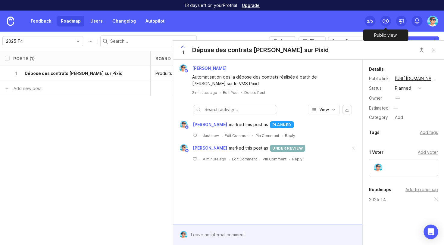
click at [386, 21] on icon at bounding box center [385, 20] width 7 height 7
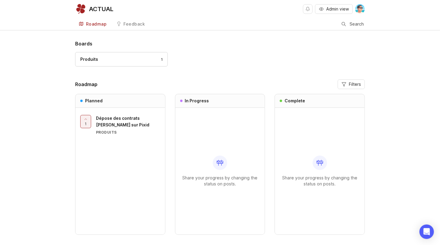
click at [47, 76] on div "Boards Produits 1 Roadmap Filters Planned 1 Dépose des contrats [PERSON_NAME] s…" at bounding box center [220, 152] width 440 height 225
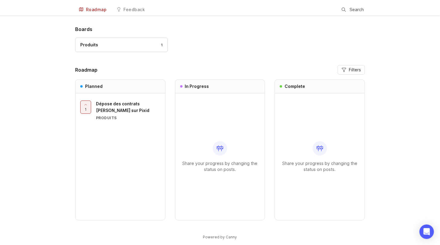
scroll to position [22, 0]
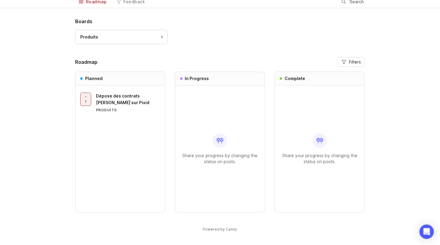
click at [110, 97] on span "Dépose des contrats [PERSON_NAME] sur Pixid" at bounding box center [122, 99] width 53 height 12
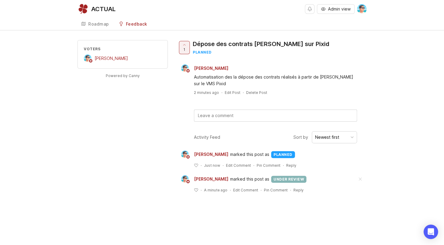
click at [323, 140] on div "Newest first" at bounding box center [327, 137] width 24 height 7
click at [95, 27] on link "Roadmap" at bounding box center [94, 24] width 35 height 12
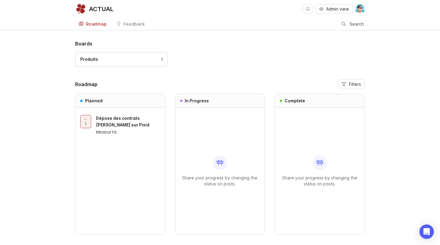
click at [338, 12] on span "Admin view" at bounding box center [337, 9] width 23 height 6
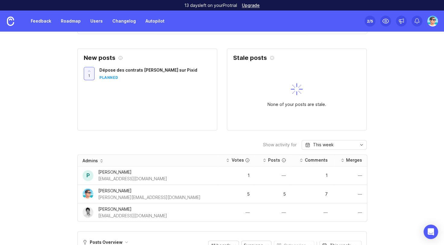
scroll to position [392, 0]
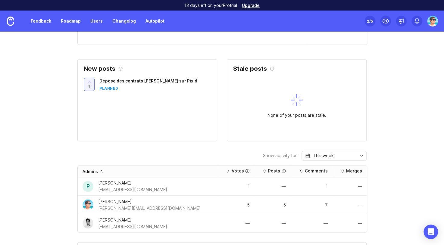
click at [434, 21] on img at bounding box center [432, 21] width 11 height 11
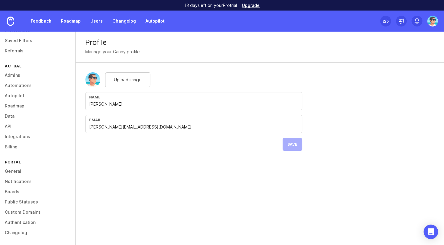
scroll to position [33, 0]
click at [17, 191] on link "Boards" at bounding box center [37, 192] width 75 height 10
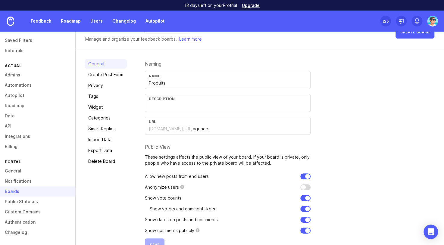
scroll to position [33, 0]
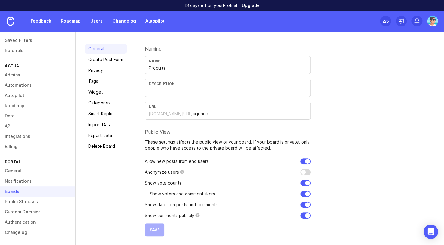
click at [105, 62] on link "Create Post Form" at bounding box center [106, 60] width 42 height 10
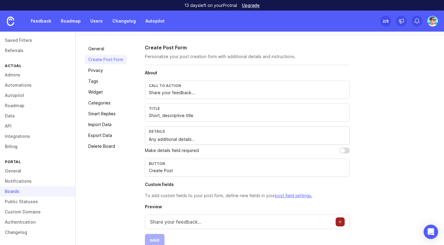
click at [99, 70] on link "Privacy" at bounding box center [106, 71] width 42 height 10
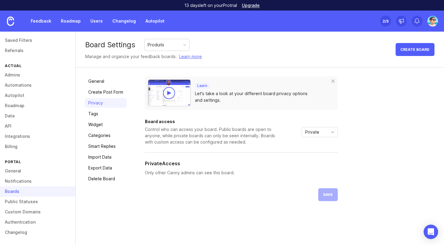
click at [91, 116] on link "Tags" at bounding box center [106, 114] width 42 height 10
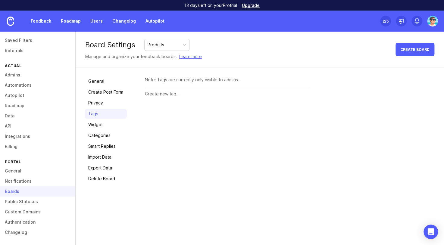
click at [95, 124] on link "Widget" at bounding box center [106, 125] width 42 height 10
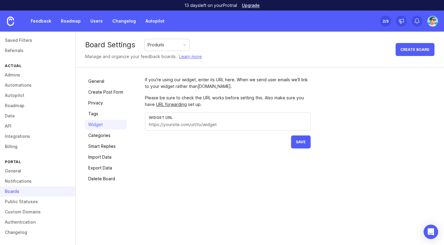
click at [98, 135] on link "Categories" at bounding box center [106, 136] width 42 height 10
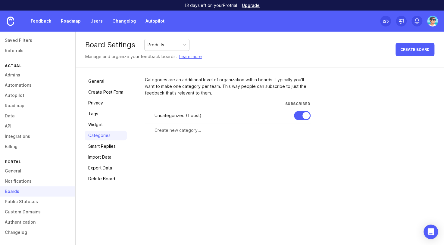
click at [105, 150] on link "Smart Replies" at bounding box center [106, 147] width 42 height 10
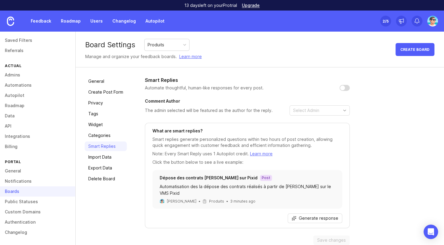
click at [104, 159] on link "Import Data" at bounding box center [106, 158] width 42 height 10
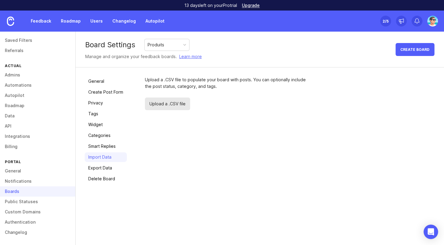
click at [19, 176] on link "General" at bounding box center [37, 171] width 75 height 10
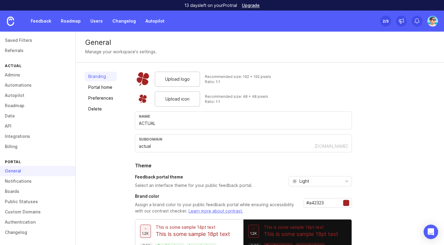
click at [105, 96] on link "Preferences" at bounding box center [101, 98] width 32 height 10
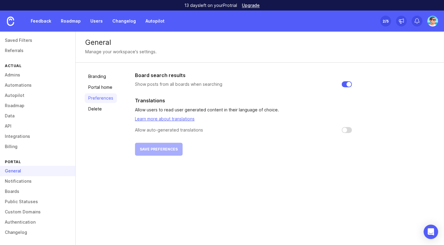
click at [96, 87] on link "Portal home" at bounding box center [101, 88] width 32 height 10
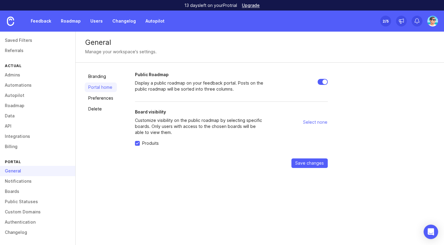
click at [25, 200] on link "Public Statuses" at bounding box center [37, 202] width 75 height 10
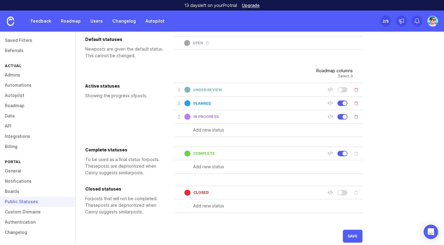
scroll to position [43, 0]
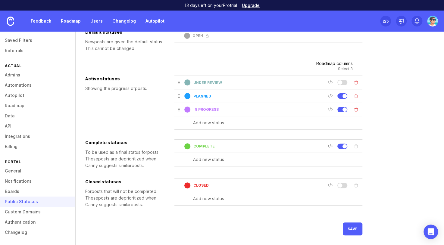
click at [344, 109] on div at bounding box center [344, 109] width 4 height 4
click at [340, 84] on div at bounding box center [340, 82] width 4 height 4
click at [358, 231] on button "save" at bounding box center [353, 229] width 20 height 13
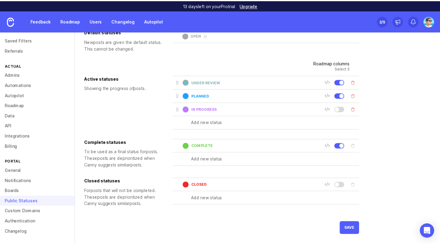
scroll to position [13, 0]
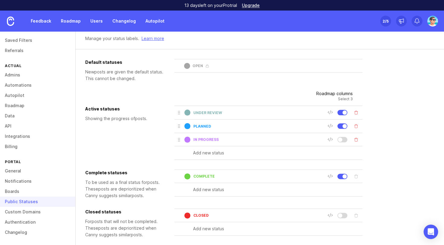
click at [76, 24] on link "Roadmap" at bounding box center [70, 21] width 27 height 11
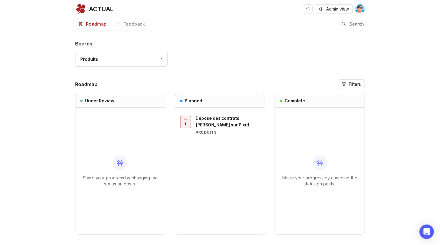
click at [115, 60] on div "Produits 1" at bounding box center [121, 59] width 82 height 7
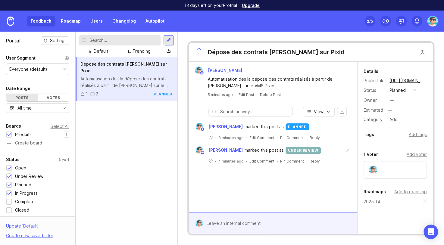
scroll to position [30, 0]
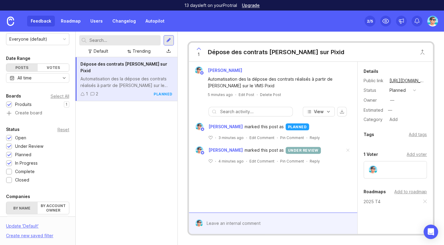
click at [433, 21] on img at bounding box center [432, 21] width 11 height 11
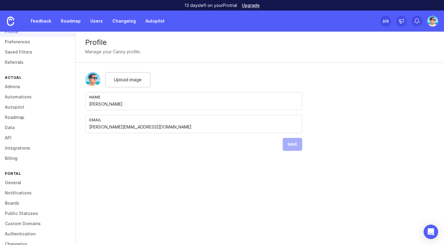
scroll to position [30, 0]
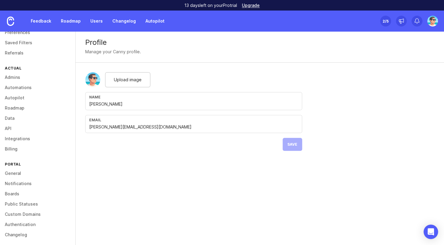
click at [17, 192] on link "Boards" at bounding box center [37, 194] width 75 height 10
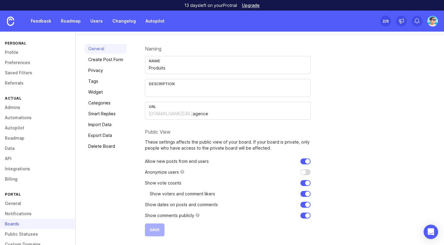
scroll to position [2, 0]
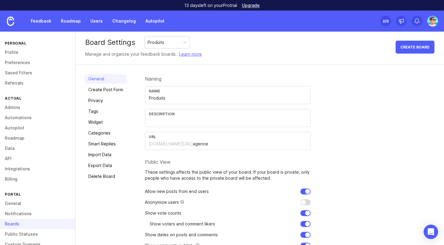
click at [23, 206] on link "General" at bounding box center [37, 204] width 75 height 10
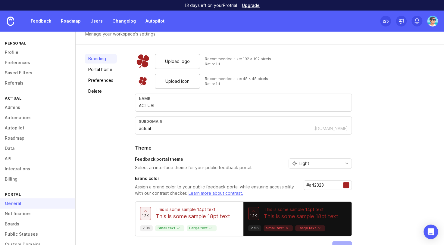
scroll to position [36, 0]
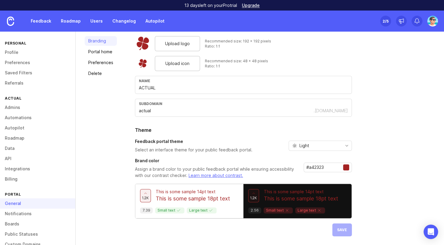
click at [98, 48] on link "Portal home" at bounding box center [101, 52] width 32 height 10
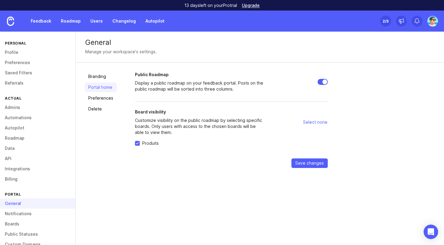
click at [312, 165] on span "Save changes" at bounding box center [309, 163] width 29 height 6
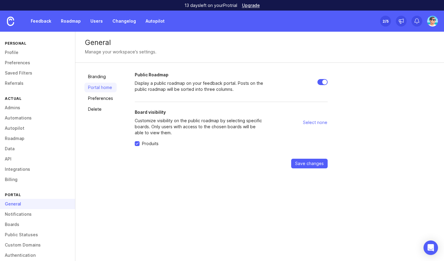
click at [180, 196] on div "General Manage your workspace's settings. Branding Portal home Preferences Dele…" at bounding box center [259, 146] width 369 height 229
